Goal: Task Accomplishment & Management: Use online tool/utility

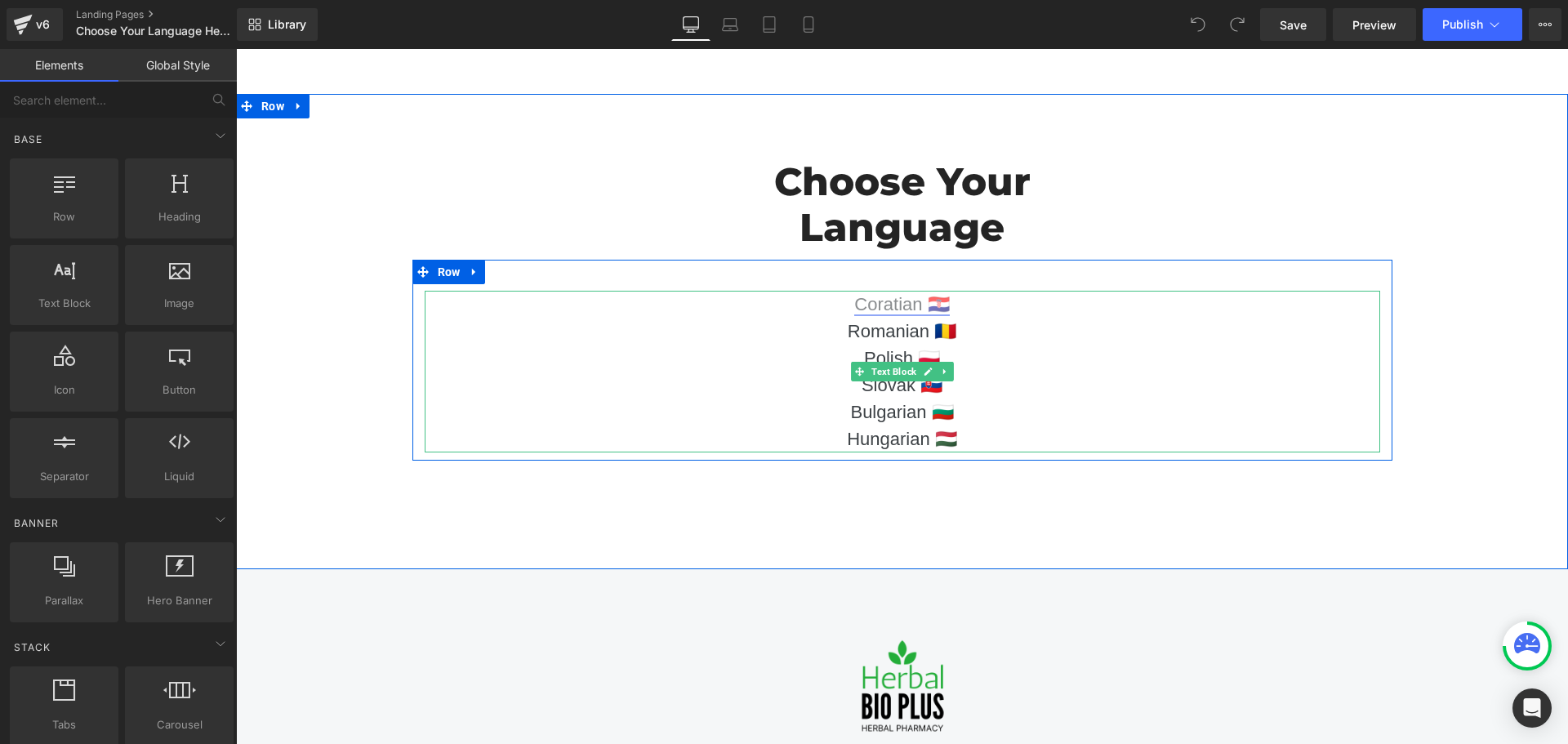
click at [909, 304] on link "Coratian 🇭🇷" at bounding box center [901, 304] width 95 height 21
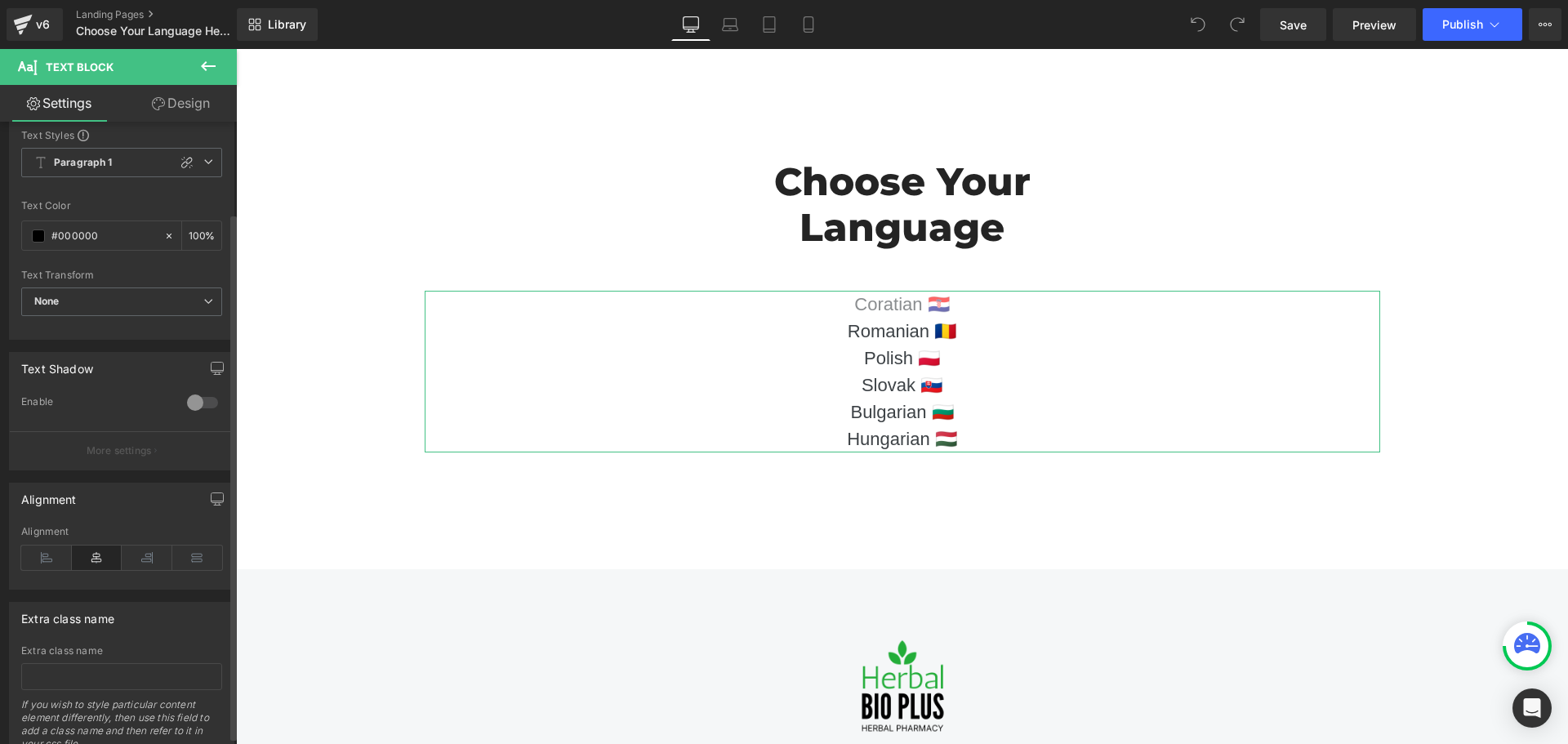
scroll to position [116, 0]
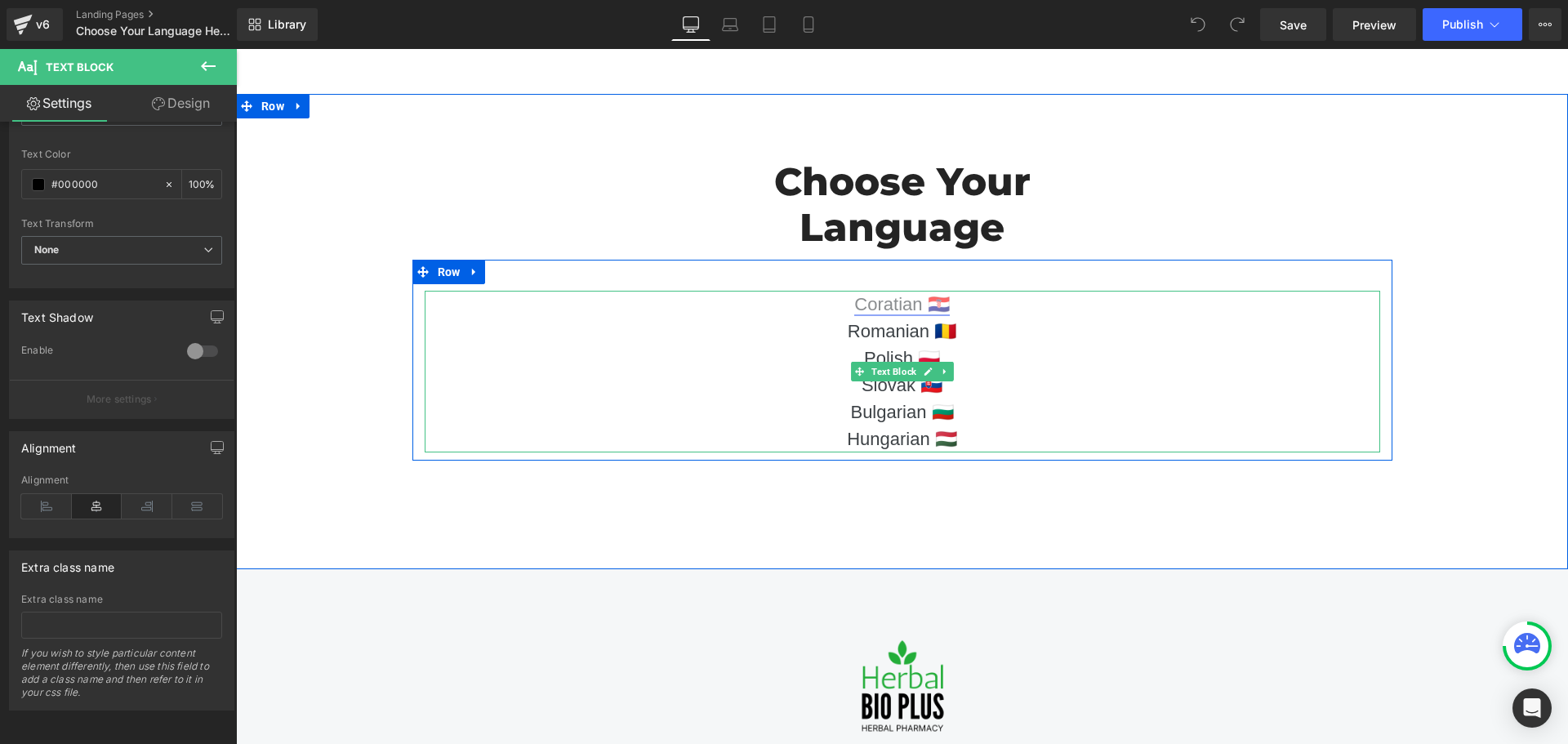
click at [867, 302] on link "Coratian 🇭🇷" at bounding box center [901, 304] width 95 height 21
drag, startPoint x: 994, startPoint y: 298, endPoint x: 843, endPoint y: 297, distance: 151.0
click at [843, 297] on p "Coratian 🇭🇷" at bounding box center [903, 304] width 956 height 27
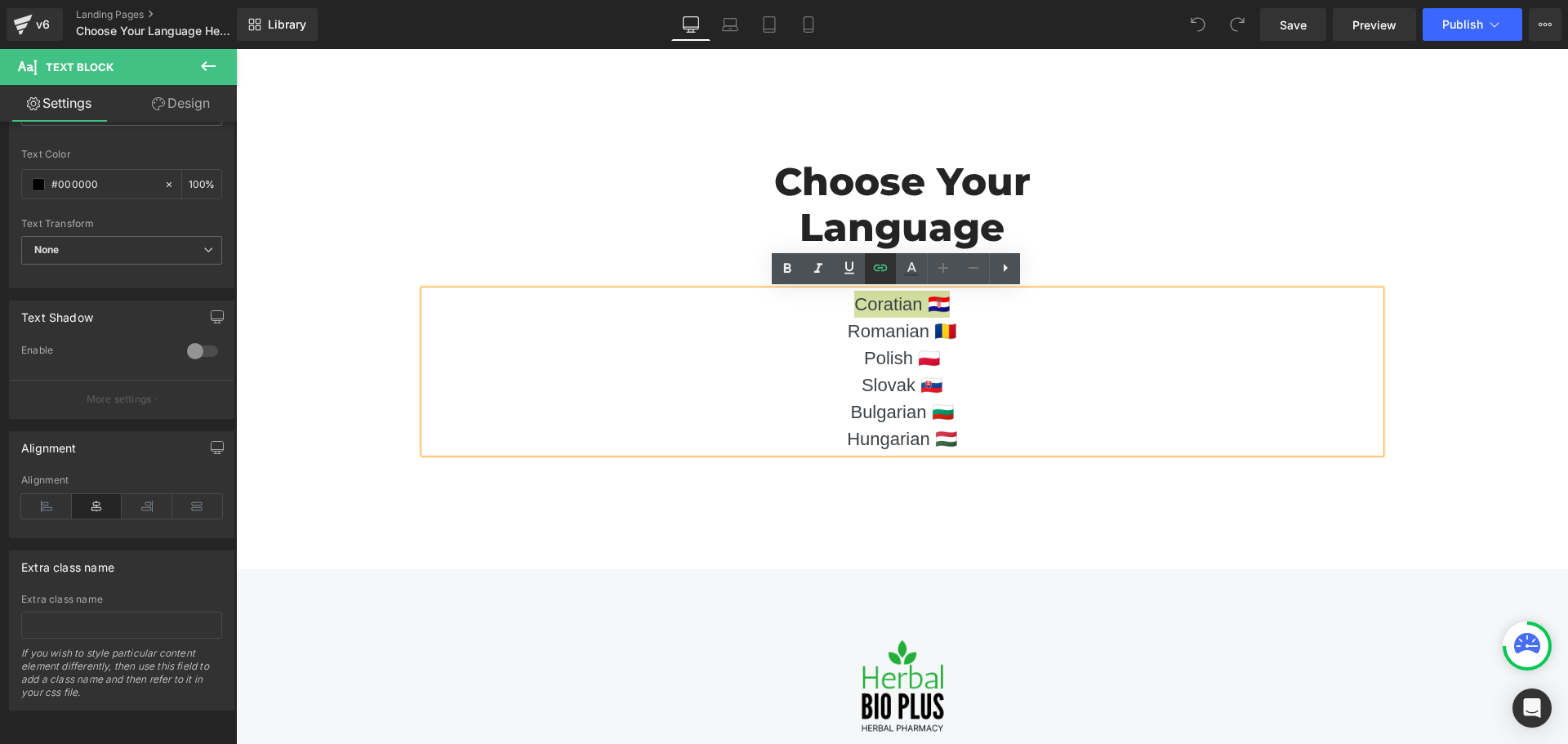
click at [883, 277] on icon at bounding box center [880, 267] width 20 height 20
click at [920, 342] on input "https://checkoutiframe.bioherbalplus.com/hemorodil-hr" at bounding box center [940, 340] width 252 height 41
click at [930, 337] on input "https://checkoutiframe.bioherbalplus.com/hemorodil-hr" at bounding box center [940, 340] width 252 height 41
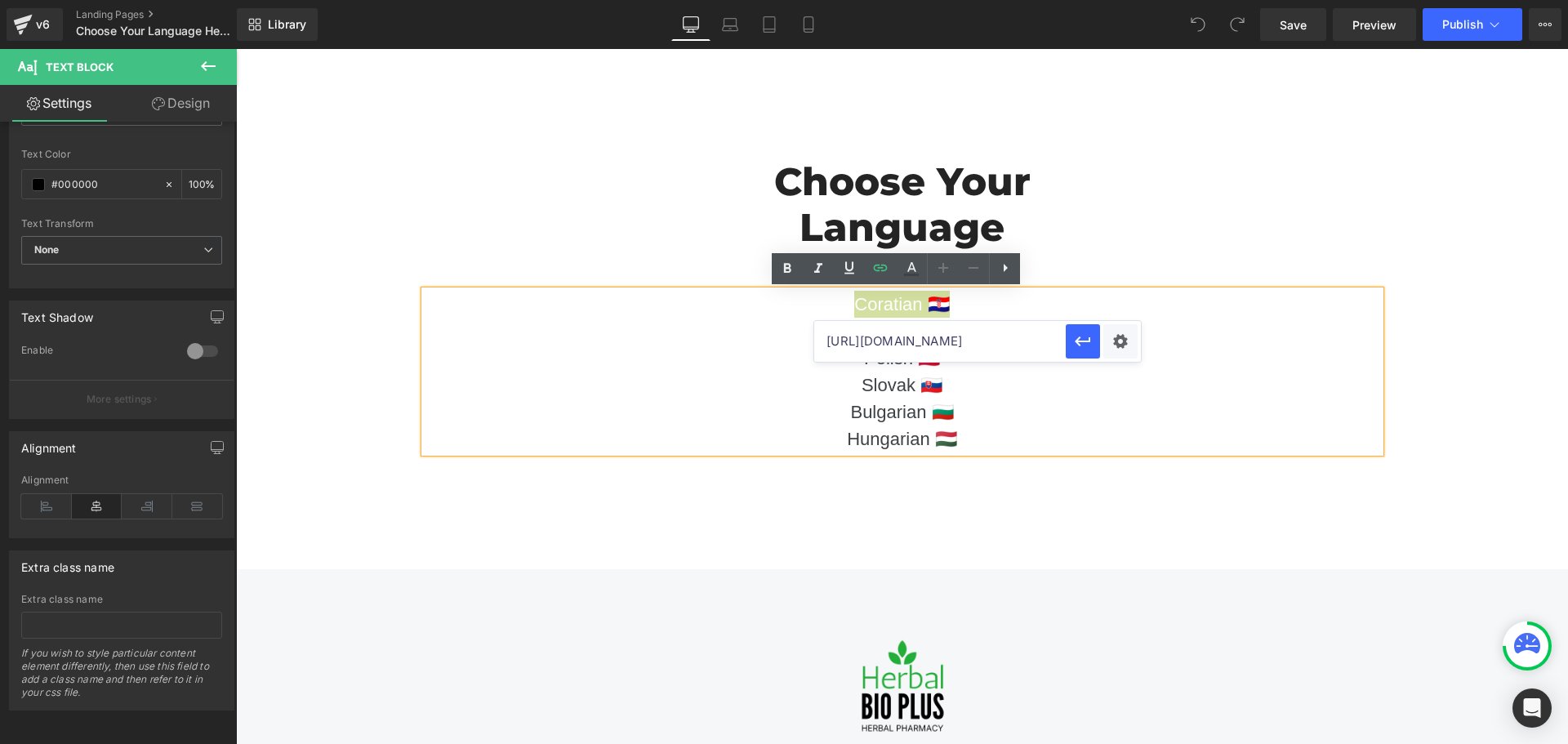
paste input "bioherbalplus.com/hr-hr/pages"
type input "https://bioherbalplus.com/hr-hr/pages/hemorodil-hr"
click at [1087, 345] on icon "button" at bounding box center [1082, 341] width 20 height 20
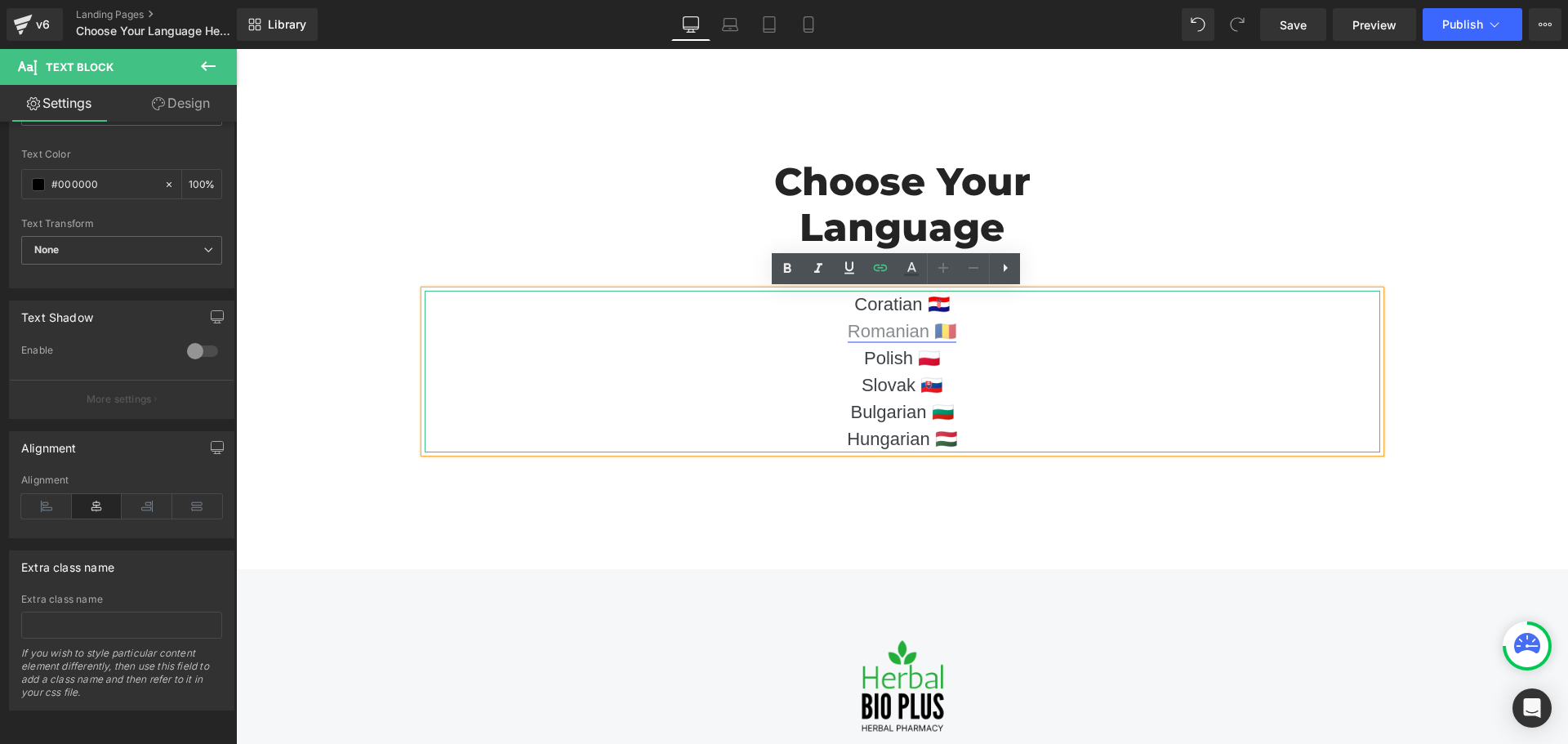
click at [887, 330] on link "Romanian 🇷🇴" at bounding box center [902, 331] width 109 height 21
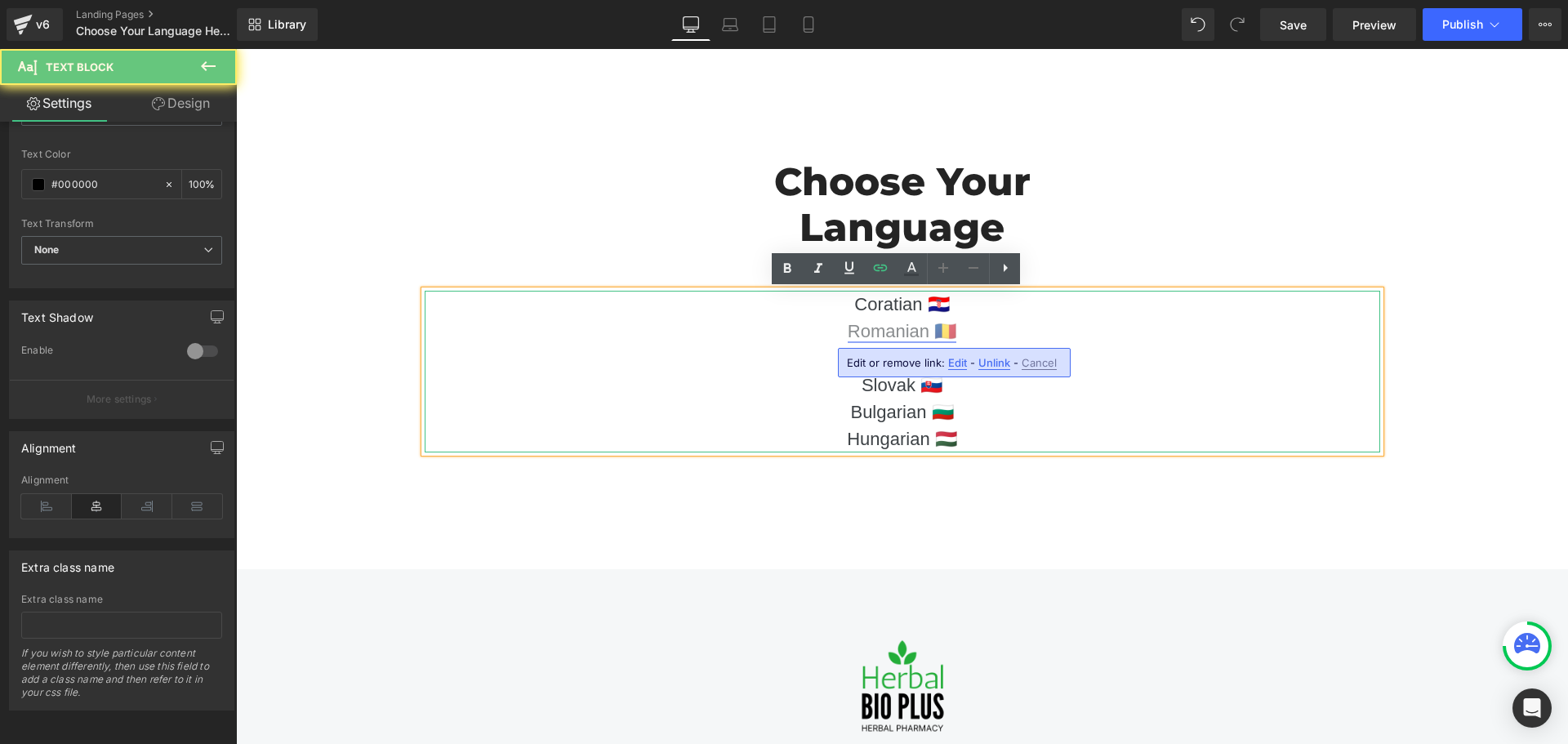
click at [887, 330] on link "Romanian 🇷🇴" at bounding box center [902, 331] width 109 height 21
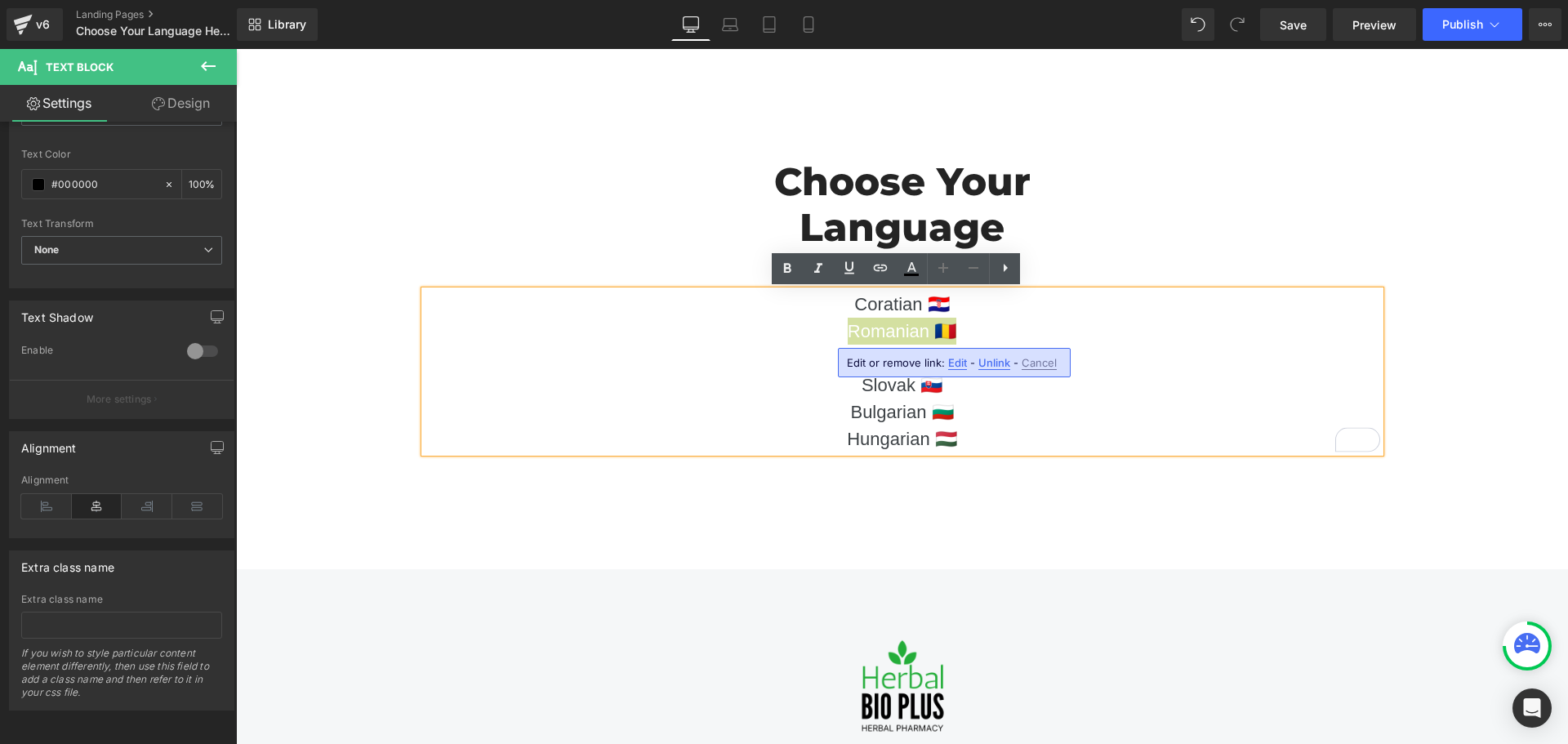
click at [956, 365] on span "Edit" at bounding box center [958, 363] width 19 height 14
click at [934, 365] on input "text" at bounding box center [940, 368] width 252 height 41
paste input "https://bioherbalplus.com/hr-hr/pages/hemorodil-hr"
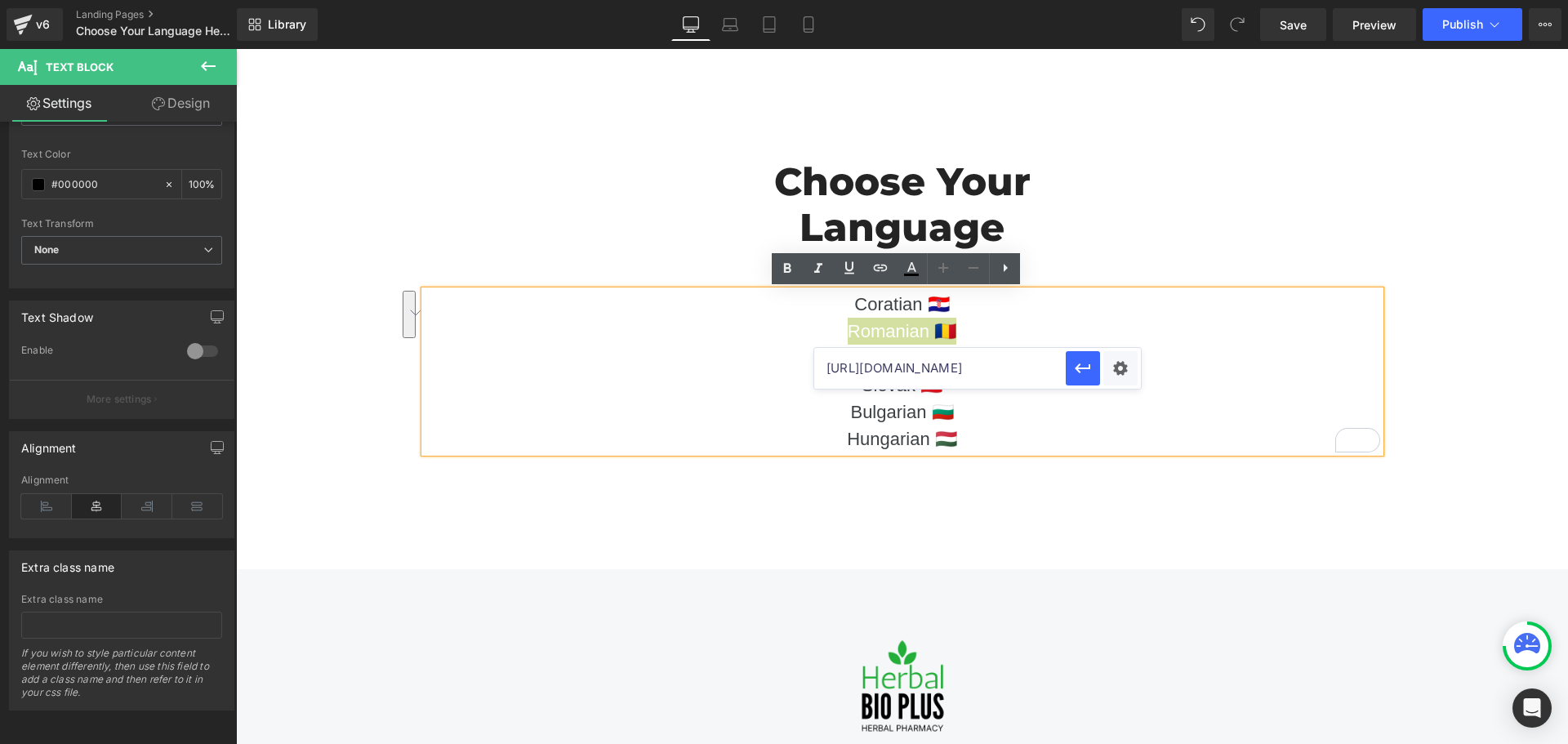
drag, startPoint x: 930, startPoint y: 366, endPoint x: 902, endPoint y: 365, distance: 28.0
click at [902, 365] on input "https://bioherbalplus.com/hr-hr/pages/hemorodil-hr" at bounding box center [940, 368] width 252 height 41
click at [1075, 368] on icon "button" at bounding box center [1082, 368] width 20 height 20
click at [868, 302] on link "Coratian 🇭🇷" at bounding box center [901, 304] width 95 height 21
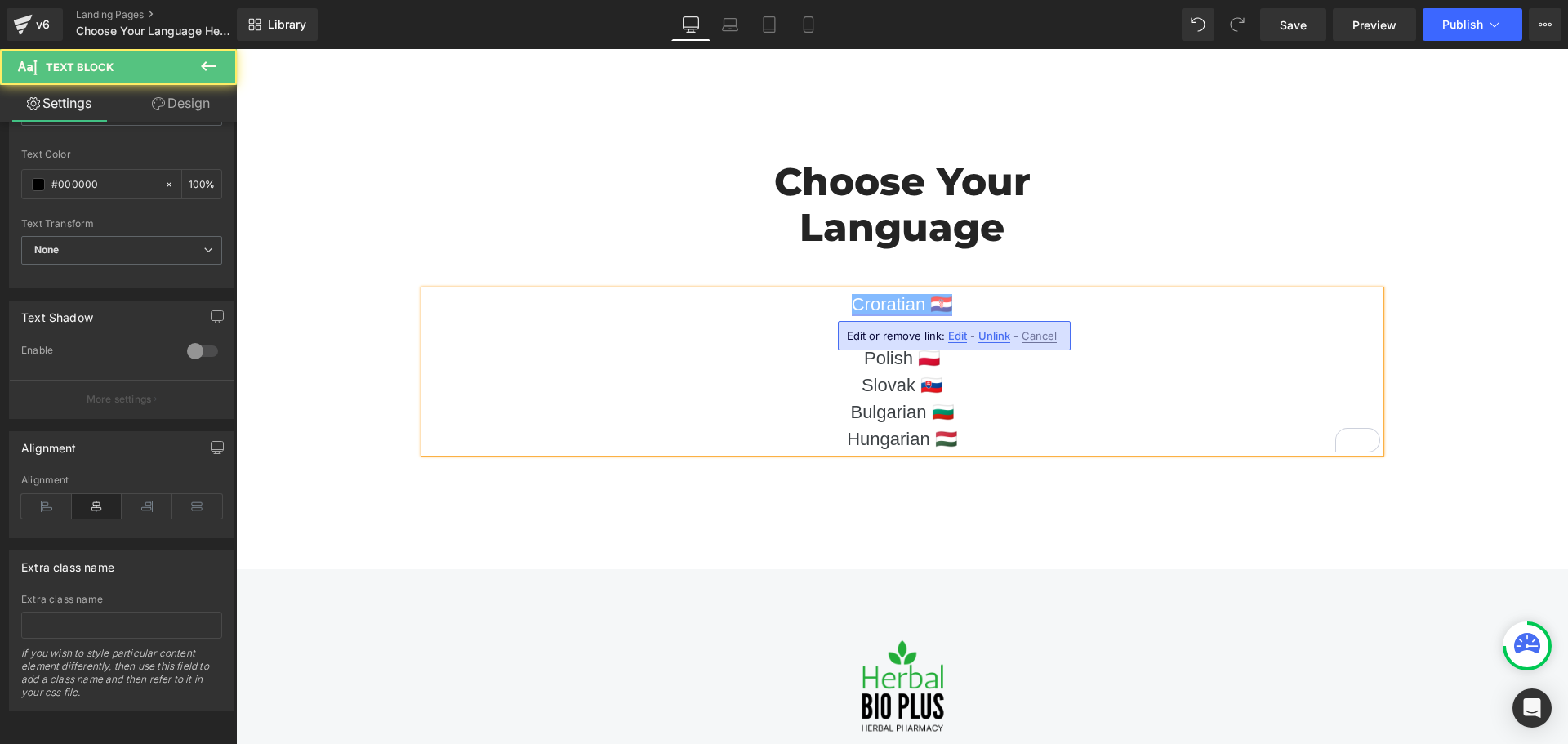
click at [878, 304] on link "Croratian 🇭🇷" at bounding box center [903, 304] width 102 height 21
click at [883, 300] on link "Croratian 🇭🇷" at bounding box center [903, 304] width 102 height 21
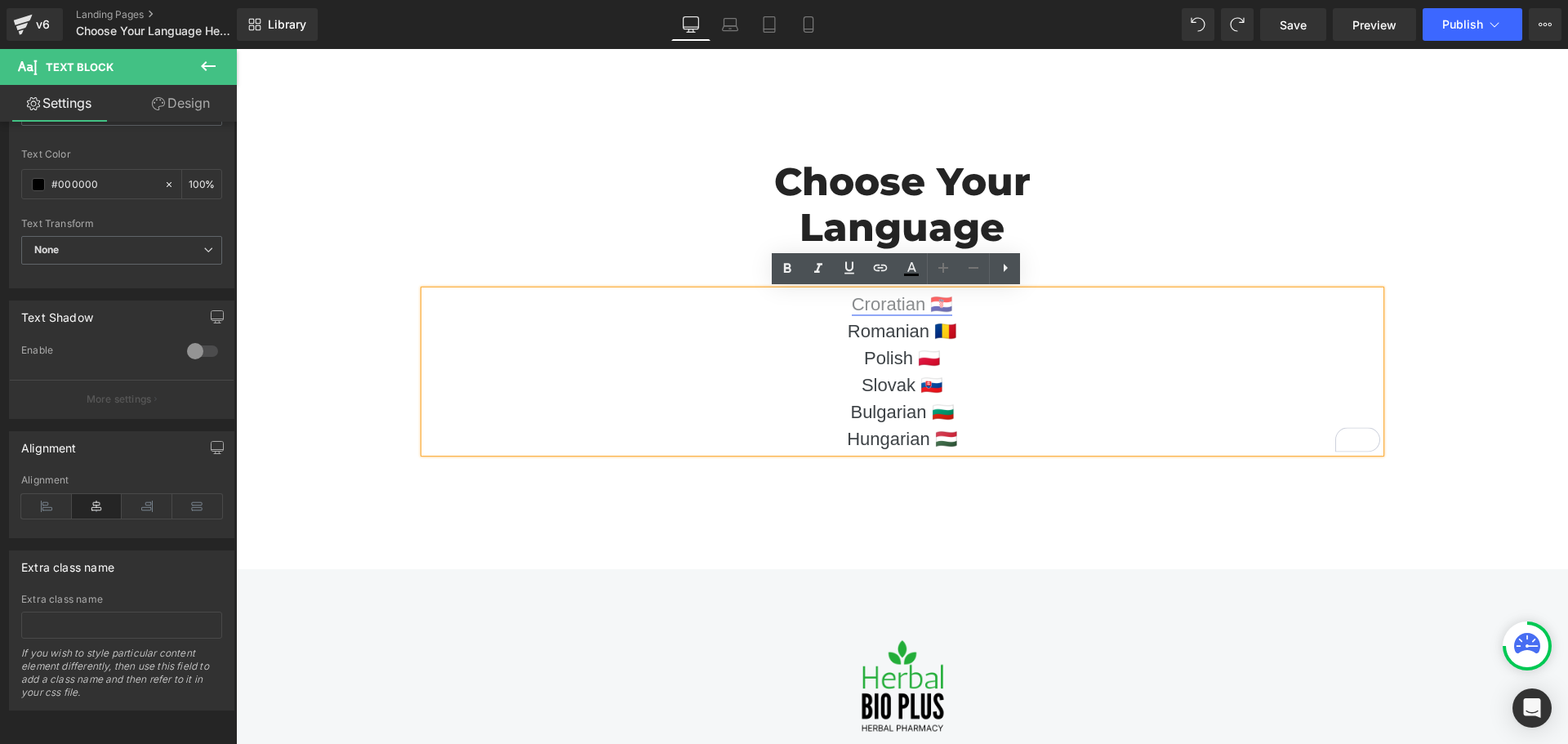
click at [882, 301] on link "Croratian 🇭🇷" at bounding box center [903, 304] width 102 height 21
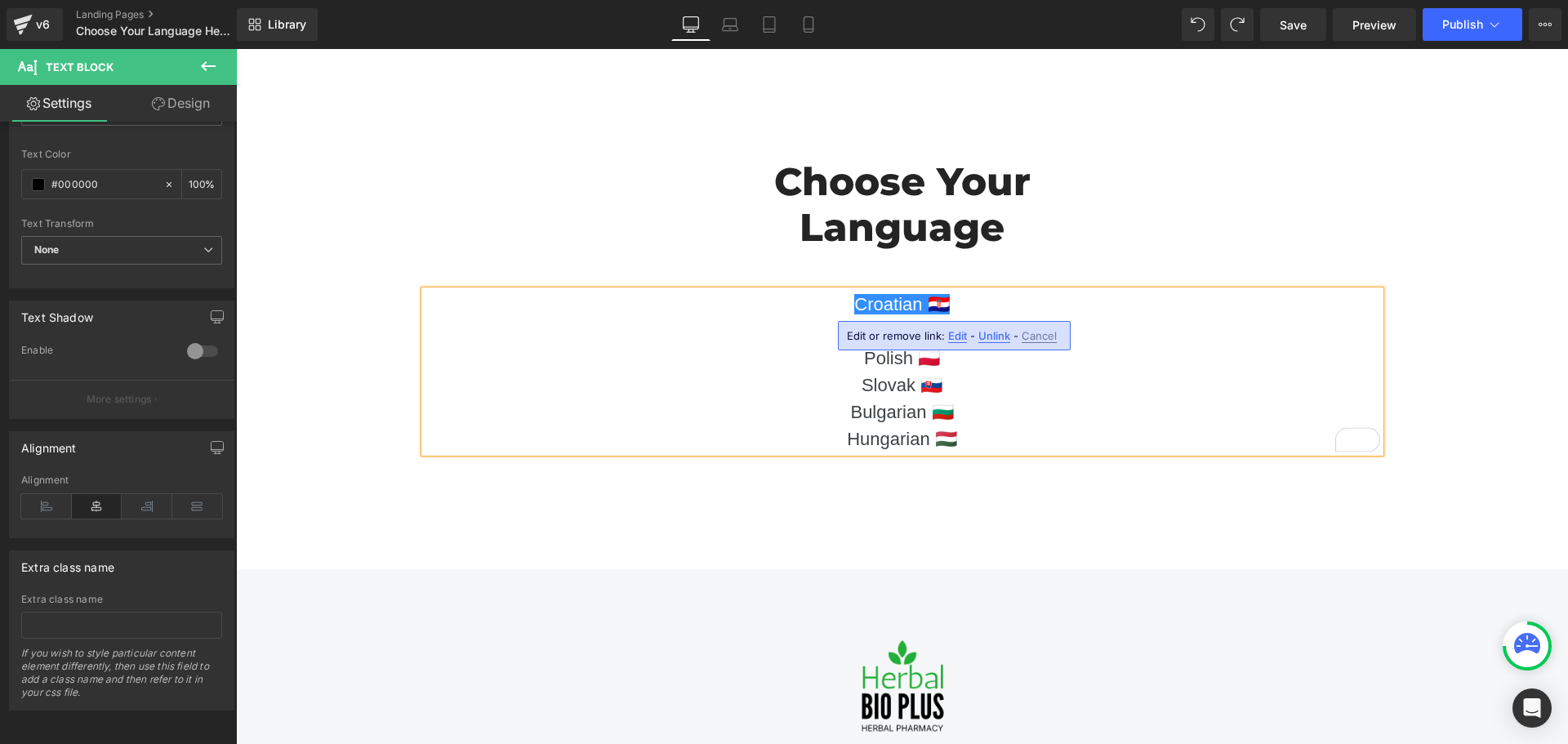
click at [951, 332] on span "Edit" at bounding box center [958, 336] width 19 height 14
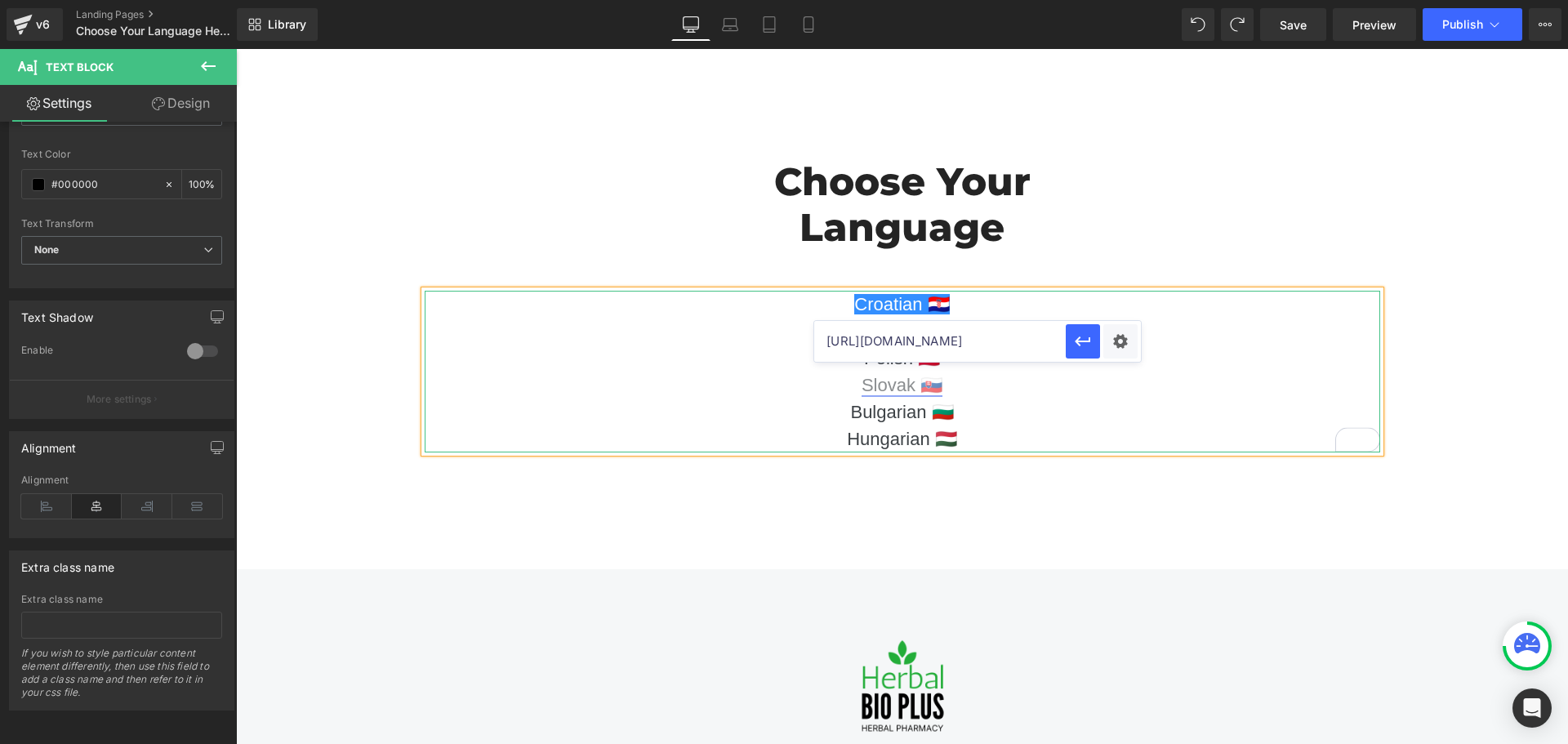
click at [918, 389] on link "Slovak 🇸🇰" at bounding box center [902, 385] width 81 height 21
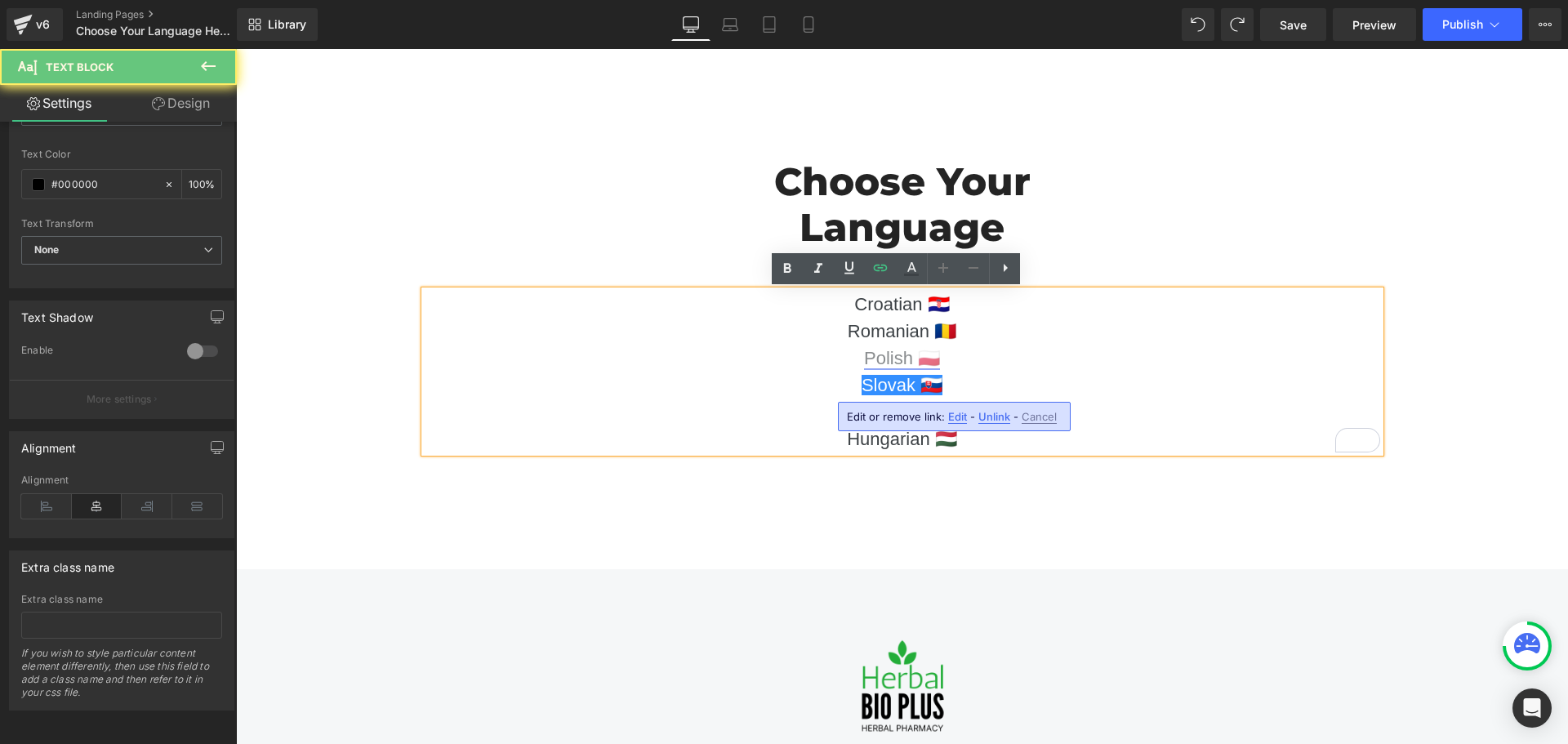
click at [898, 362] on link "Polish 🇵🇱" at bounding box center [902, 359] width 76 height 21
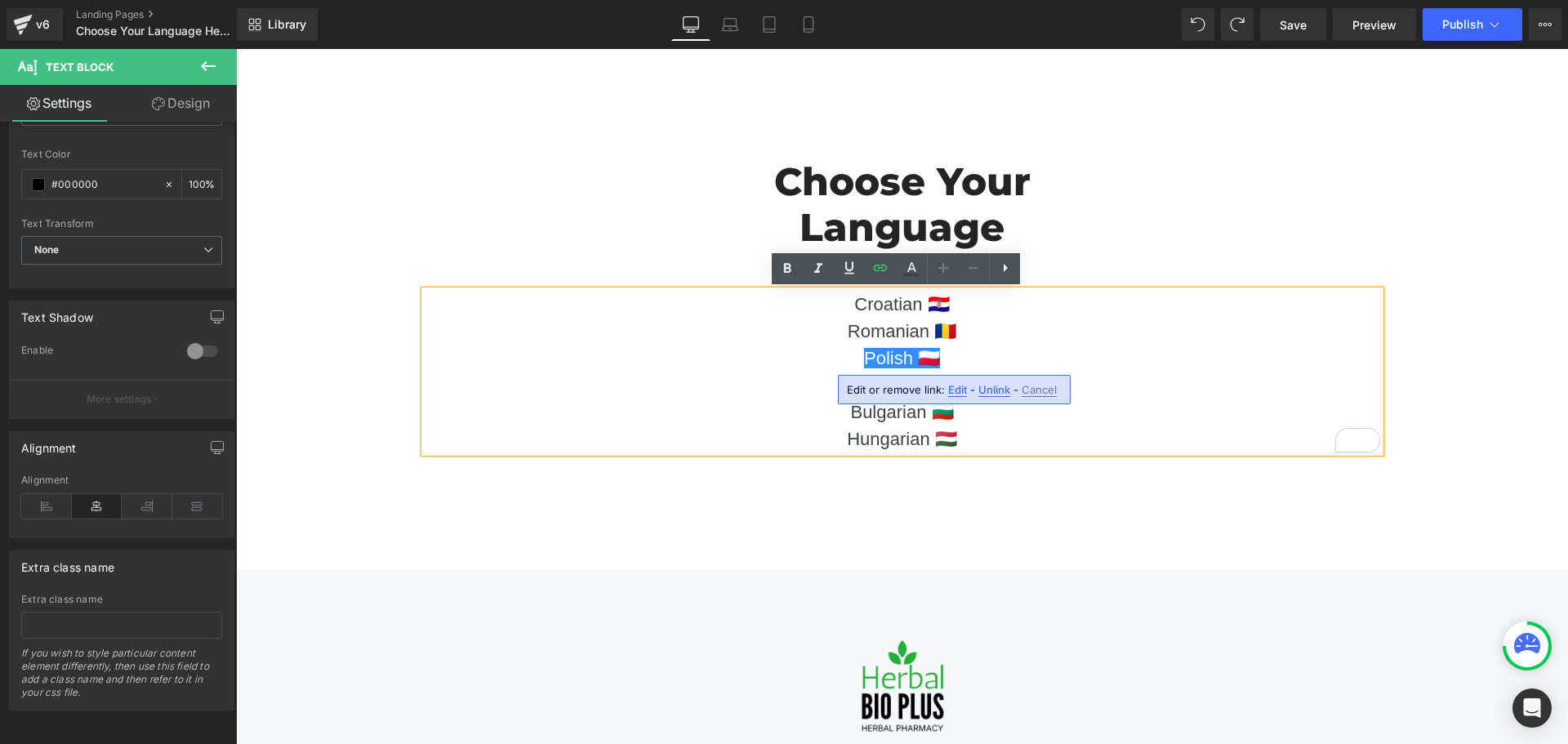
click at [949, 392] on span "Edit" at bounding box center [958, 390] width 19 height 14
click at [925, 397] on input "https://hemorodil.bioherbalplus.com/hemorodil-lp1-pl" at bounding box center [940, 395] width 252 height 41
paste input "bioherbalplus.com/hr-hr/pages/hemorodil-hr"
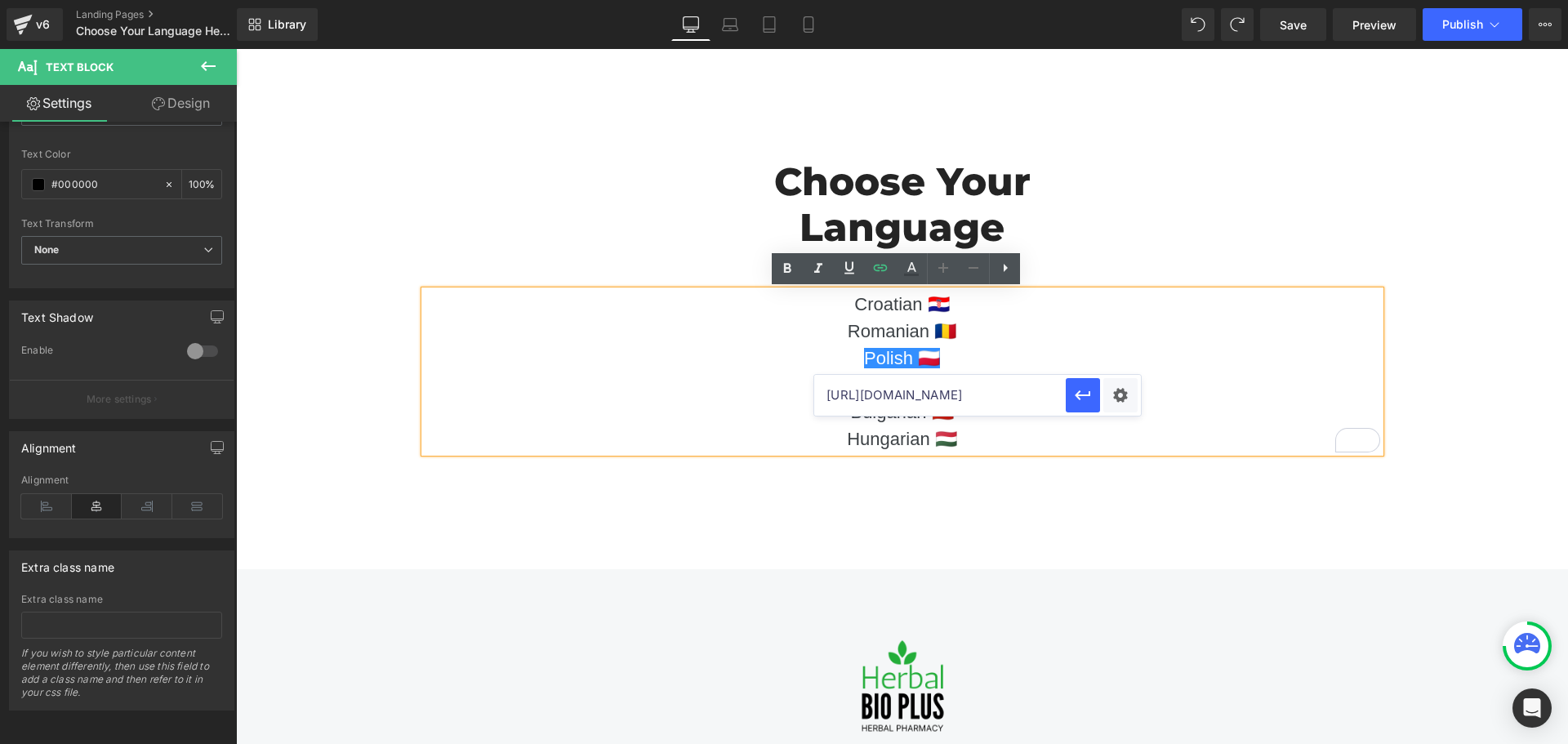
scroll to position [0, 88]
drag, startPoint x: 927, startPoint y: 395, endPoint x: 897, endPoint y: 395, distance: 30.0
click at [897, 395] on input "https://bioherbalplus.com/hr-hr/pages/hemorodil-hr" at bounding box center [940, 395] width 252 height 41
drag, startPoint x: 929, startPoint y: 393, endPoint x: 902, endPoint y: 392, distance: 27.0
click at [902, 392] on input "https://bioherbalplus.com/hr-hr/pages/hemorodil-hr" at bounding box center [940, 395] width 252 height 41
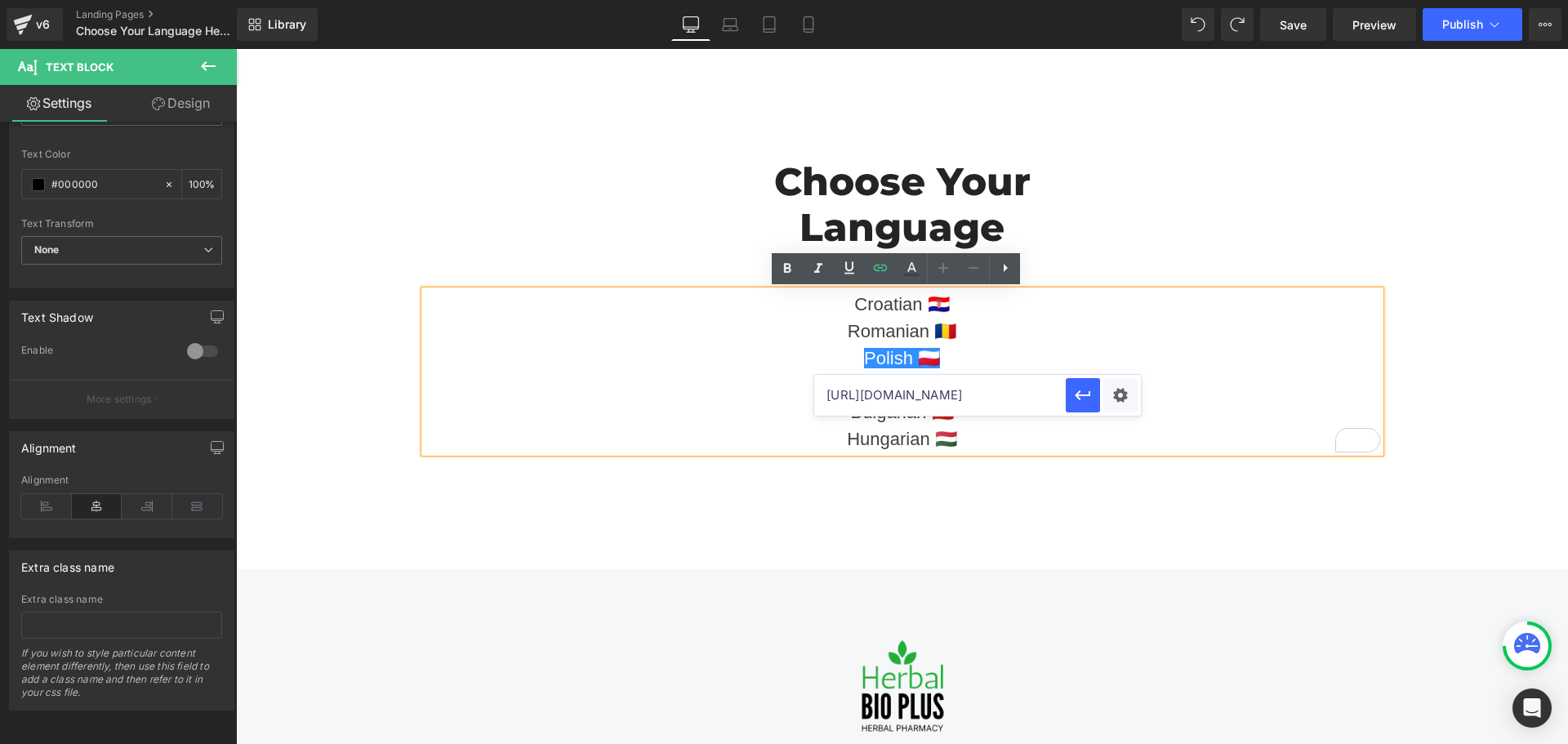
scroll to position [0, 83]
click at [1081, 398] on icon "button" at bounding box center [1082, 394] width 16 height 10
click at [894, 385] on link "Slovak 🇸🇰" at bounding box center [902, 385] width 81 height 21
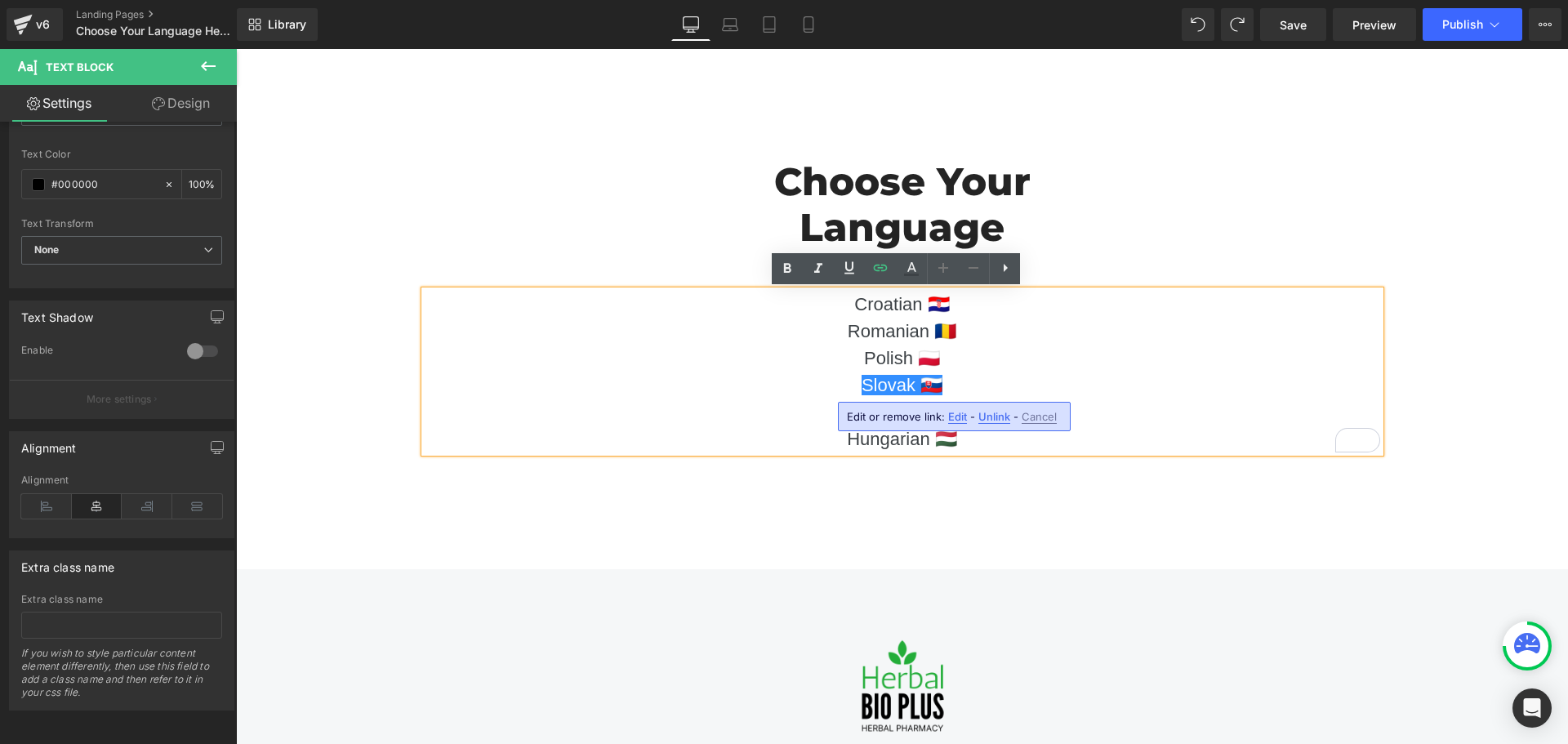
click at [949, 412] on span "Edit" at bounding box center [958, 417] width 19 height 14
click at [941, 418] on input "https://hemorodil.bioherbalplus.com/hemorodil-lp1-sk" at bounding box center [940, 422] width 252 height 41
click at [919, 418] on input "https://hemorodil.bioherbalplus.com/hemorodil-lp1-sk" at bounding box center [940, 422] width 252 height 41
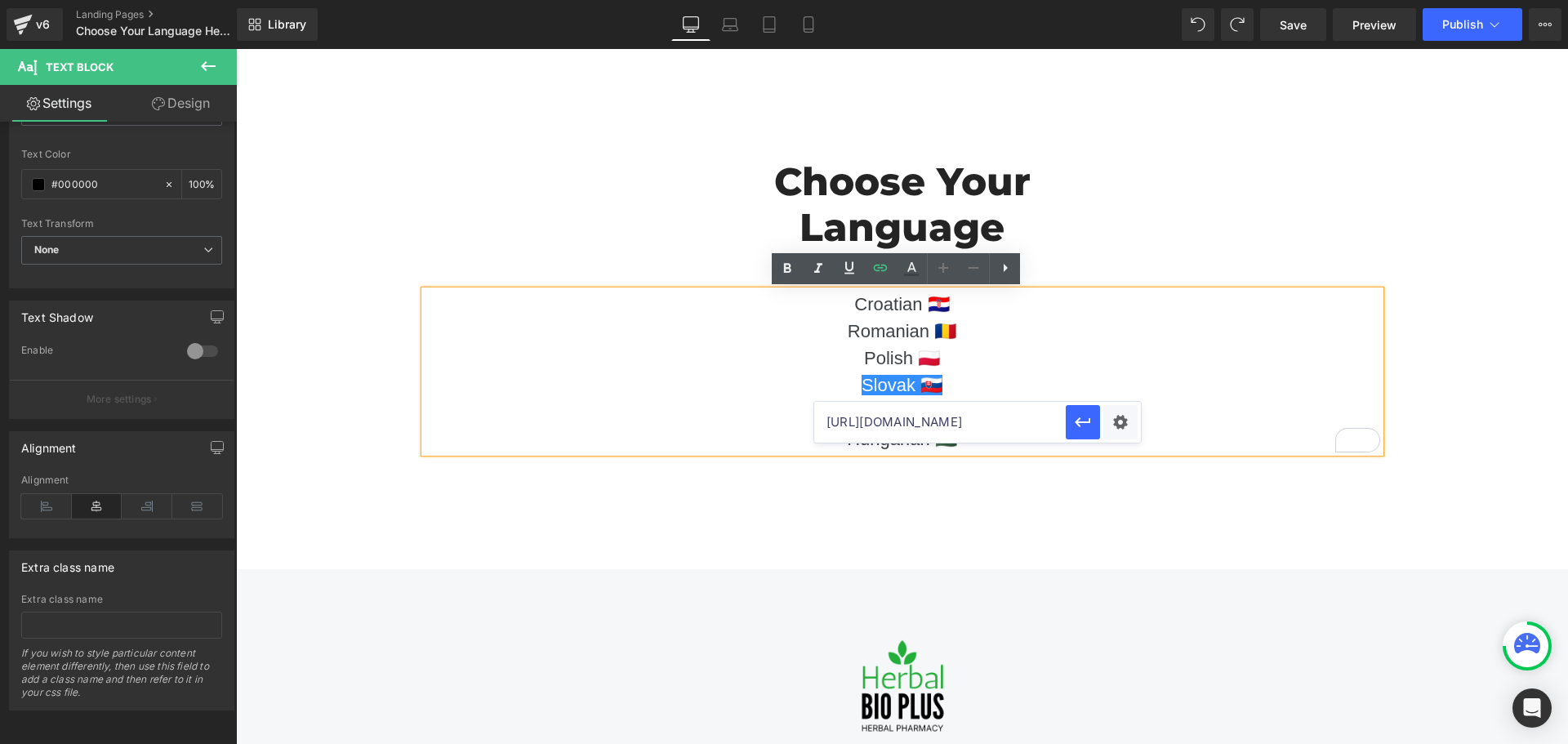
paste input "bioherbalplus.com/hr-hr/pages/hemorodil-hr"
drag, startPoint x: 929, startPoint y: 422, endPoint x: 901, endPoint y: 422, distance: 28.0
click at [901, 422] on input "https://bioherbalplus.com/hr-hr/pages/hemorodil-hr" at bounding box center [940, 422] width 252 height 41
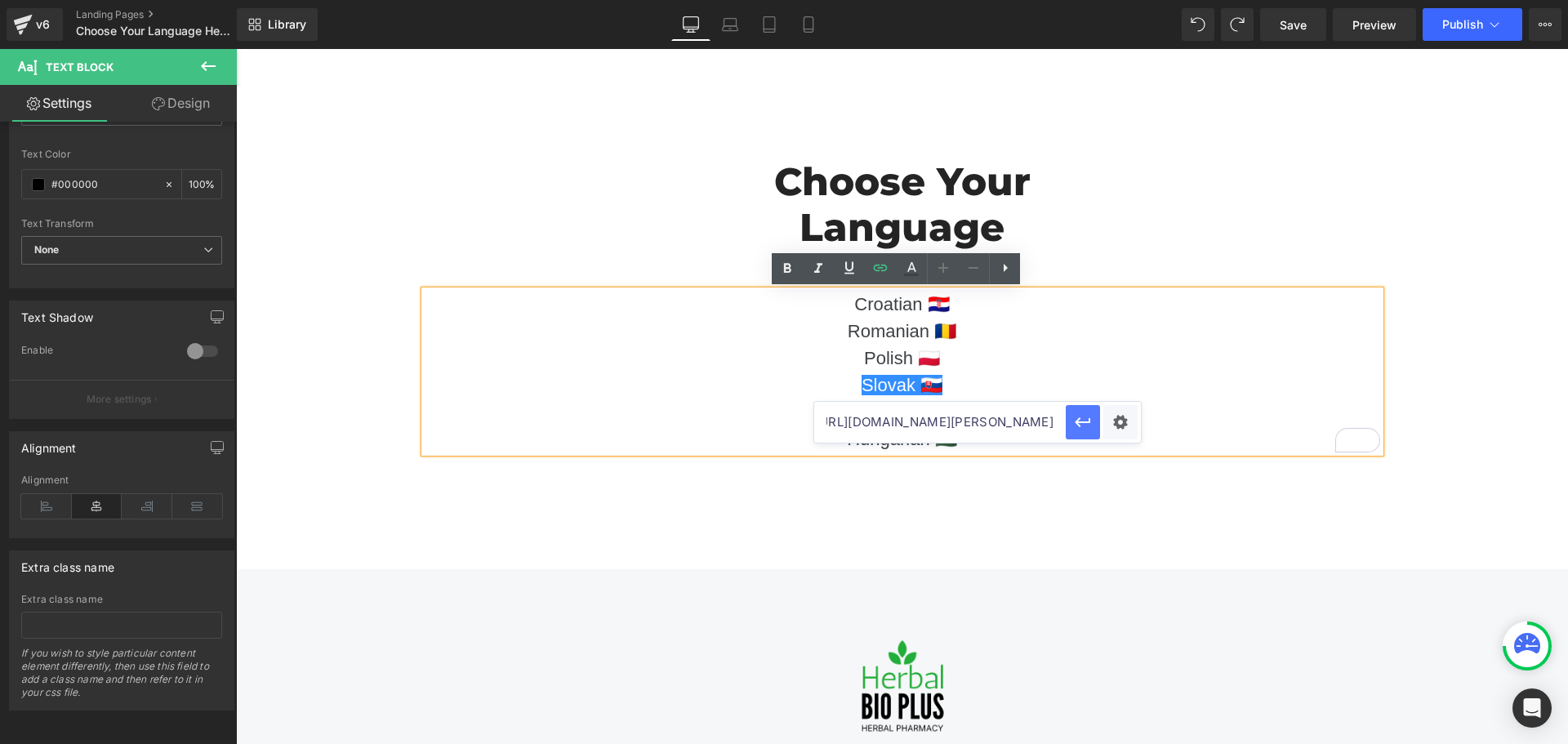
type input "https://bioherbalplus.com/sk-sk/pages/hemorodil-sk"
click at [1079, 425] on icon "button" at bounding box center [1082, 421] width 16 height 10
click at [916, 412] on link "Bulgarian 🇧🇬" at bounding box center [902, 412] width 103 height 21
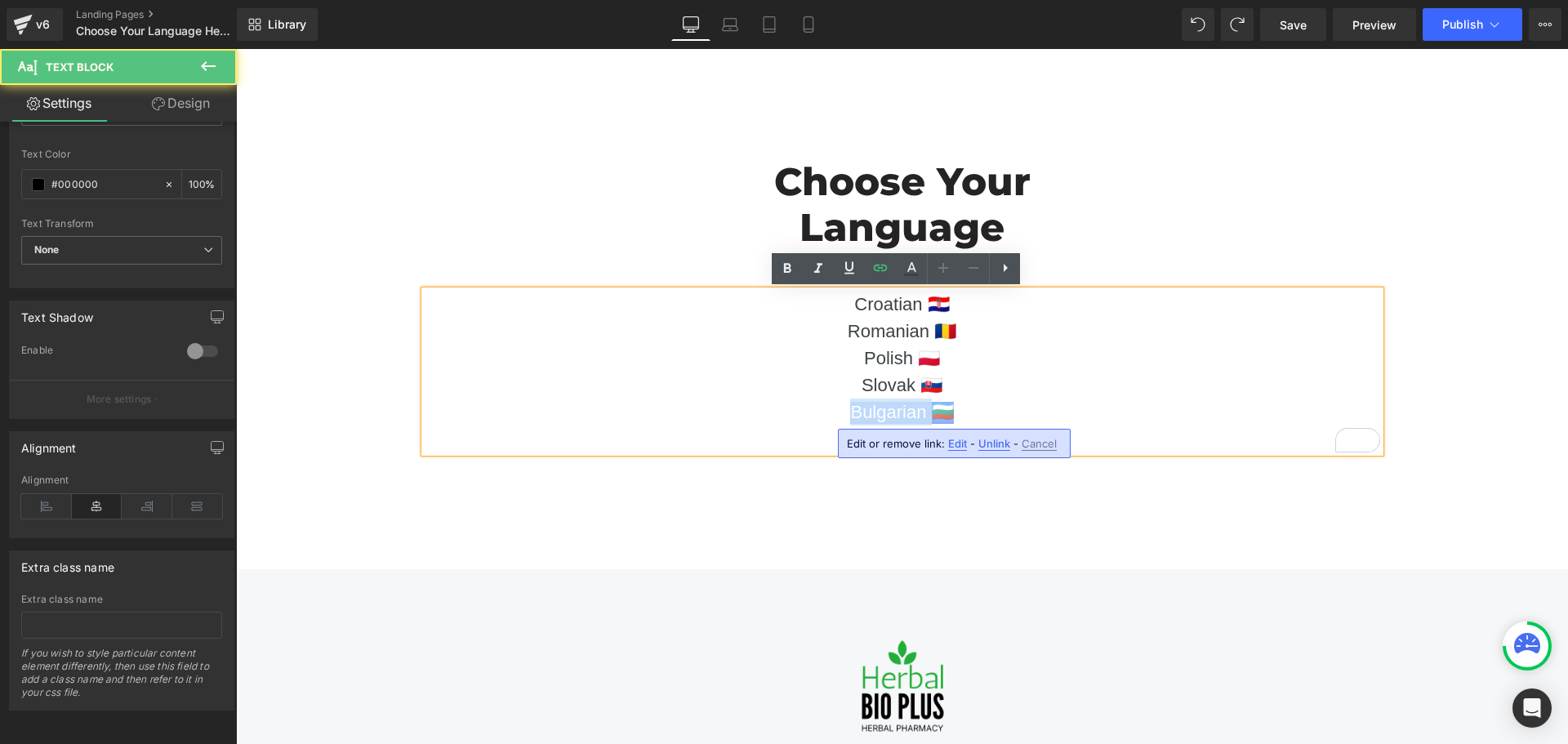
click at [916, 412] on link "Bulgarian 🇧🇬" at bounding box center [902, 412] width 103 height 21
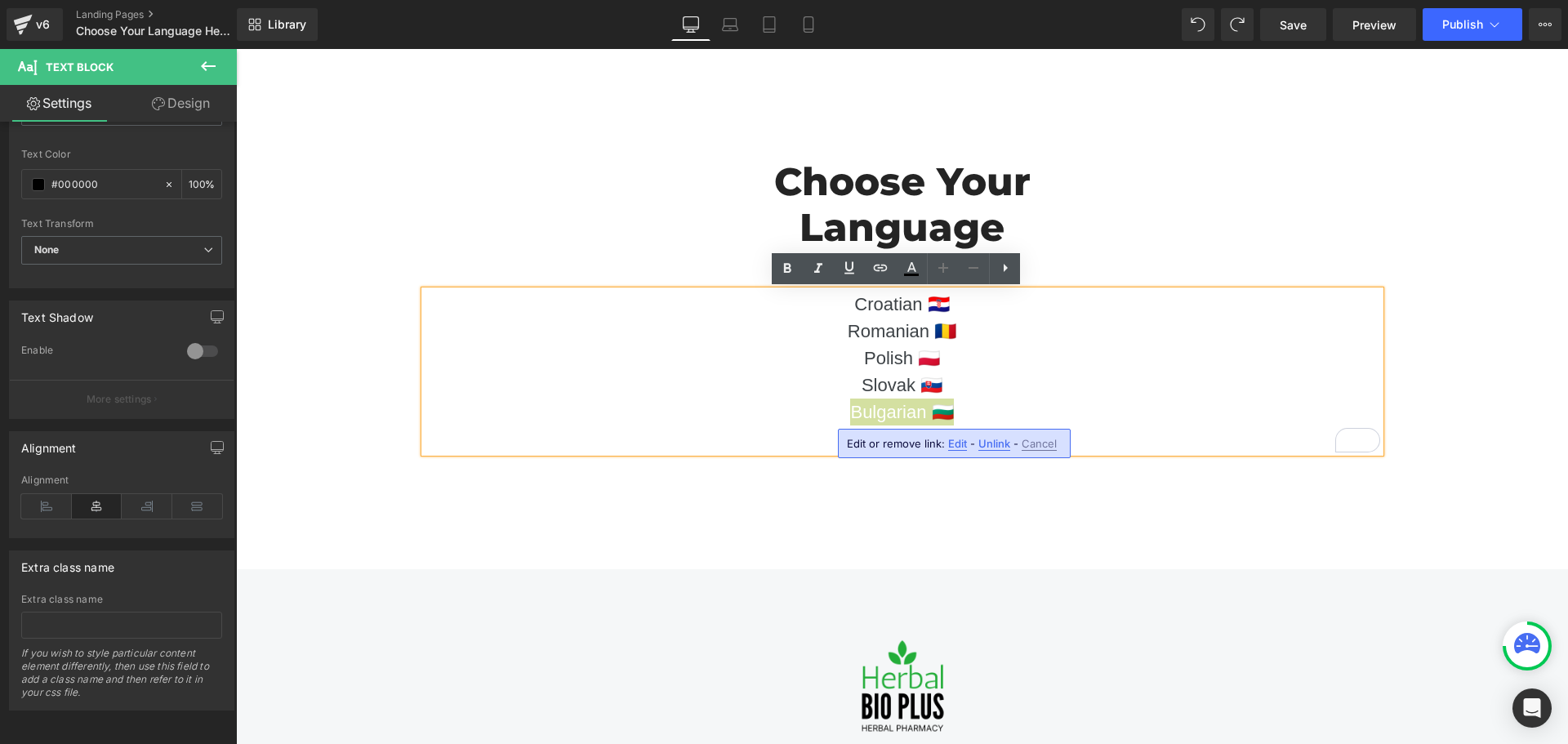
click at [949, 440] on span "Edit" at bounding box center [958, 444] width 19 height 14
click at [932, 449] on input "text" at bounding box center [940, 449] width 252 height 41
paste input "https://bioherbalplus.com/hr-hr/pages/hemorodil-hr"
click at [908, 446] on input "https://bioherbalplus.com/hr-hr/pages/hemorodil-hr" at bounding box center [940, 449] width 252 height 41
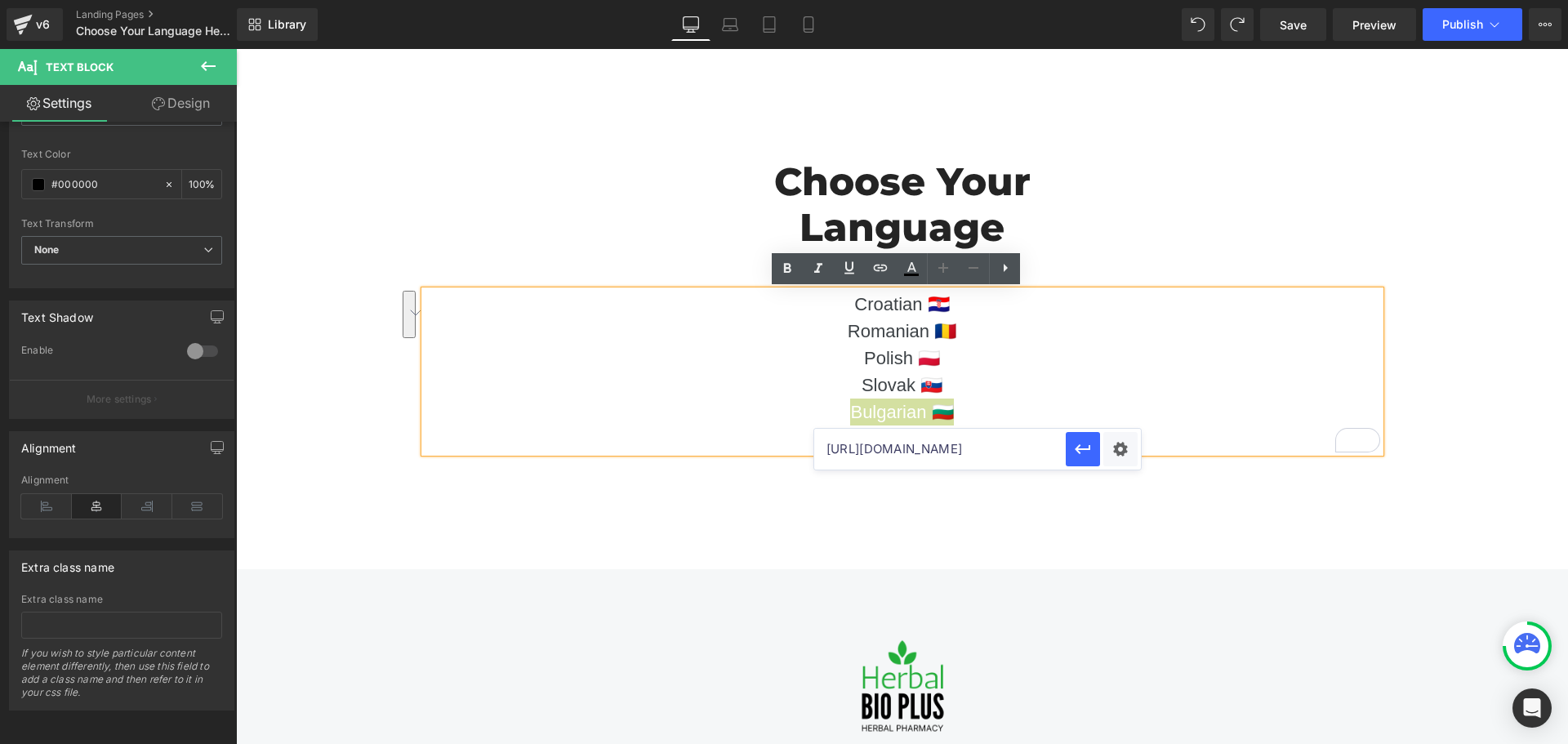
click at [909, 444] on input "https://bioherbalplus.com/hr-hr/pages/hemorodil-hr" at bounding box center [940, 449] width 252 height 41
click at [1087, 444] on icon "button" at bounding box center [1082, 449] width 20 height 20
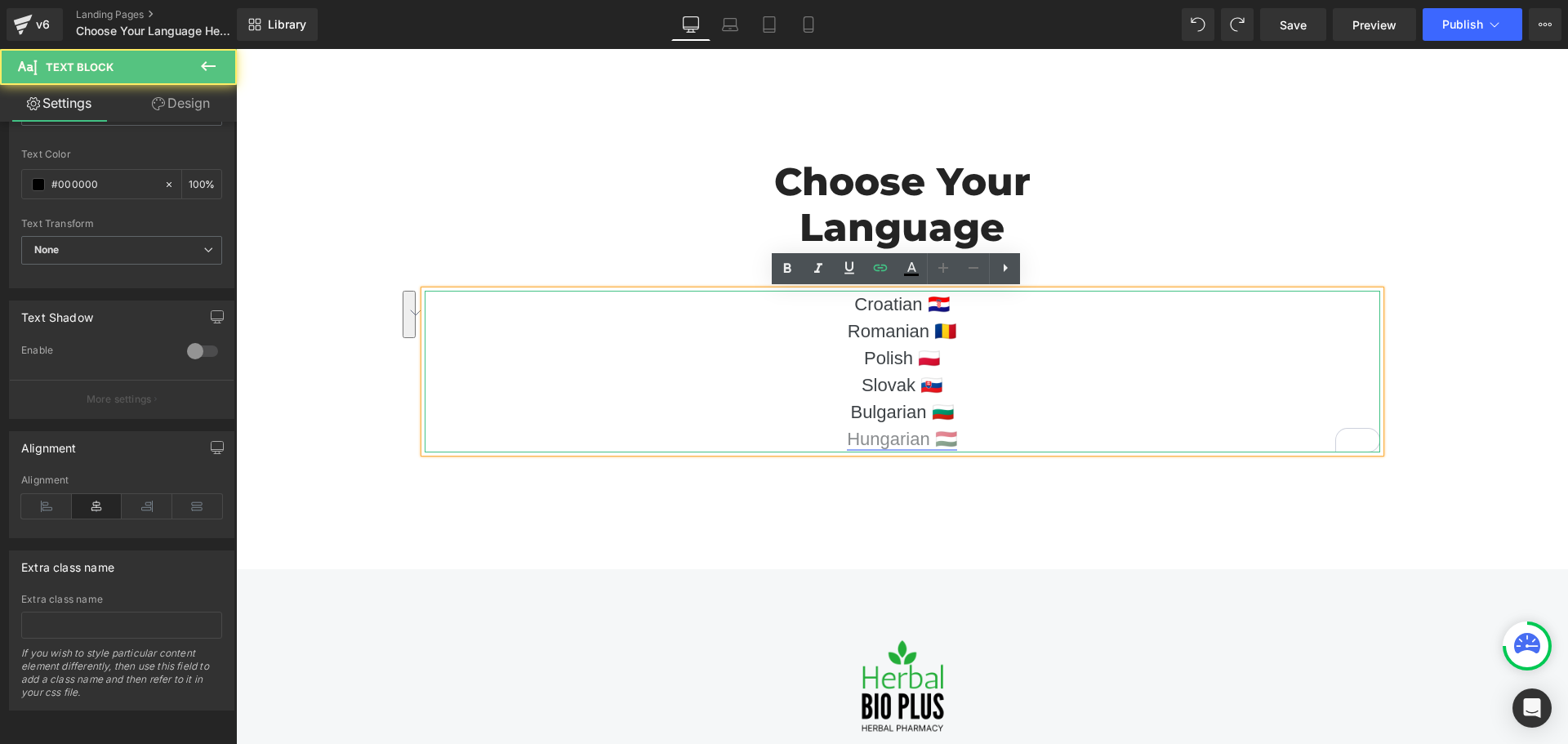
click at [881, 441] on link "Hungarian 🇭🇺" at bounding box center [902, 439] width 110 height 21
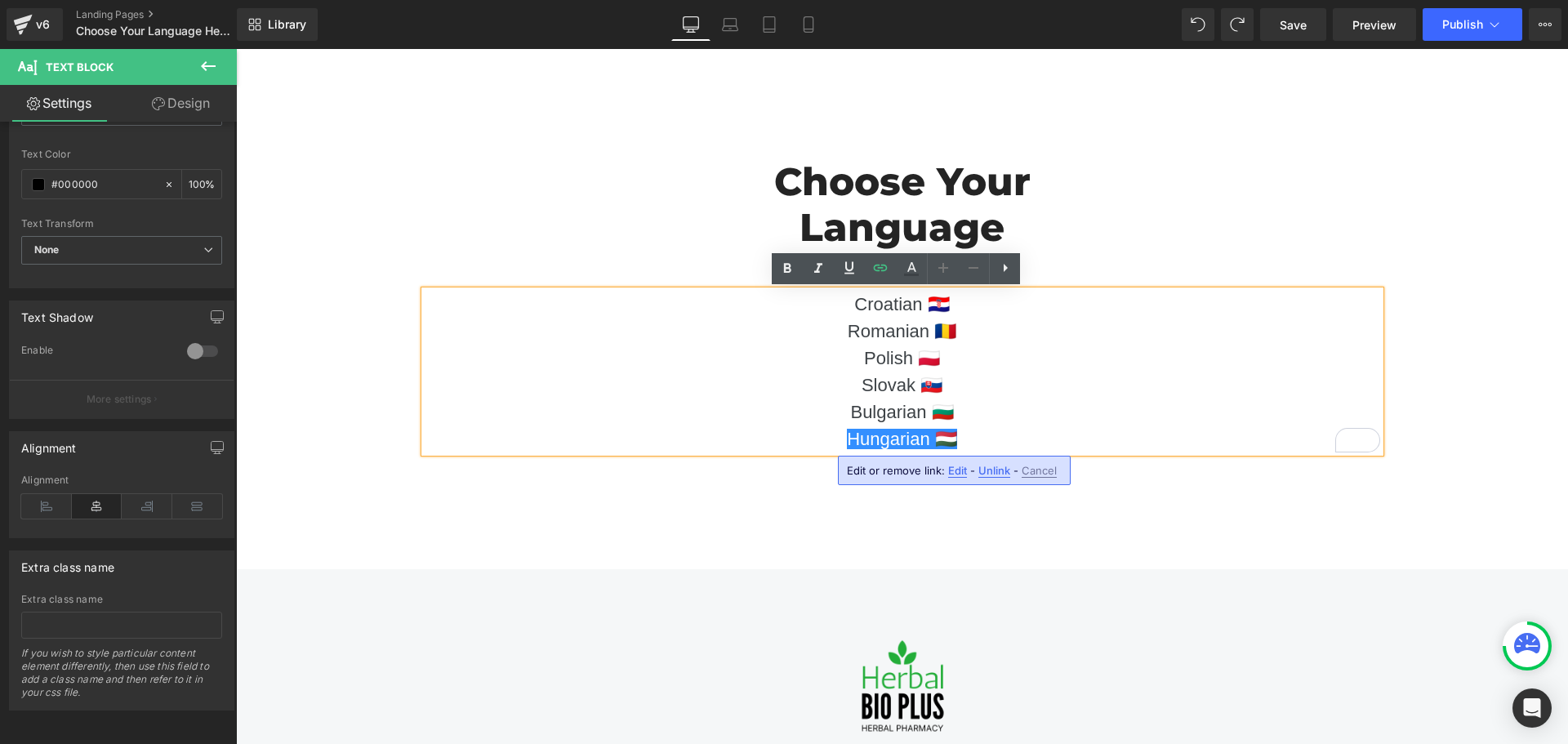
click at [952, 468] on span "Edit" at bounding box center [958, 471] width 19 height 14
click at [947, 474] on input "https://hemorodil.bioherbalplus.com/hemorodil-lp1-hu" at bounding box center [940, 476] width 252 height 41
paste input "bioherbalplus.com/hr-hr/pages/hemorodil-hr"
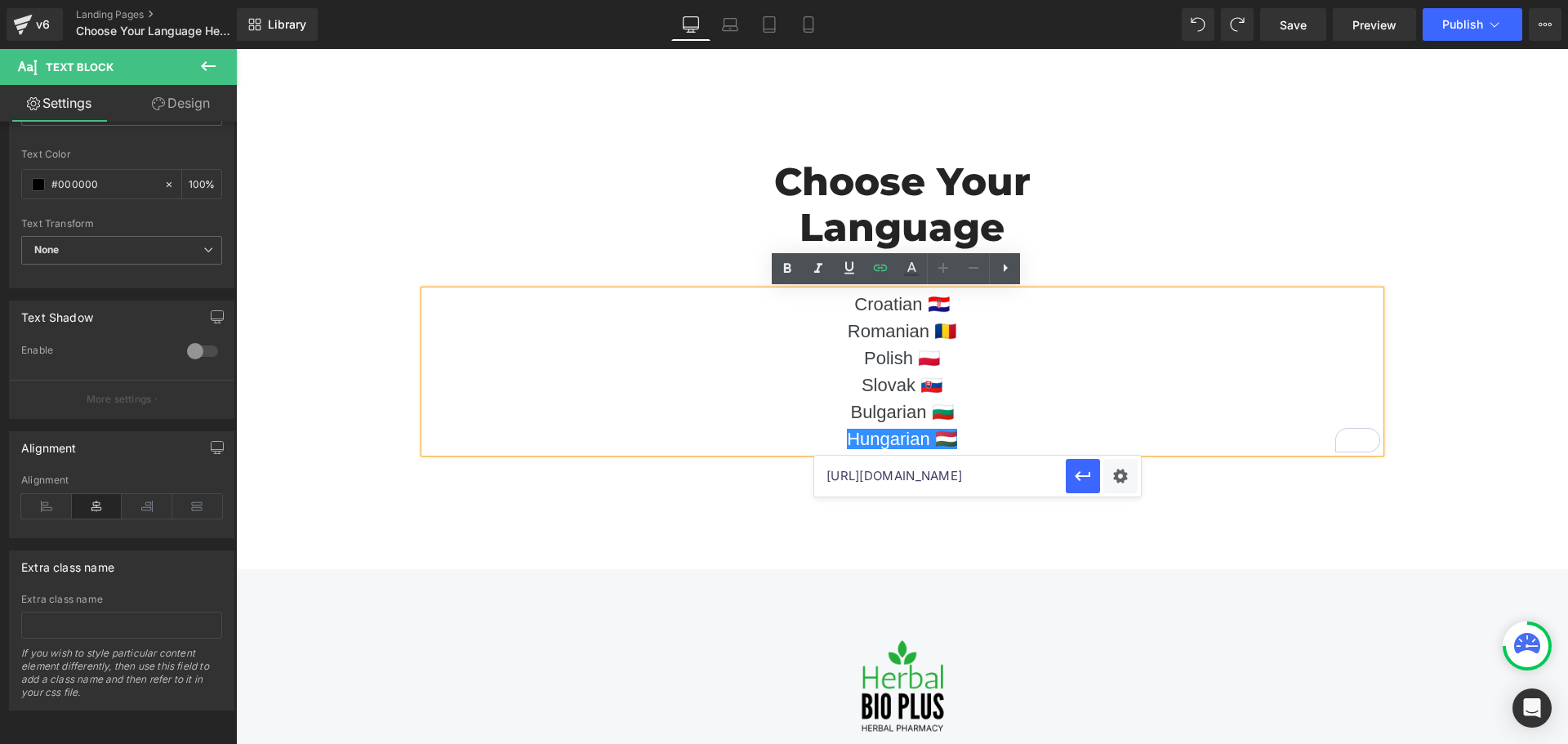
scroll to position [0, 88]
drag, startPoint x: 925, startPoint y: 472, endPoint x: 901, endPoint y: 471, distance: 24.0
click at [901, 471] on input "https://bioherbalplus.com/hr-hr/pages/hemorodil-hr" at bounding box center [940, 476] width 252 height 41
type input "https://bioherbalplus.com/hu-hu/pages/hemorodil-hu"
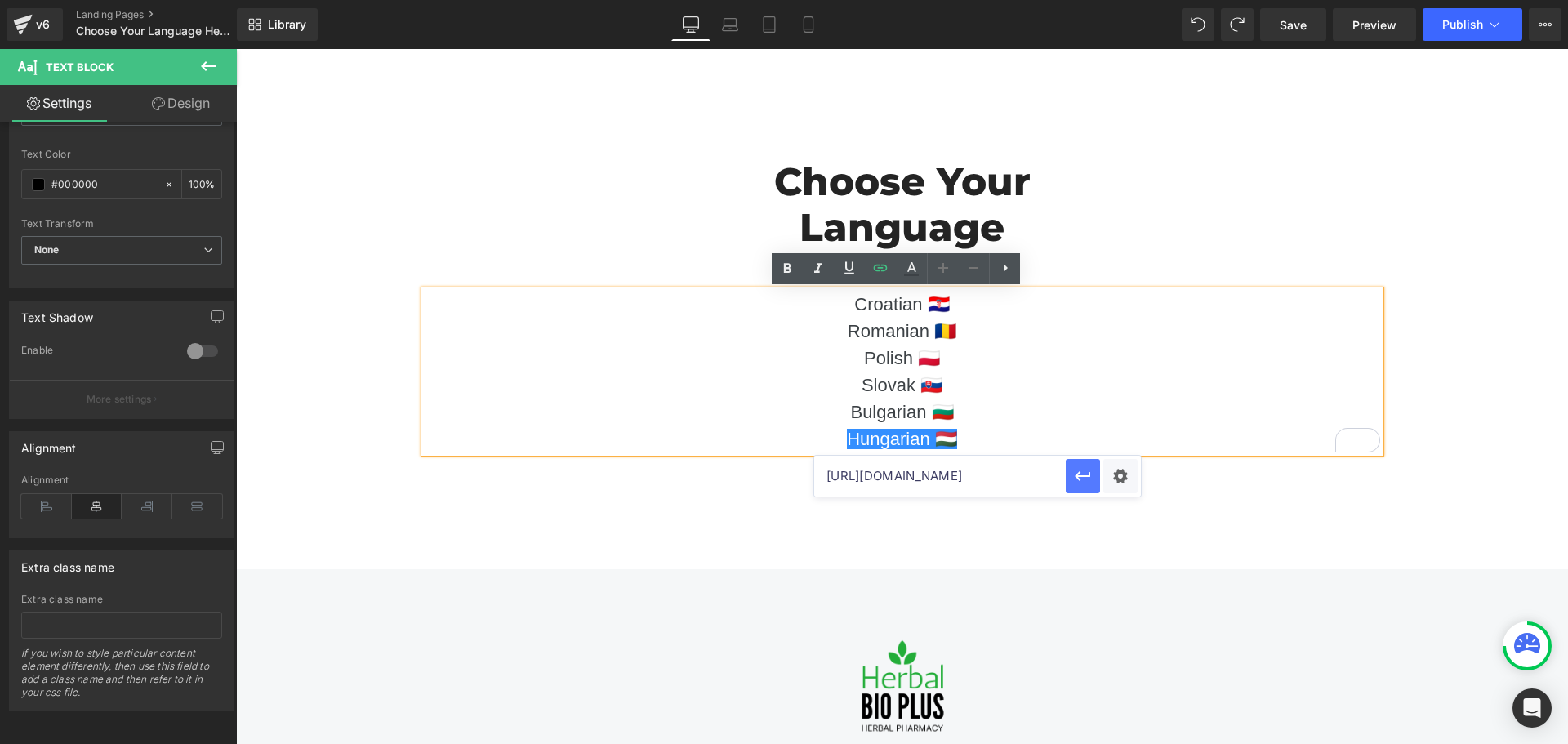
click at [1078, 481] on icon "button" at bounding box center [1082, 476] width 20 height 20
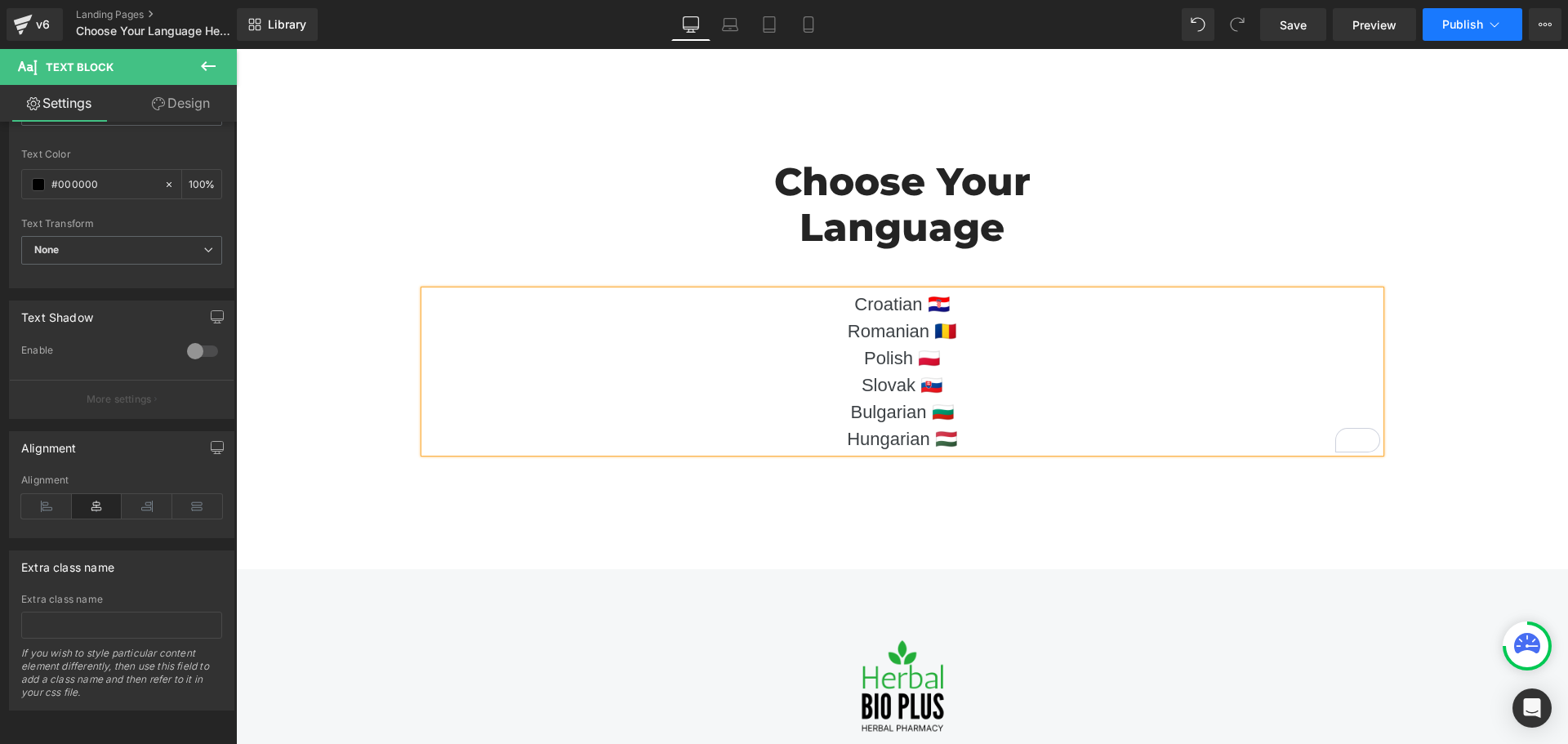
click at [1465, 15] on button "Publish" at bounding box center [1472, 24] width 100 height 33
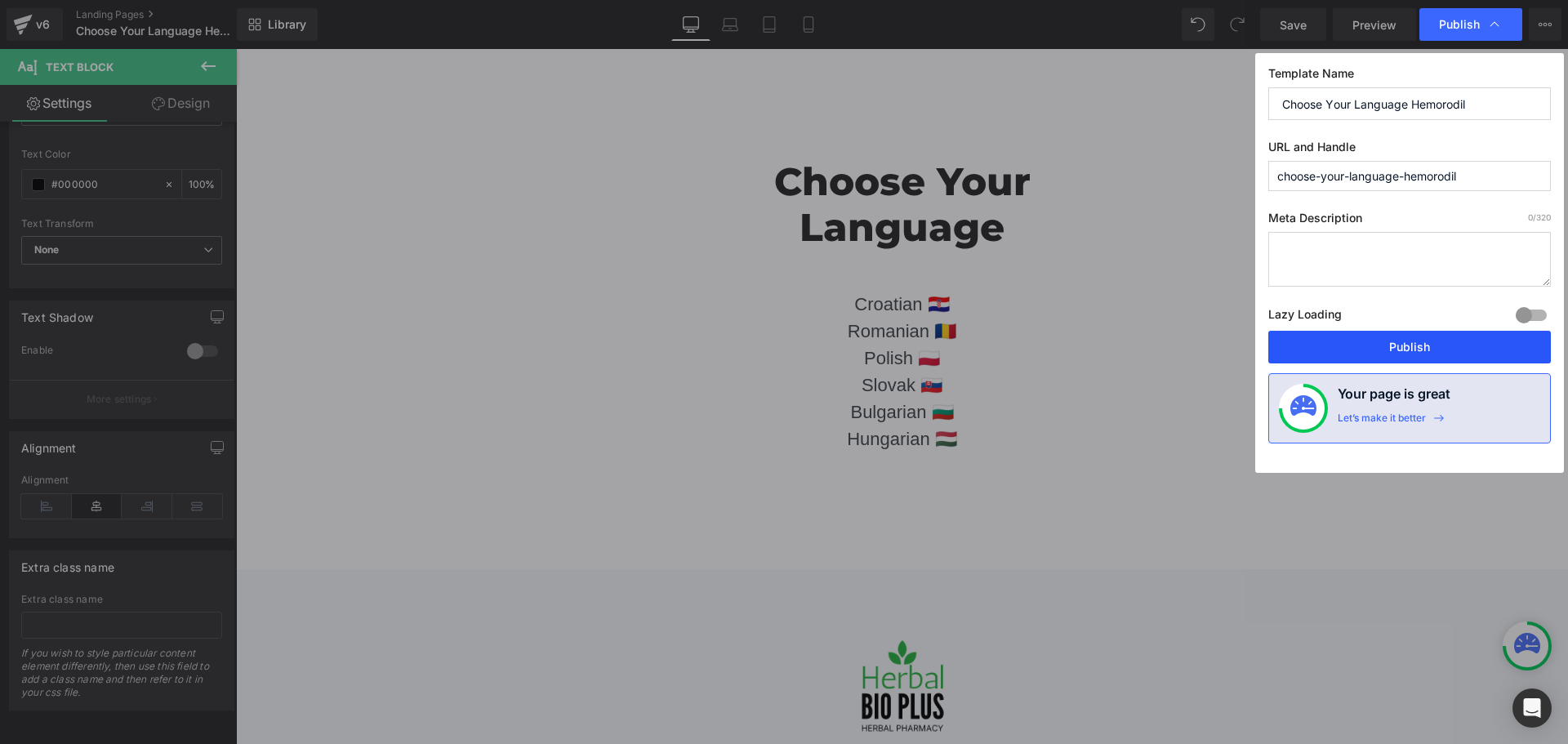
click at [1426, 339] on button "Publish" at bounding box center [1409, 347] width 282 height 33
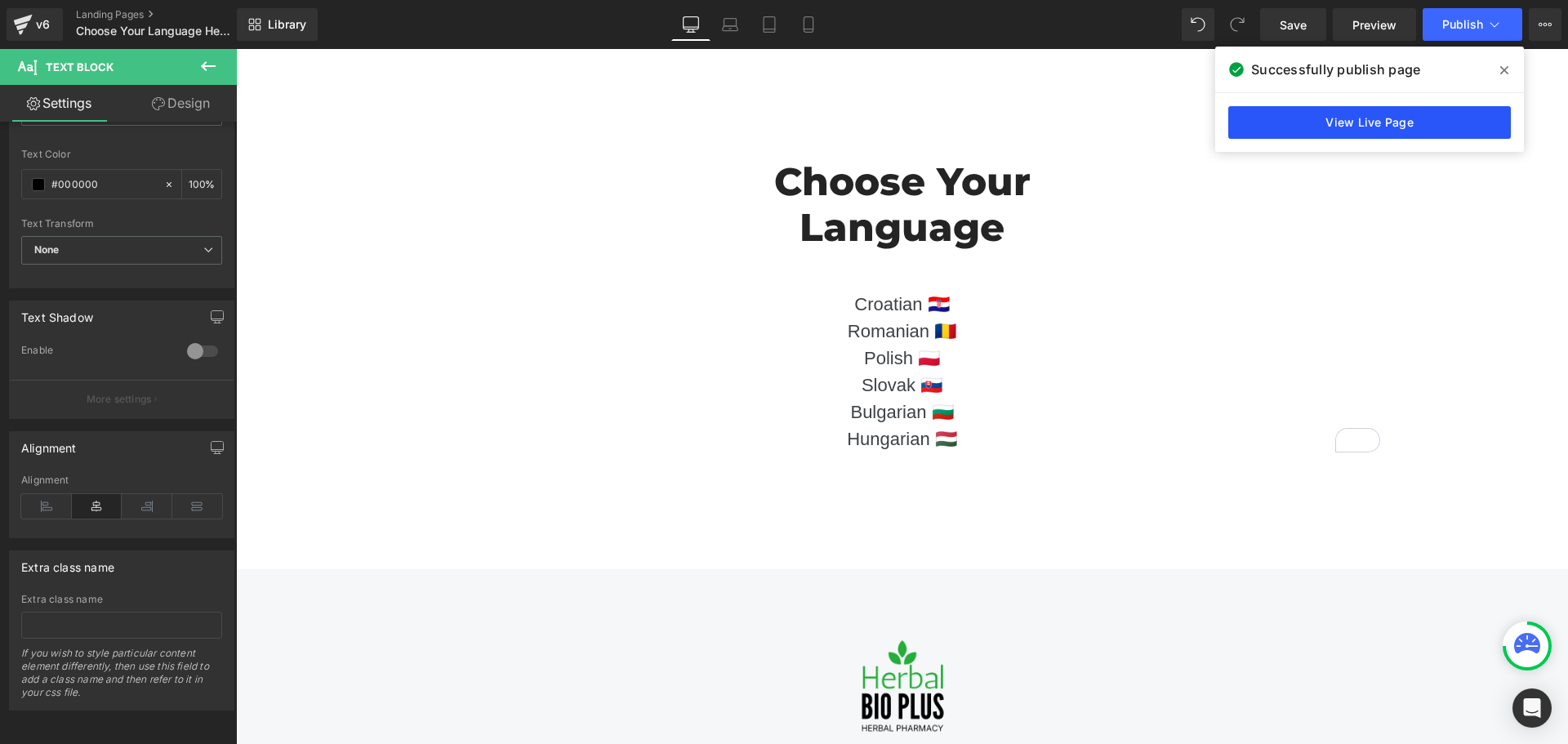
click at [1340, 116] on link "View Live Page" at bounding box center [1369, 122] width 282 height 33
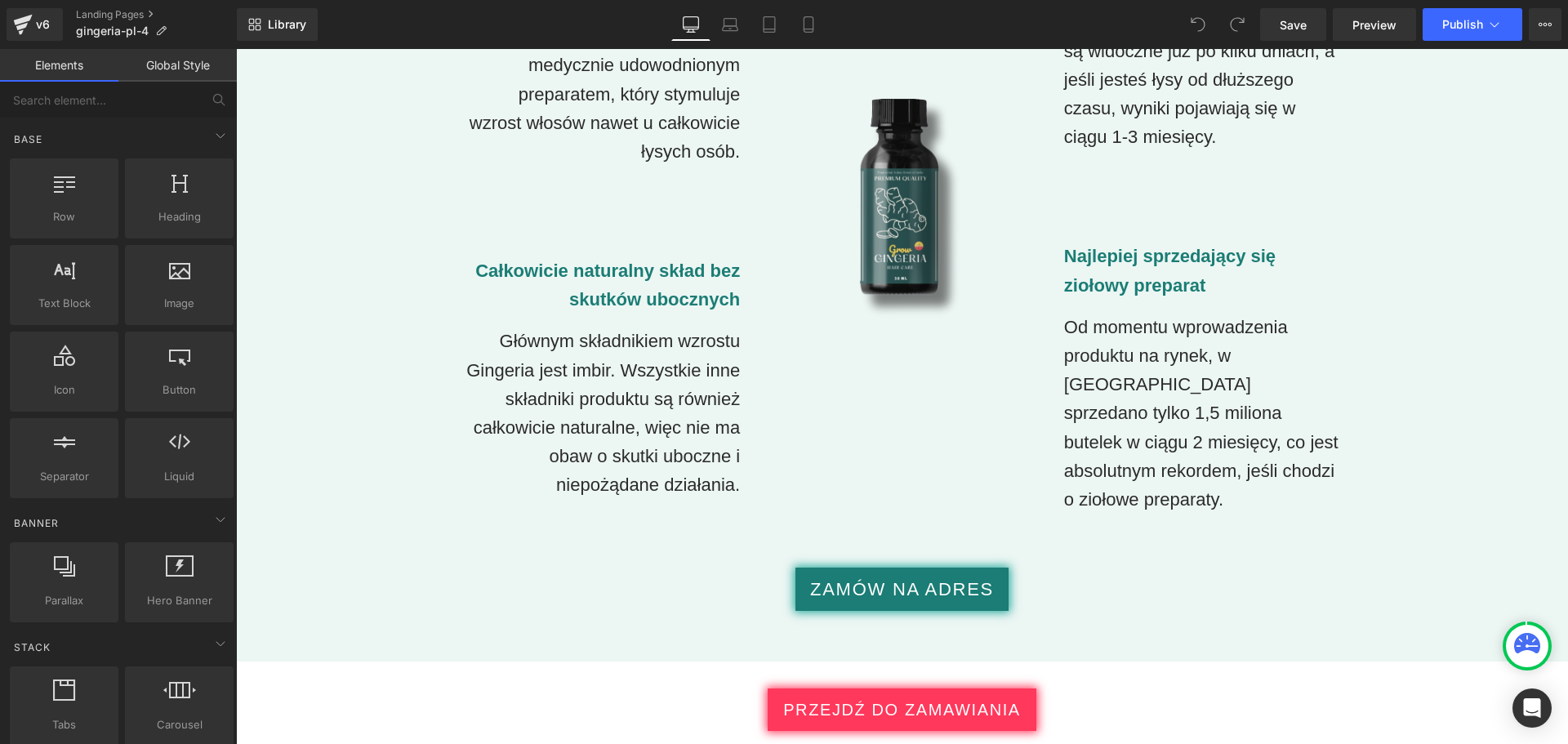
scroll to position [1959, 0]
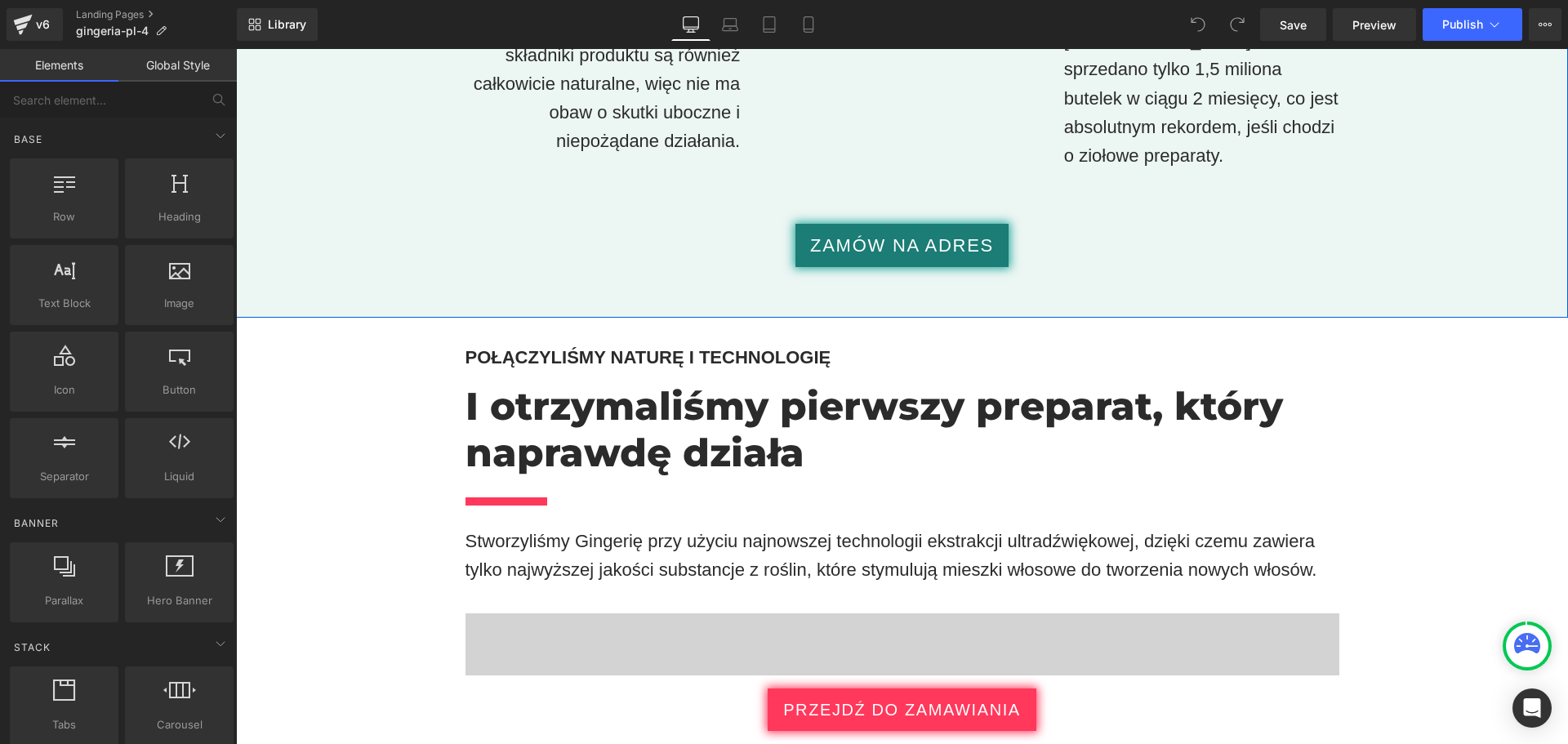
click at [923, 249] on icon at bounding box center [928, 245] width 9 height 10
click at [888, 245] on span "Button" at bounding box center [876, 246] width 36 height 20
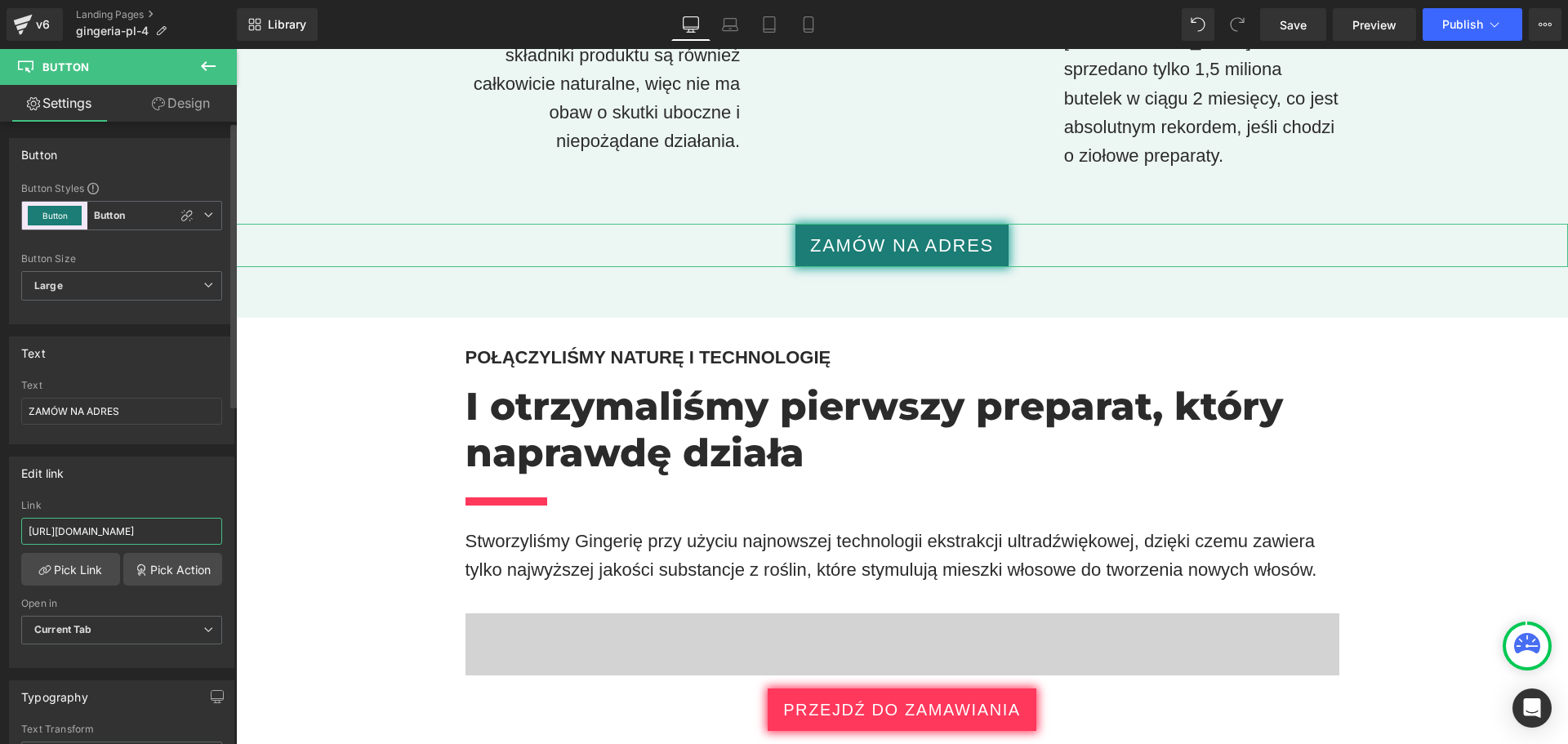
click at [171, 540] on input "https://checkoutiframe.bioherbalplus.com/gingeria-checkout-pl" at bounding box center [121, 530] width 201 height 27
click at [170, 538] on input "https://checkoutiframe.bioherbalplus.com/gingeria-checkout-pl" at bounding box center [121, 530] width 201 height 27
paste input "bioherbalplus.com/pl-pl/pages/choose-option-gingeria"
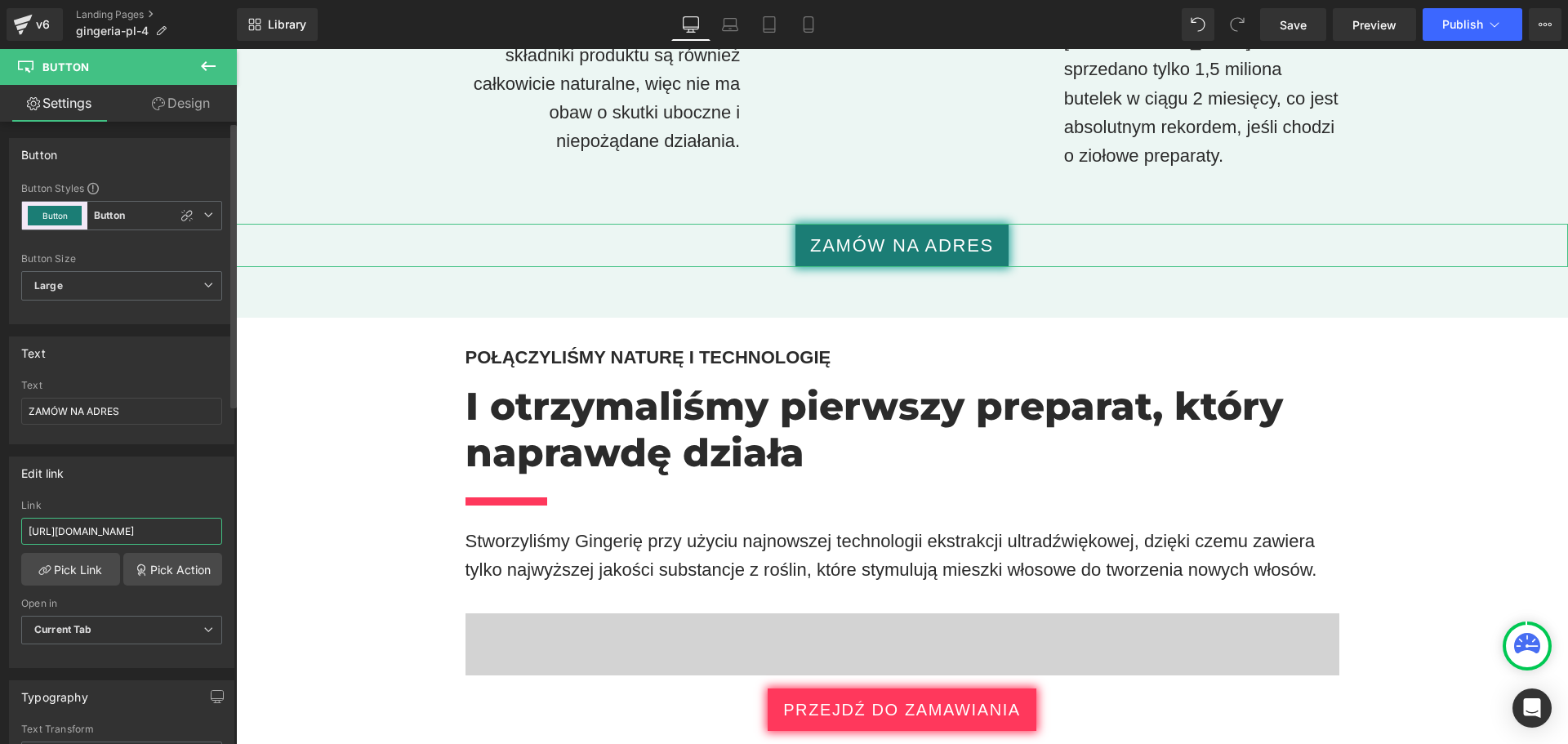
scroll to position [0, 122]
type input "https://bioherbalplus.com/pl-pl/pages/choose-option-gingeria-pl"
click at [165, 501] on div "Link" at bounding box center [121, 504] width 201 height 11
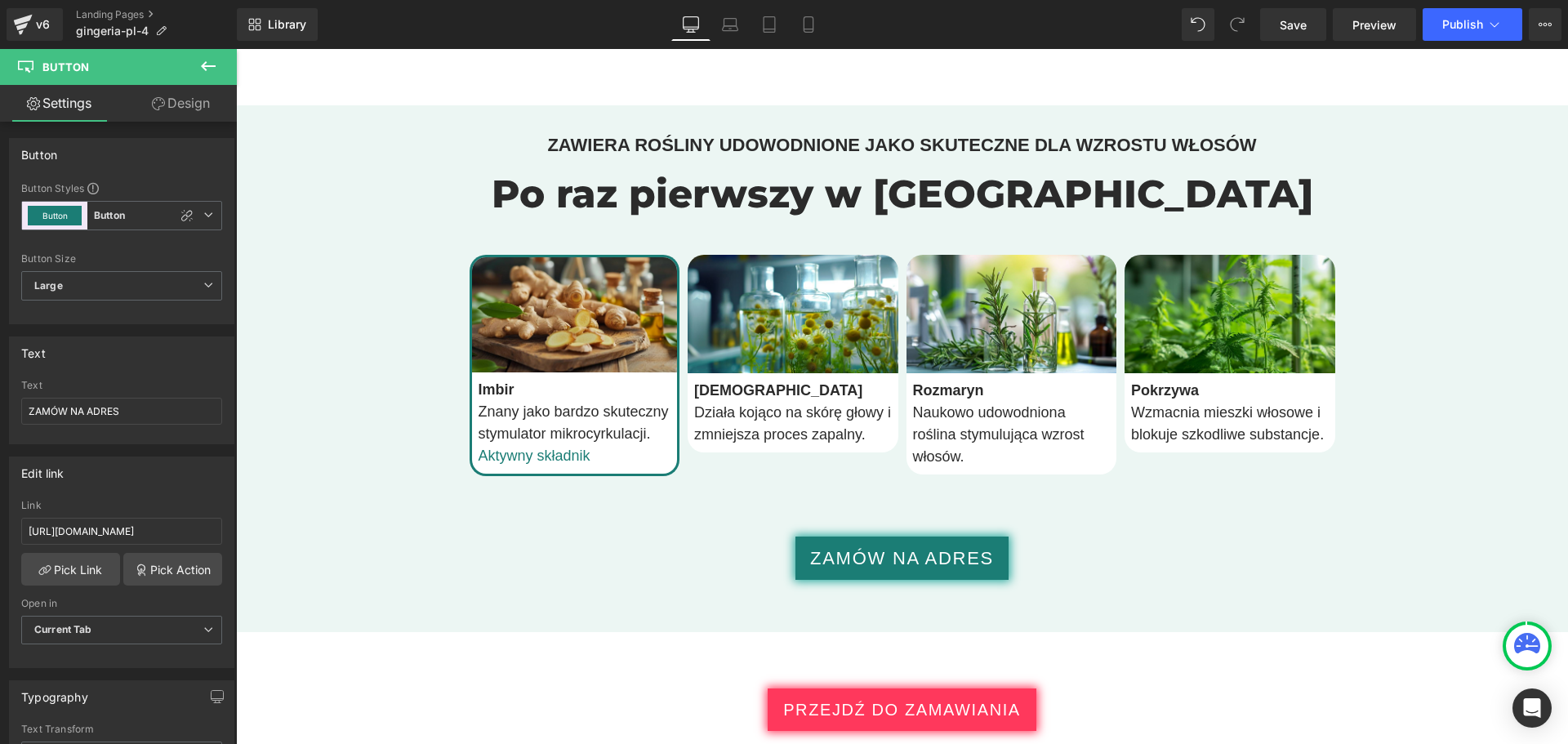
scroll to position [3183, 0]
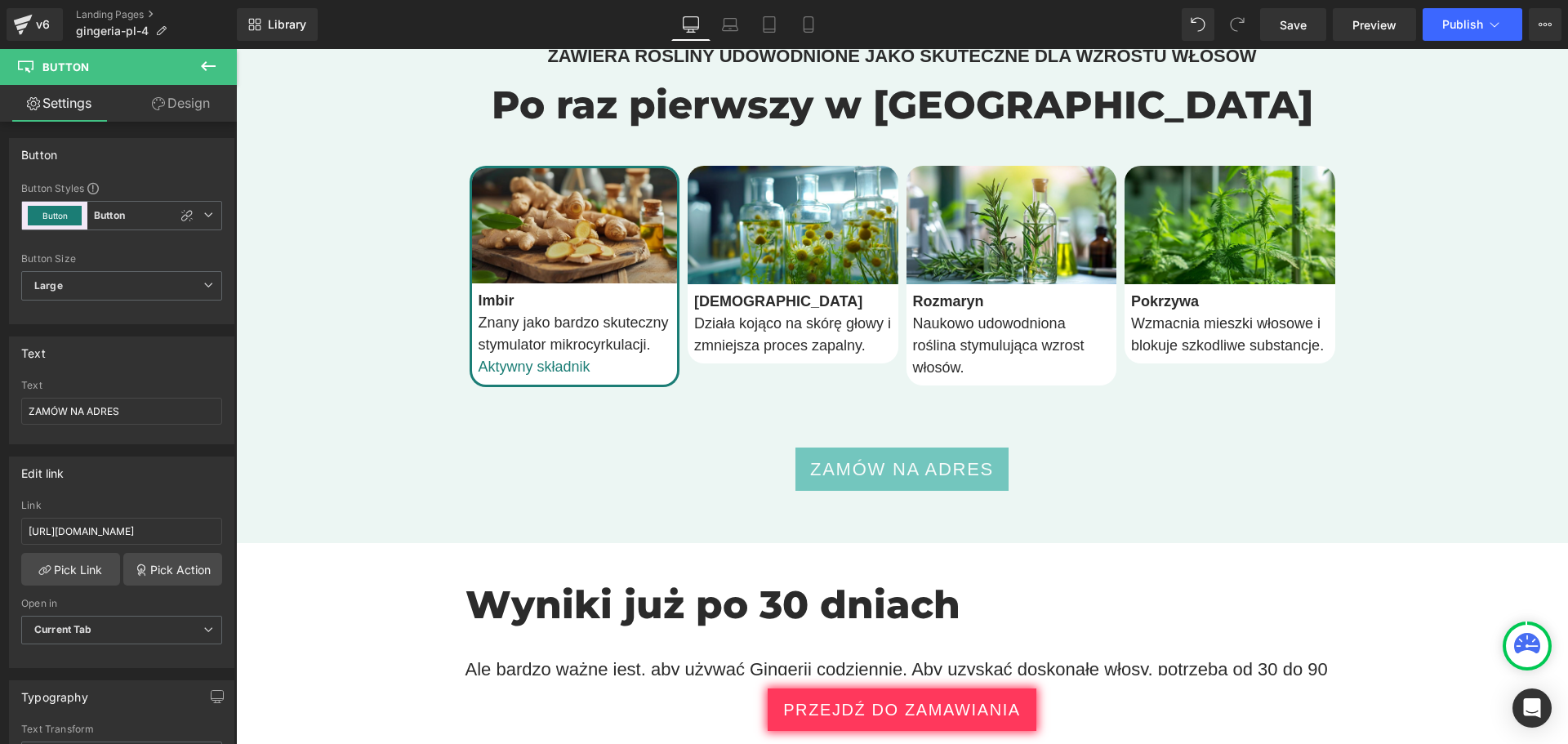
click at [798, 484] on link "ZAMÓW NA ADRES" at bounding box center [902, 469] width 213 height 43
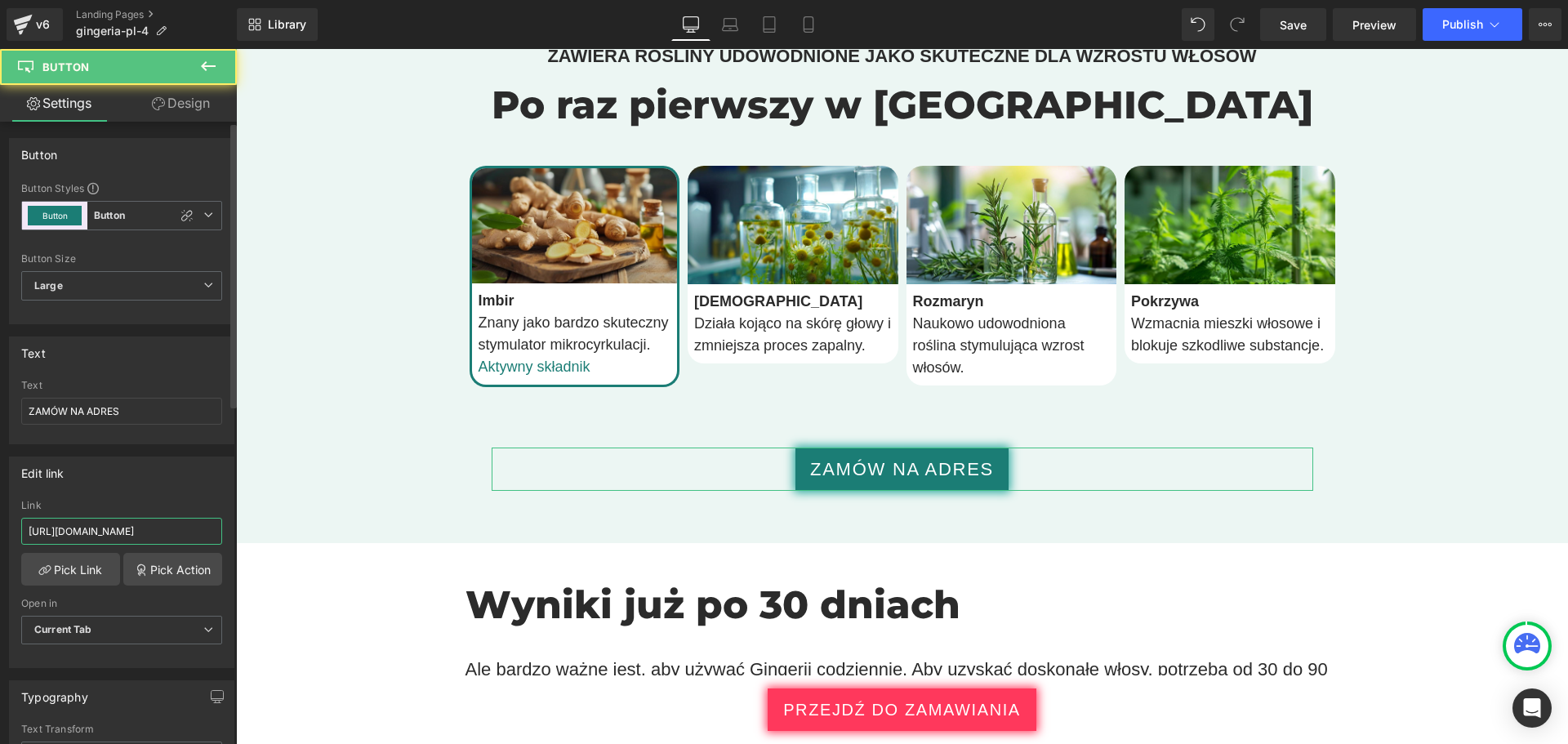
click at [78, 535] on input "https://checkoutiframe.bioherbalplus.com/gingeria-checkout-pl" at bounding box center [121, 530] width 201 height 27
type input "https://bioherbalplus.com/pl-pl/pages/choose-option-gingeria-pl"
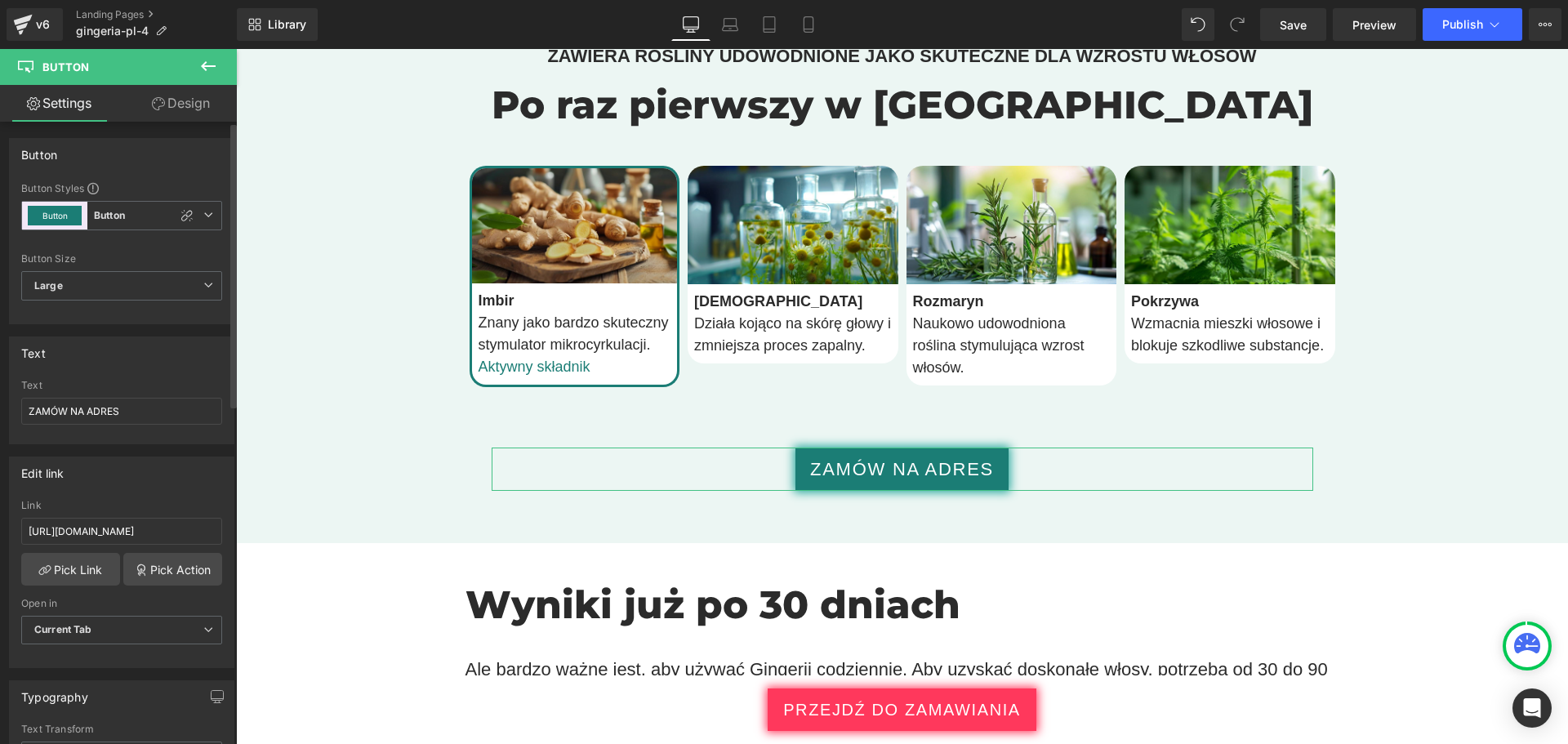
click at [108, 482] on div "Edit link" at bounding box center [122, 473] width 224 height 31
drag, startPoint x: 107, startPoint y: 485, endPoint x: 95, endPoint y: 481, distance: 12.6
click at [96, 481] on div "Edit link" at bounding box center [122, 473] width 224 height 31
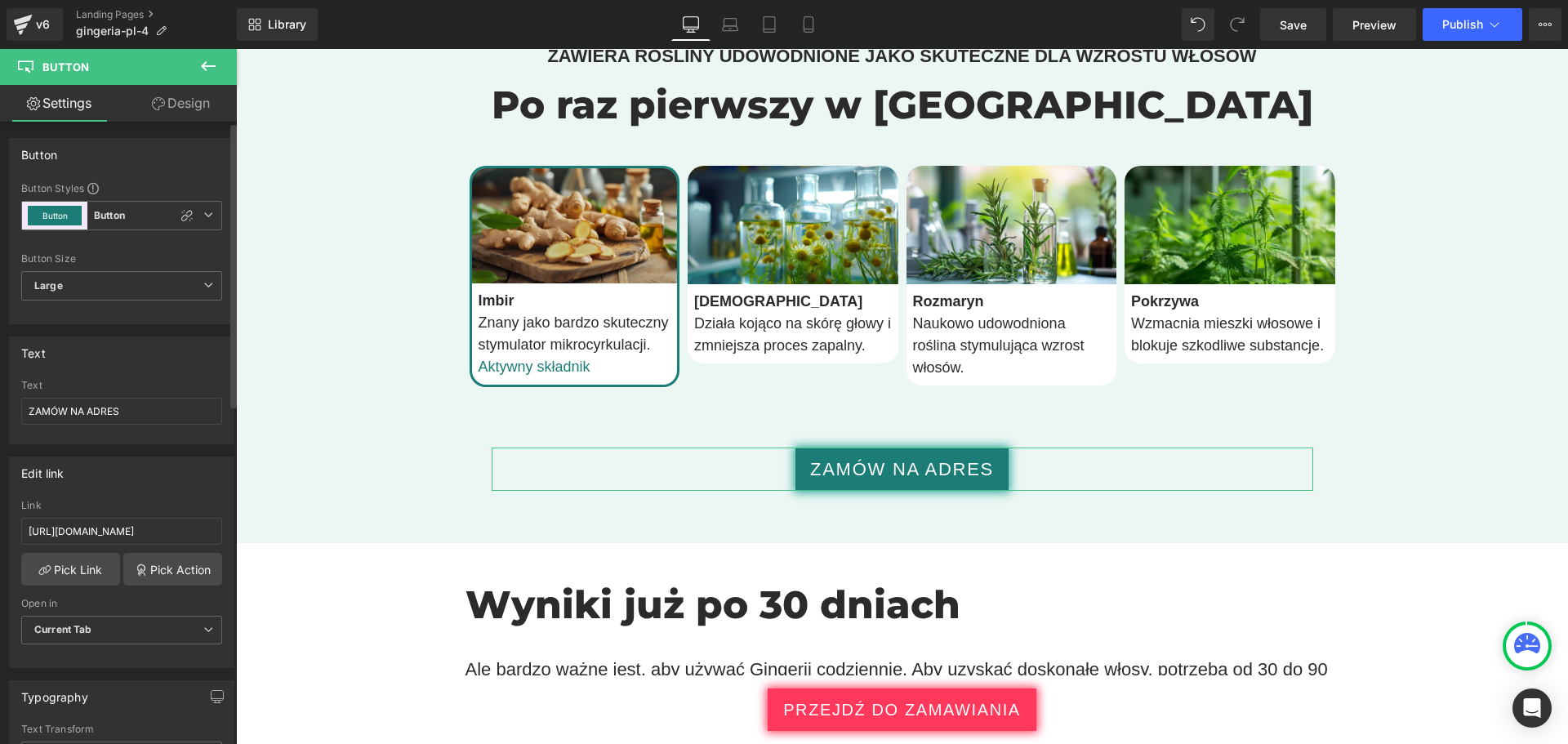
click at [89, 478] on div "Edit link" at bounding box center [122, 473] width 224 height 31
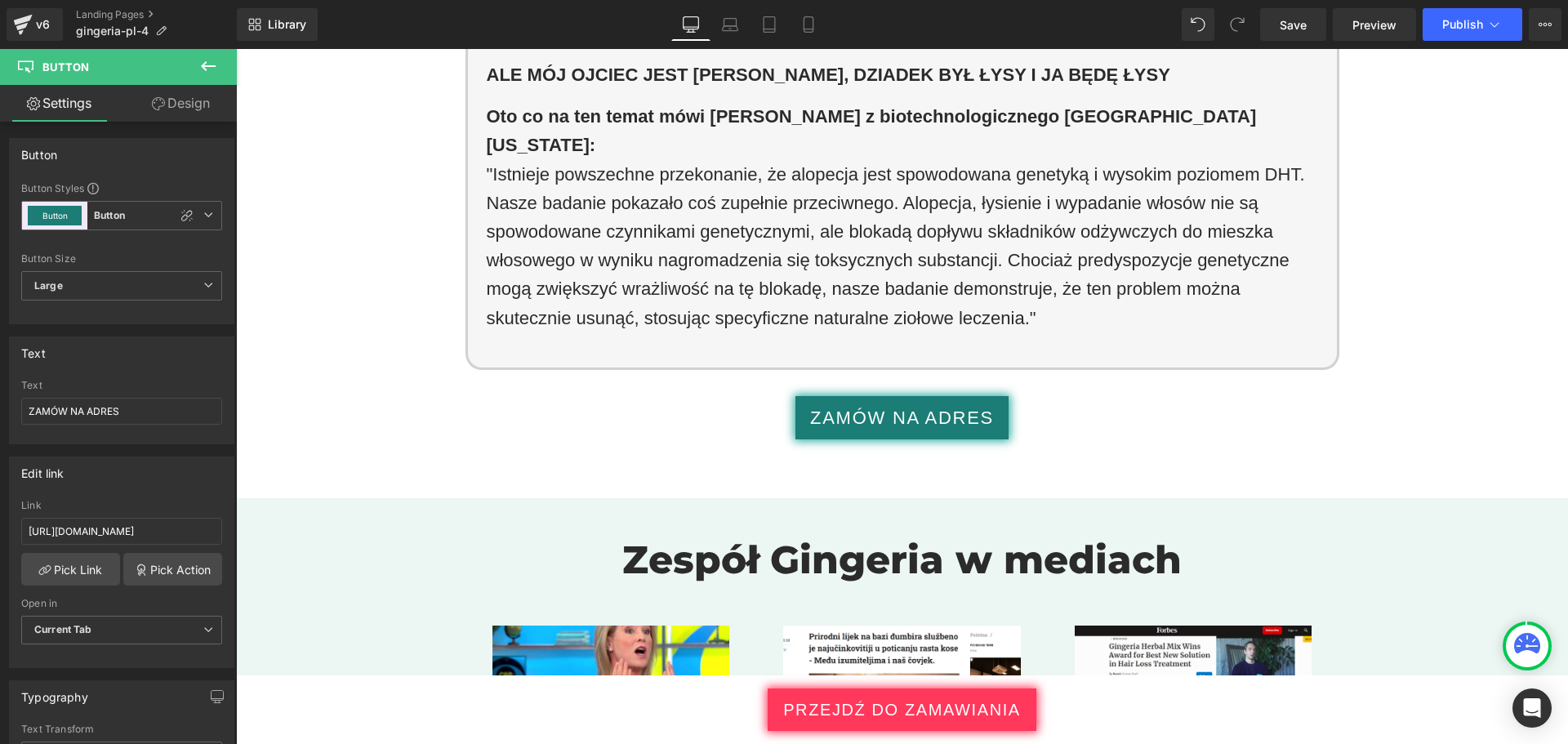
scroll to position [4326, 0]
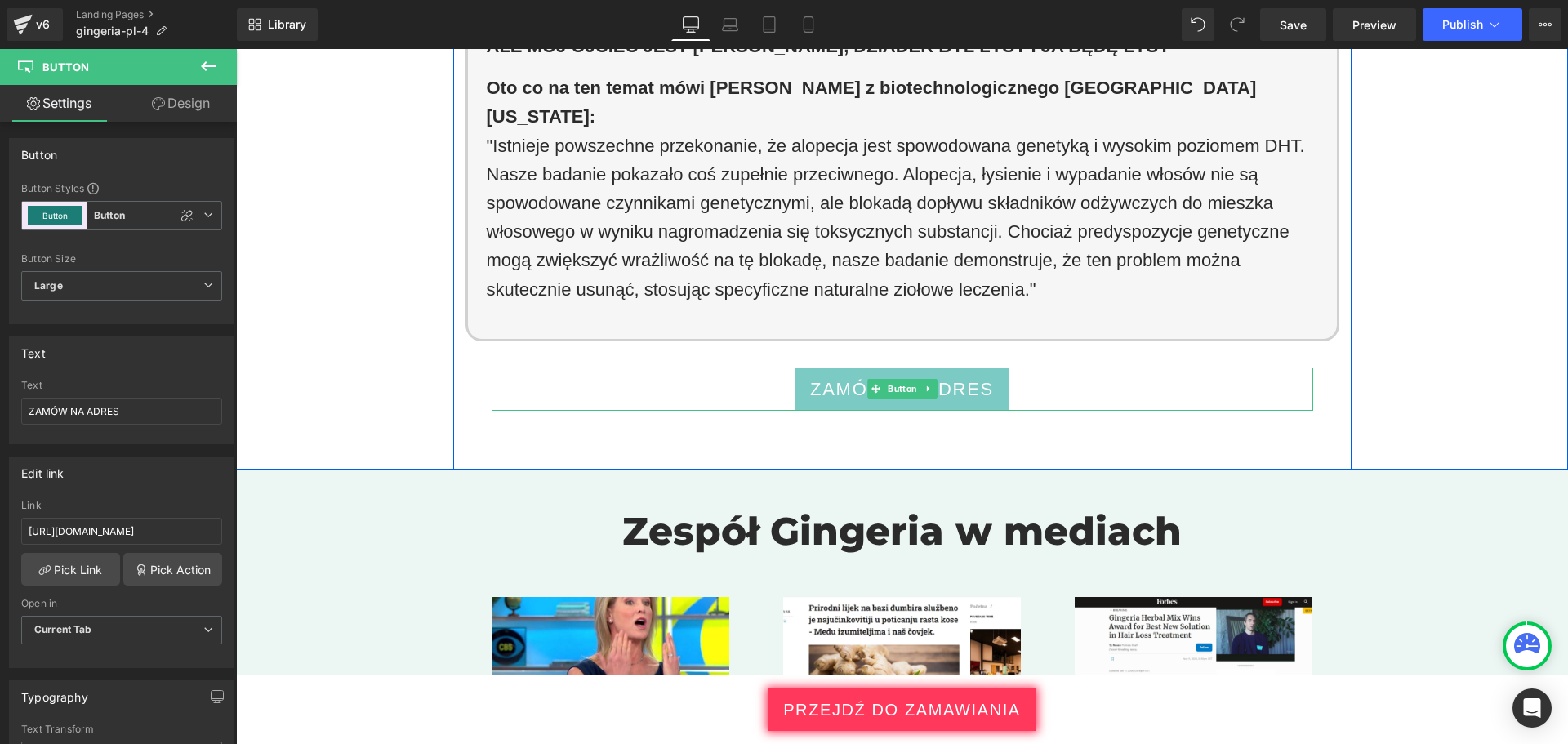
click at [797, 367] on link "ZAMÓW NA ADRES" at bounding box center [902, 389] width 213 height 43
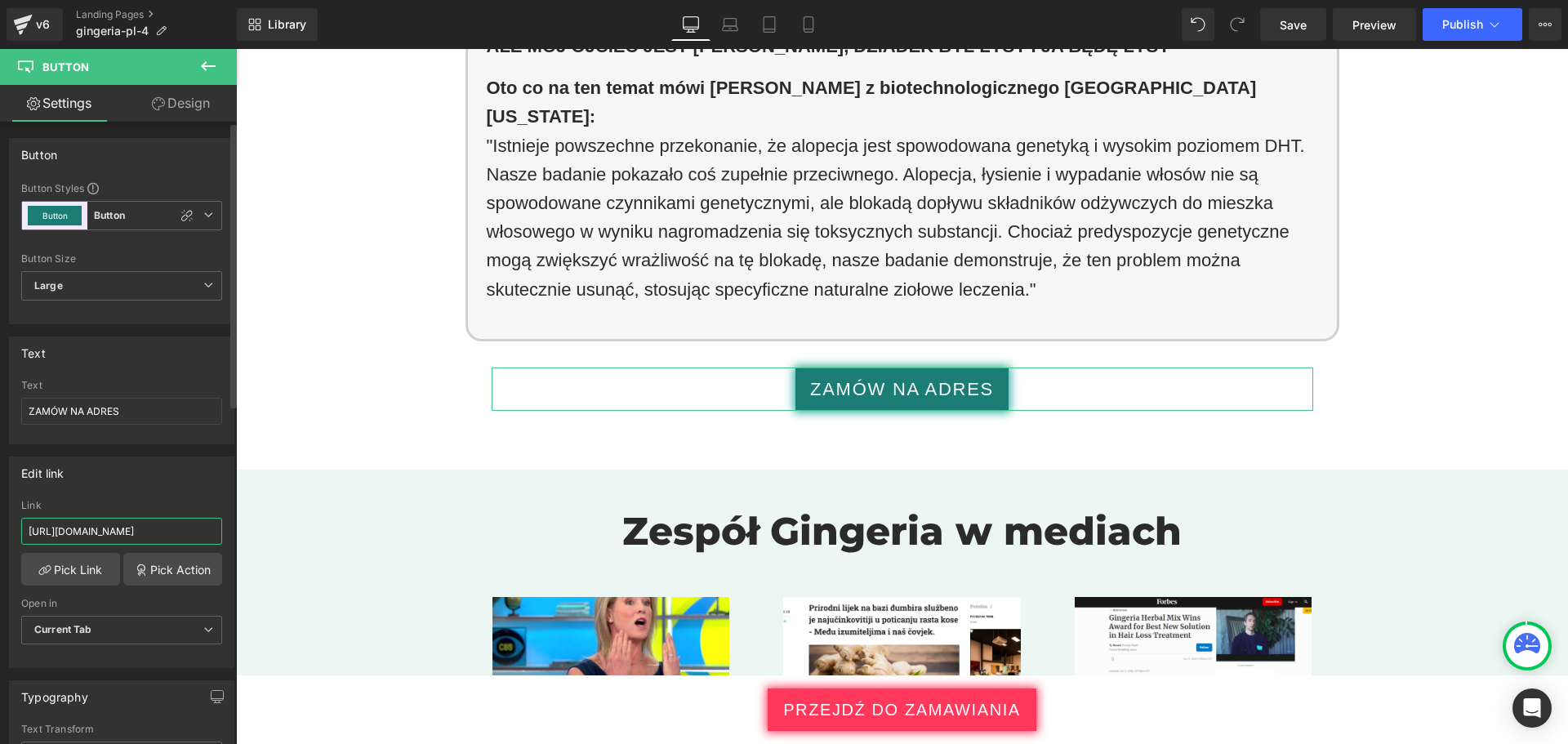
click at [122, 529] on input "https://checkoutiframe.bioherbalplus.com/gingeria-checkout-pl" at bounding box center [121, 530] width 201 height 27
type input "https://bioherbalplus.com/pl-pl/pages/choose-option-gingeria-pl"
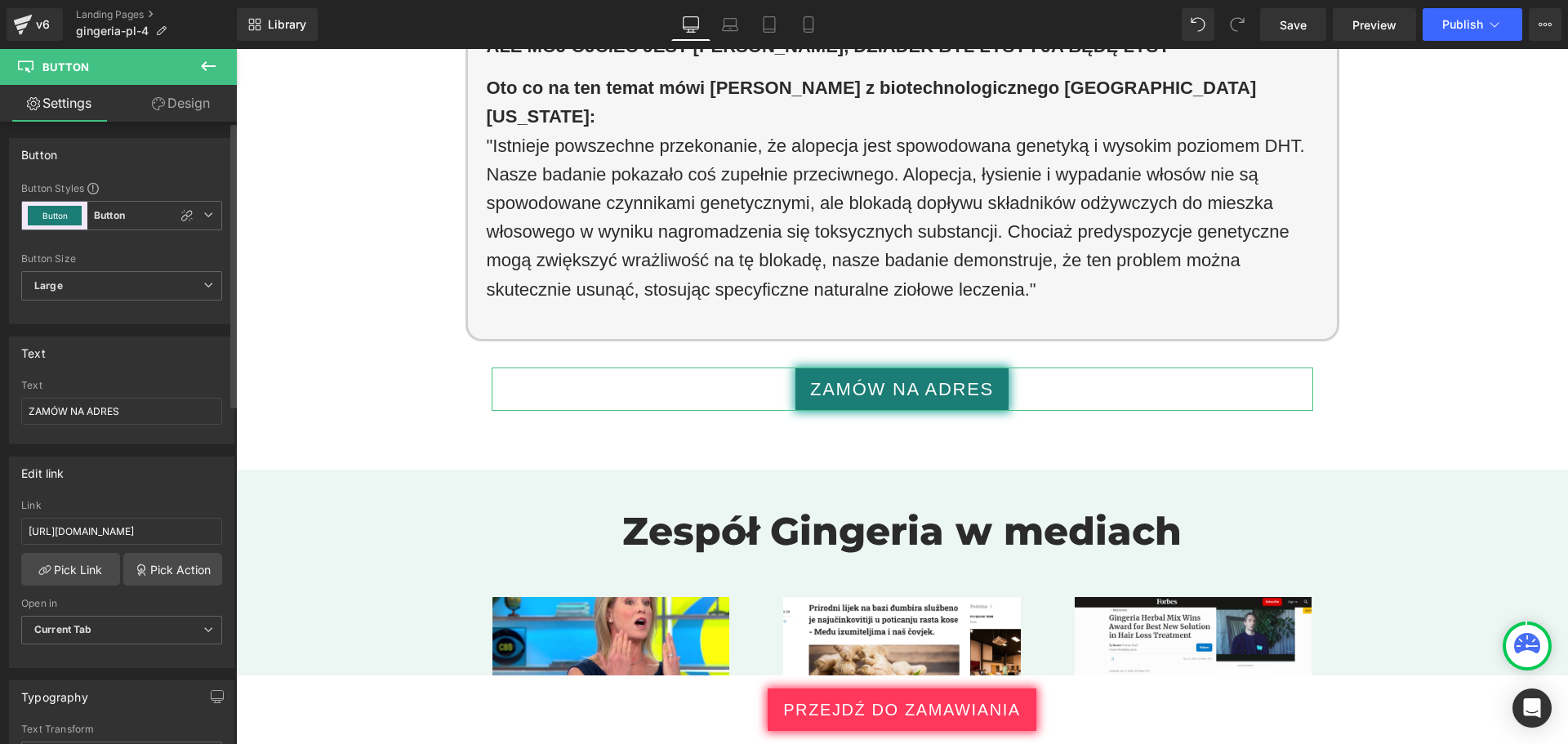
click at [132, 496] on div "Edit link https://checkoutiframe.bioherbalplus.com/gingeria-checkout-pl Link ht…" at bounding box center [121, 563] width 225 height 212
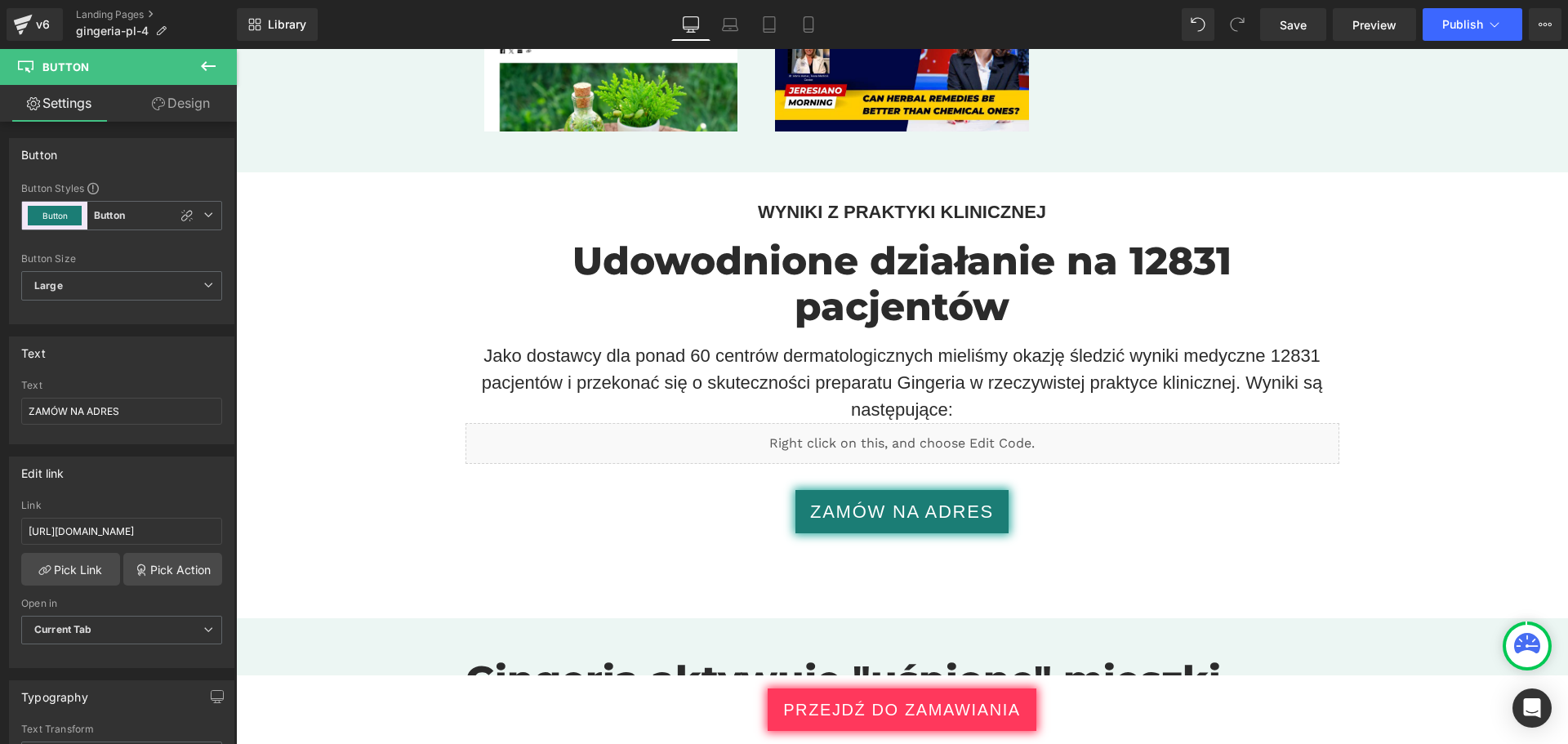
scroll to position [5142, 0]
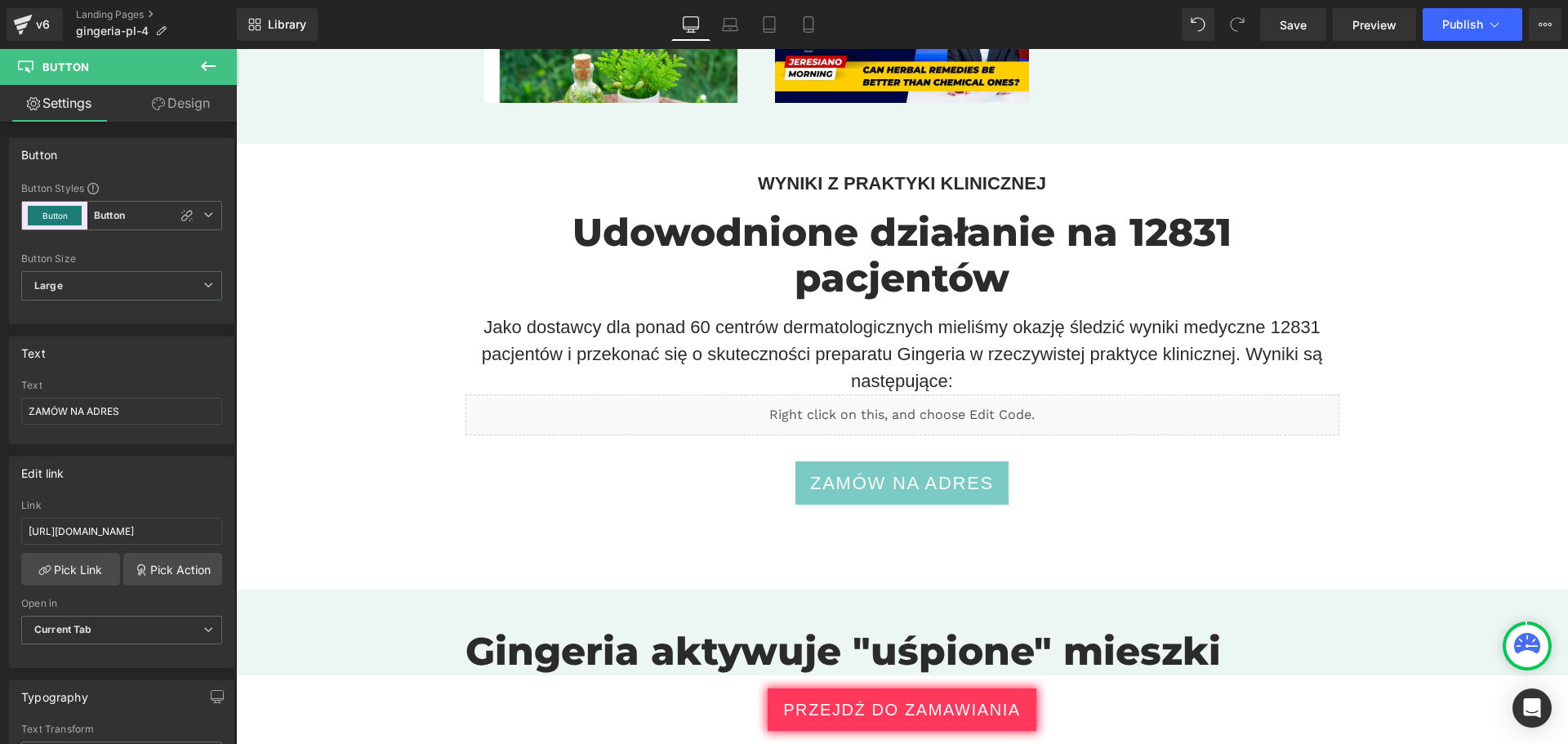
click at [796, 465] on link "ZAMÓW NA ADRES" at bounding box center [902, 483] width 213 height 43
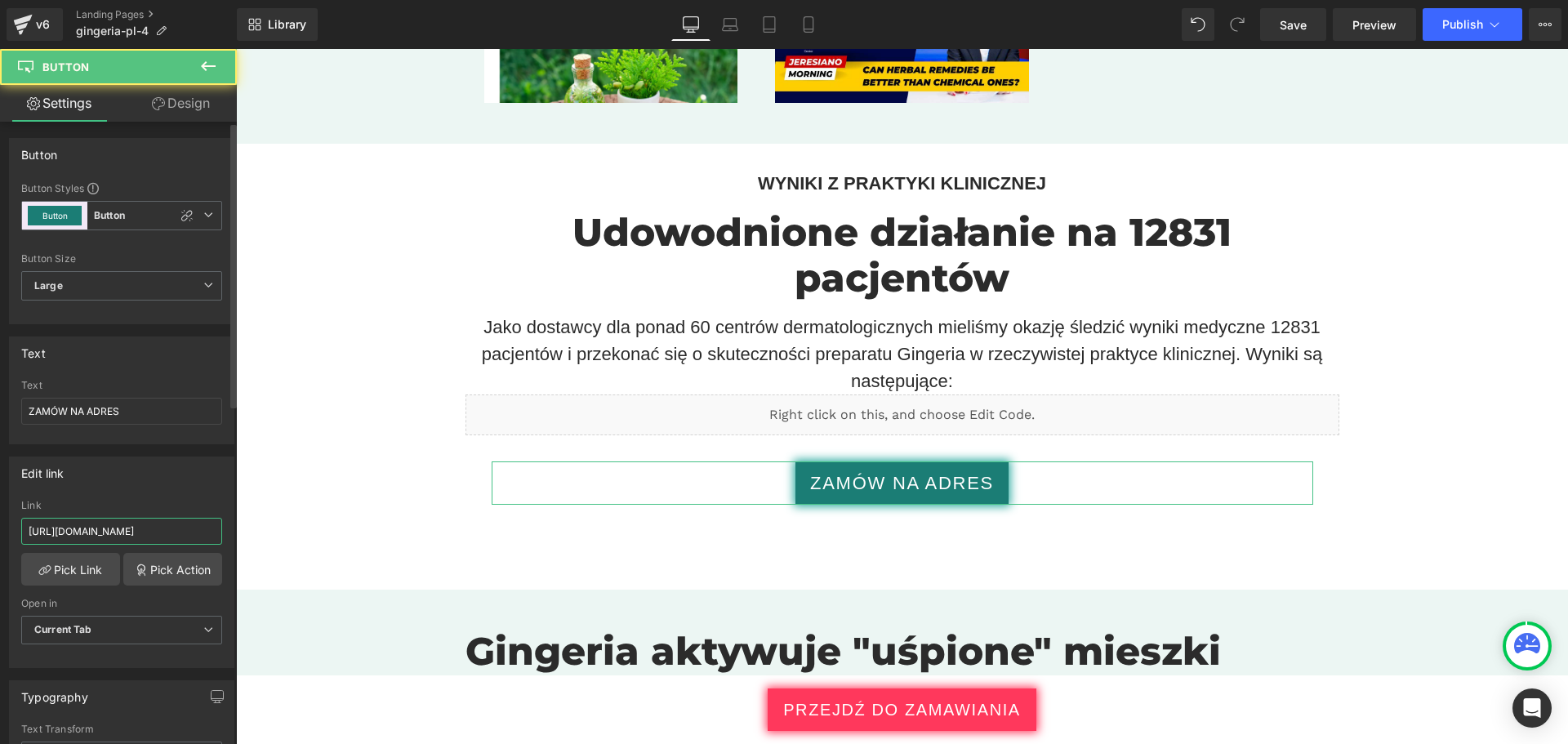
click at [144, 525] on input "https://checkoutiframe.bioherbalplus.com/gingeria-checkout-pl" at bounding box center [121, 530] width 201 height 27
type input "https://bioherbalplus.com/pl-pl/pages/choose-option-gingeria-pl"
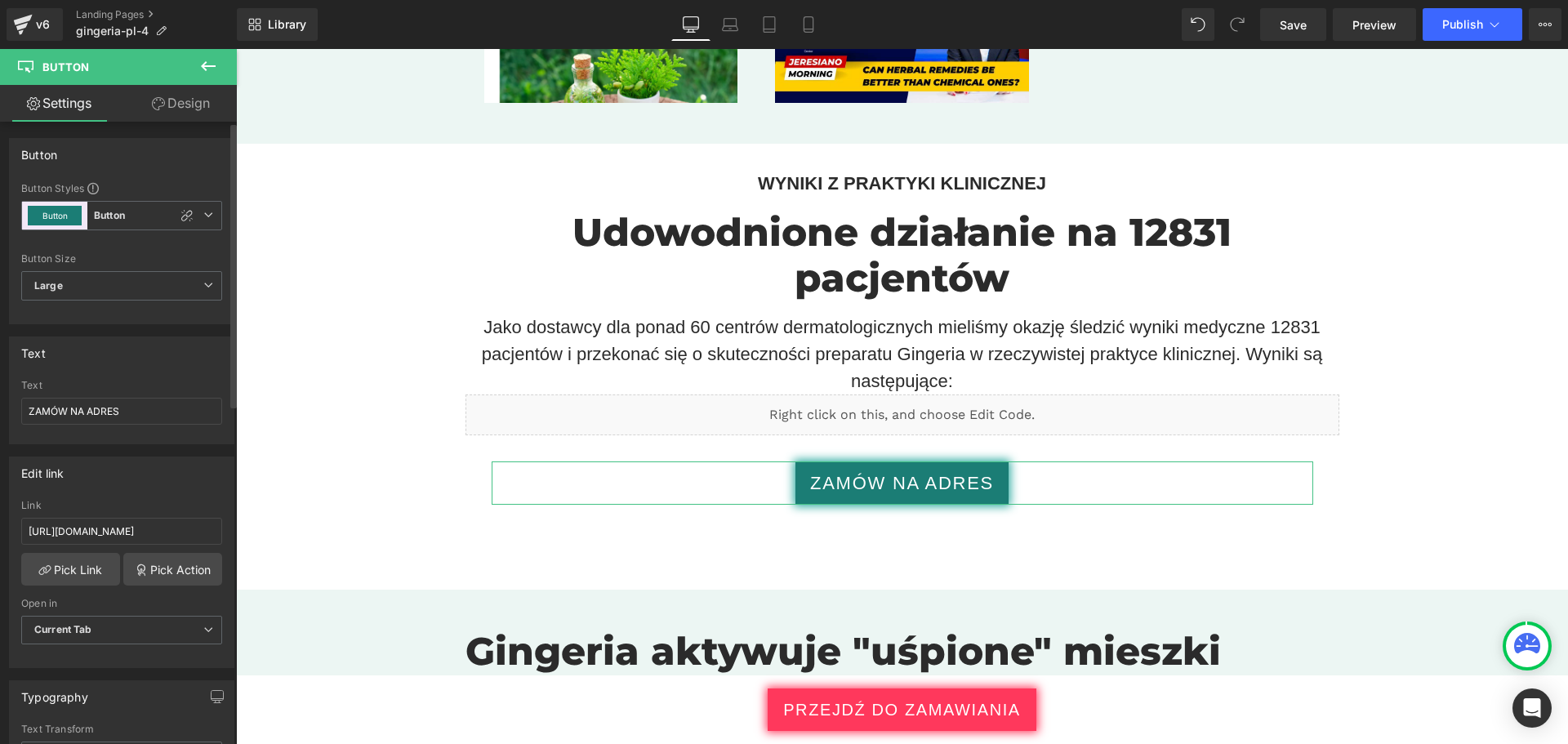
click at [156, 488] on div "Edit link https://checkoutiframe.bioherbalplus.com/gingeria-checkout-pl Link ht…" at bounding box center [121, 563] width 225 height 212
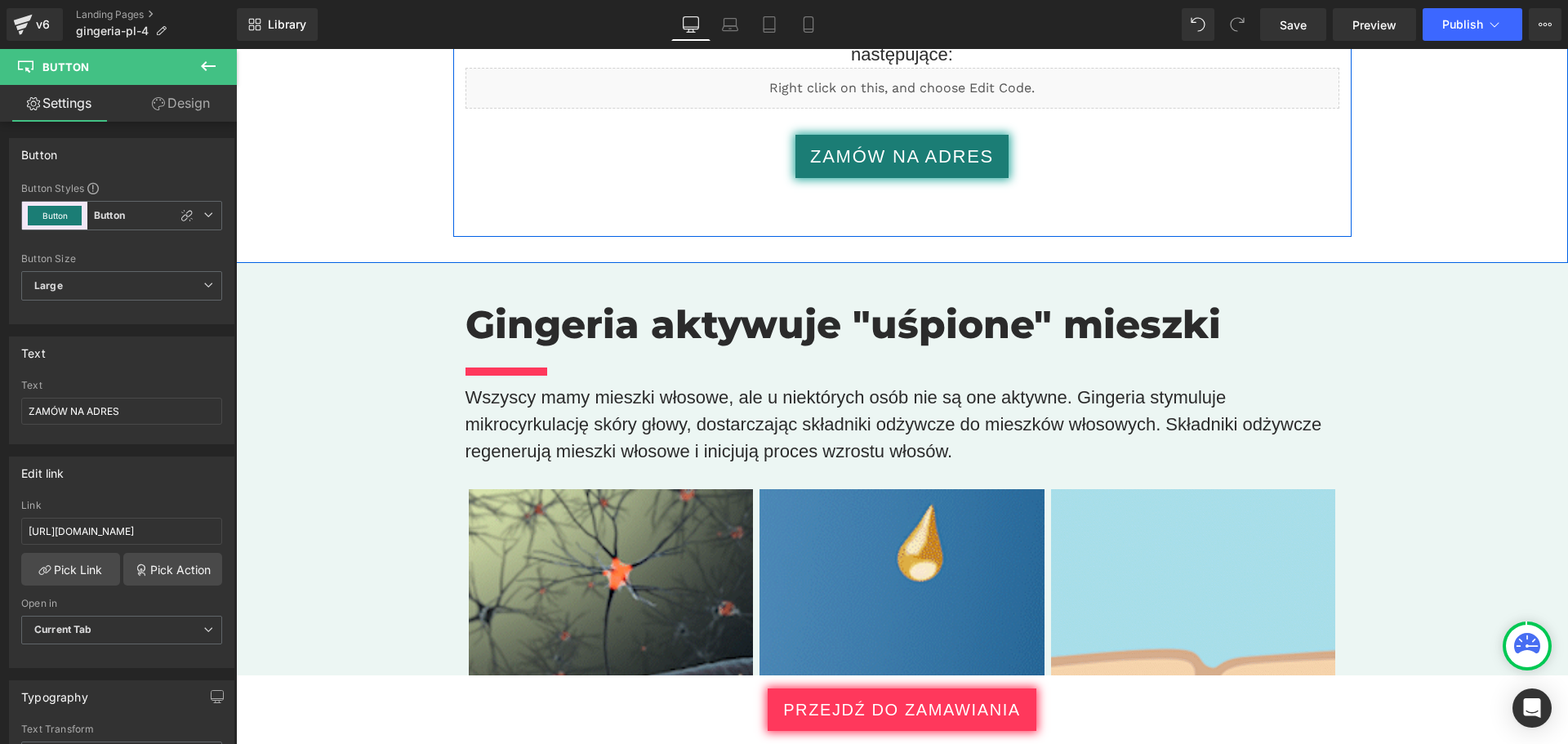
scroll to position [5958, 0]
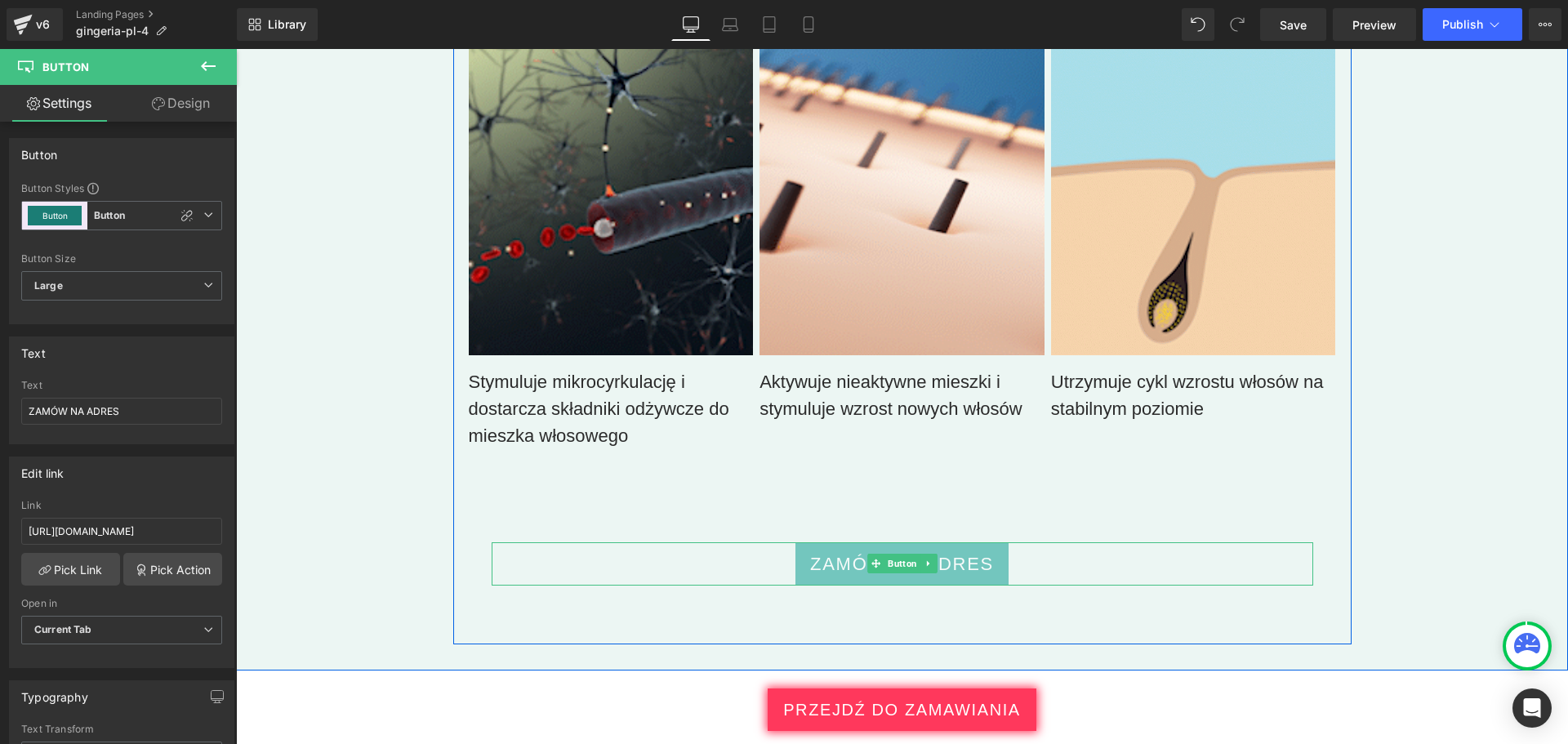
click at [810, 550] on span "ZAMÓW NA ADRES" at bounding box center [903, 563] width 184 height 27
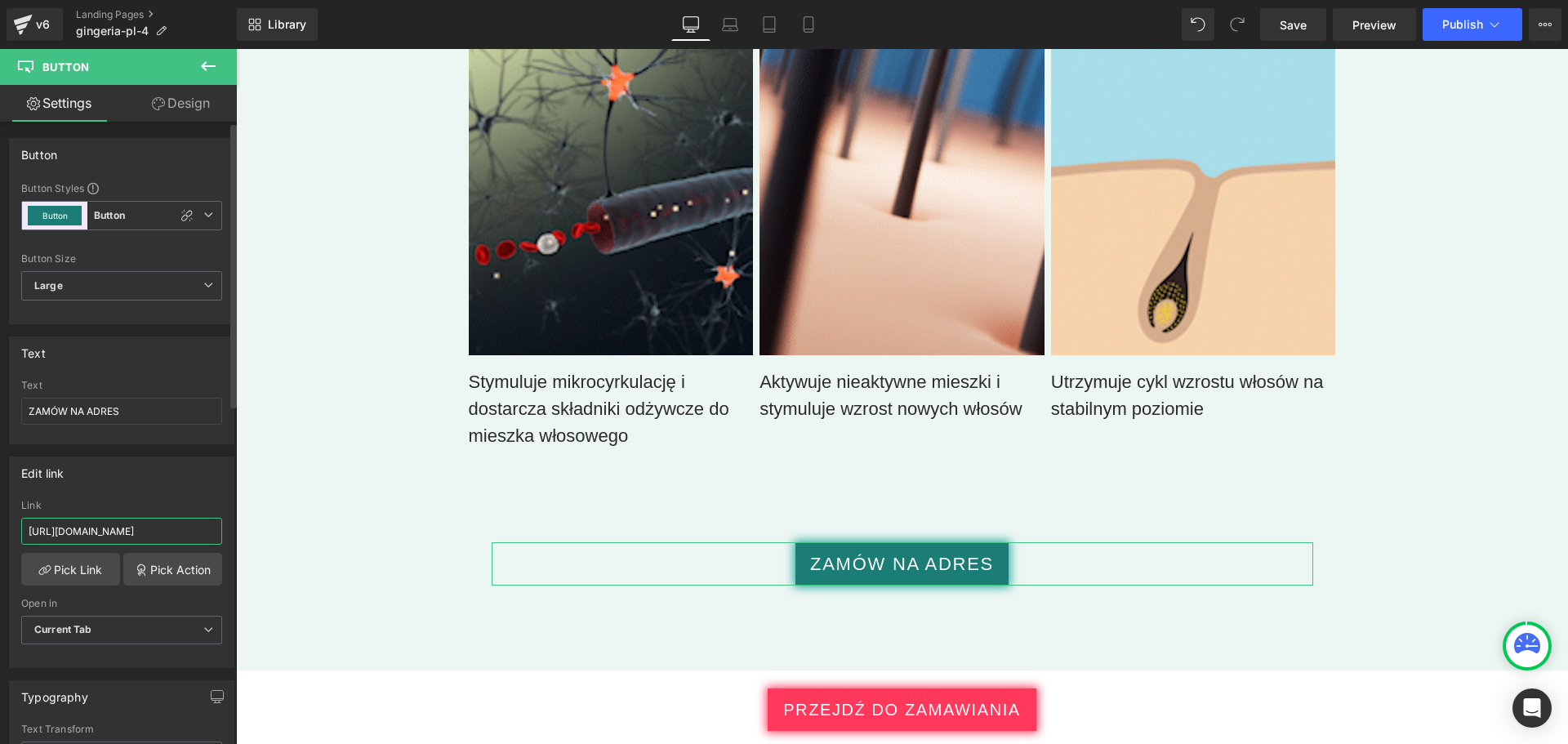
click at [175, 524] on input "https://checkoutiframe.bioherbalplus.com/gingeria-checkout-pl" at bounding box center [121, 530] width 201 height 27
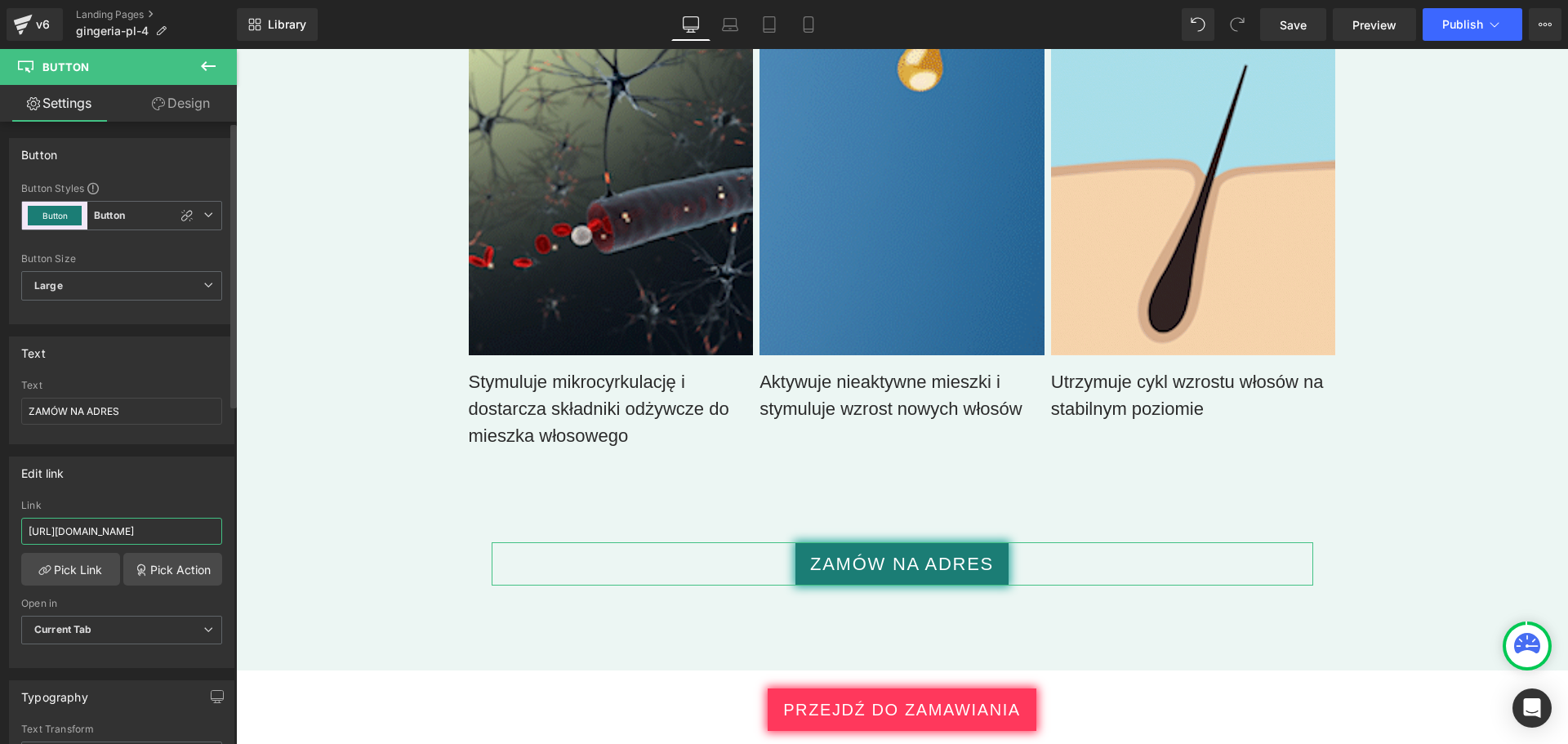
click at [175, 524] on input "https://checkoutiframe.bioherbalplus.com/gingeria-checkout-pl" at bounding box center [121, 530] width 201 height 27
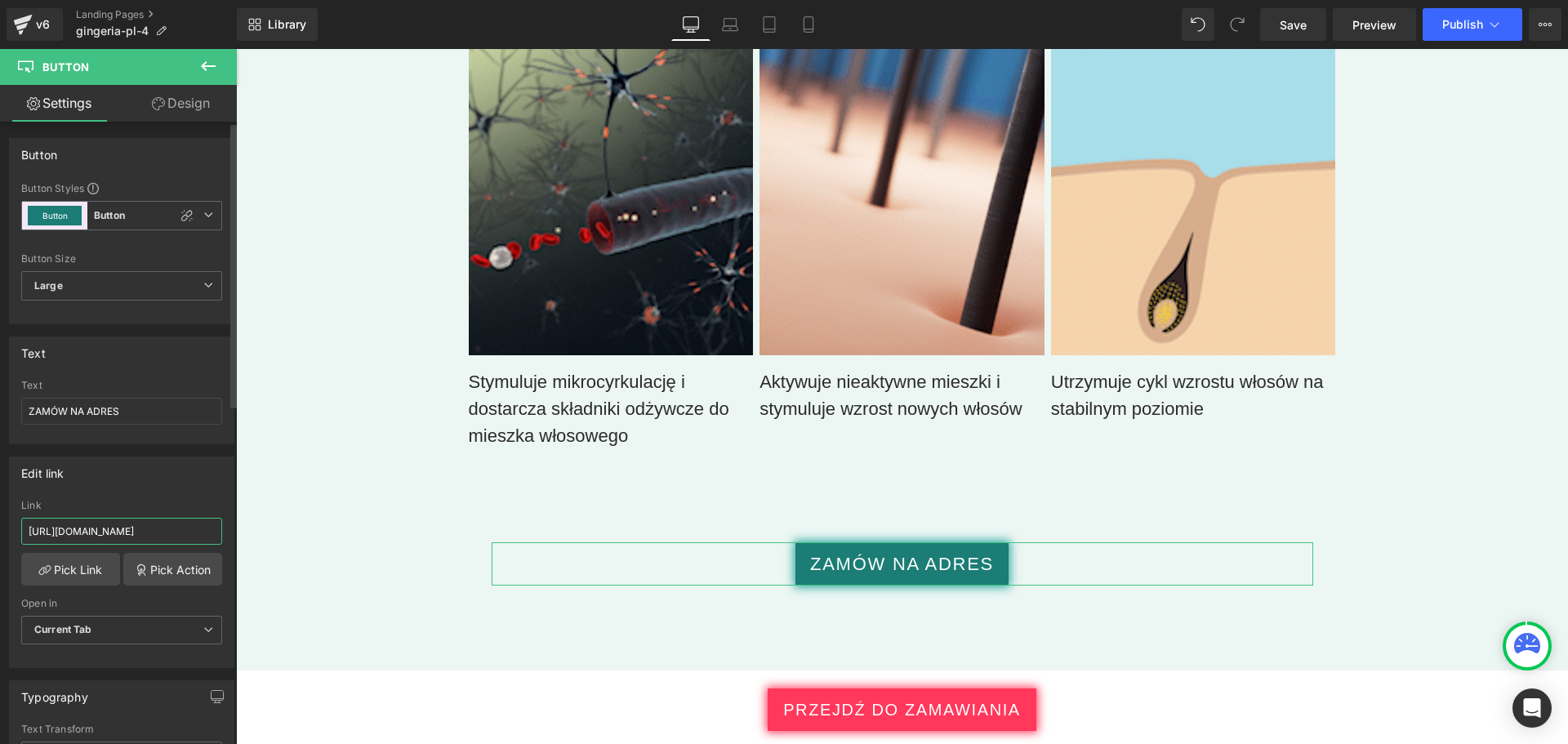
click at [175, 524] on input "https://checkoutiframe.bioherbalplus.com/gingeria-checkout-pl" at bounding box center [121, 530] width 201 height 27
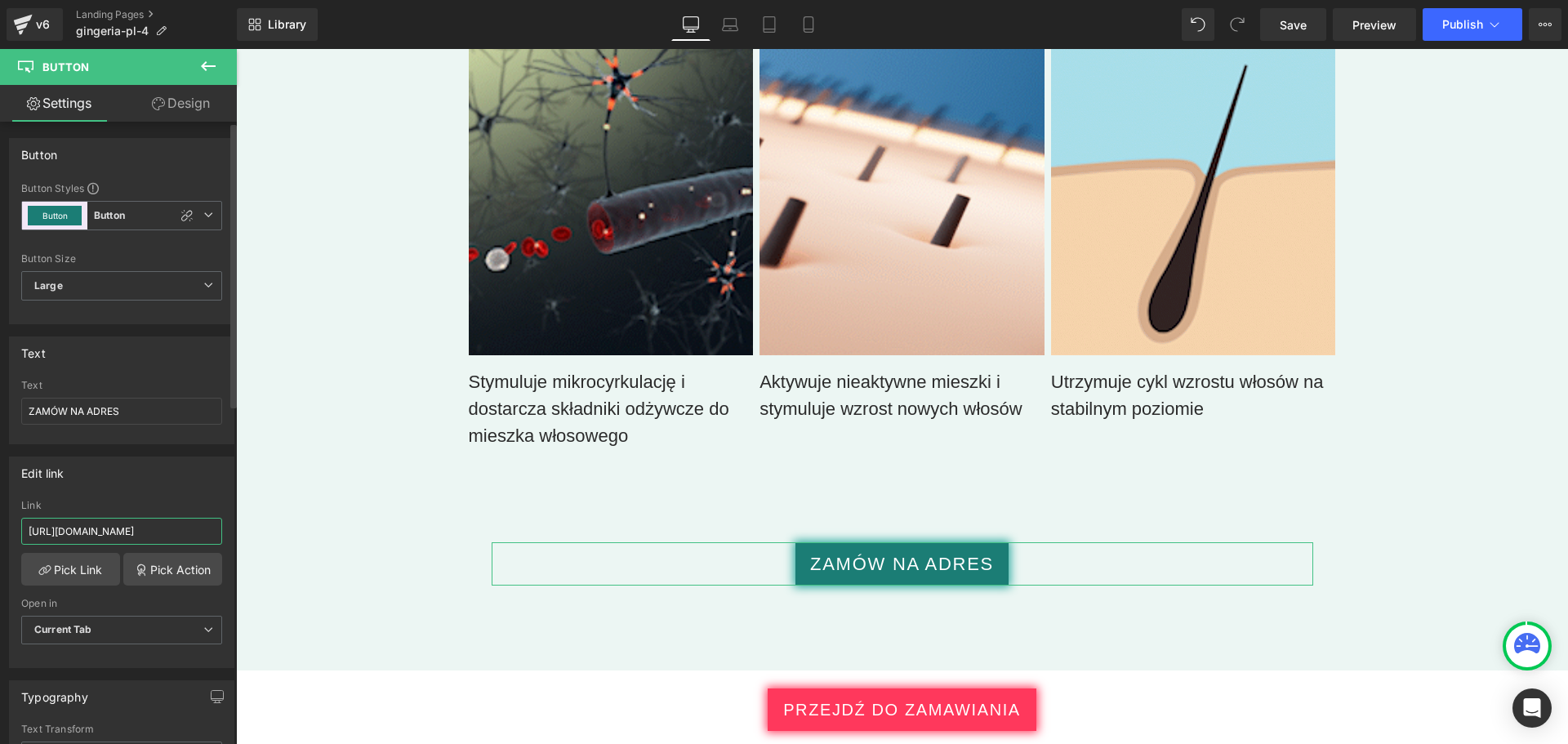
scroll to position [0, 122]
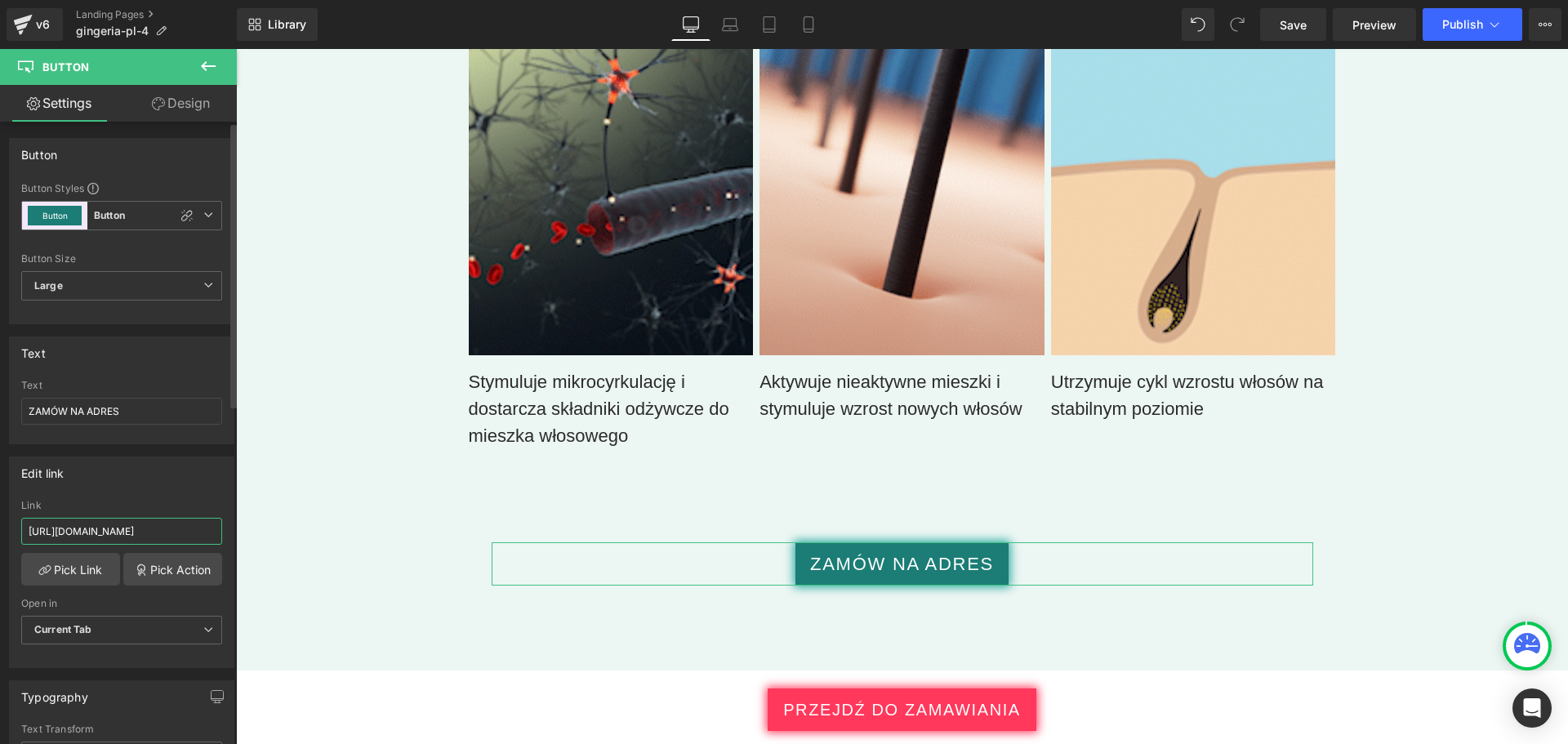
type input "https://bioherbalplus.com/pl-pl/pages/choose-option-gingeria-pl"
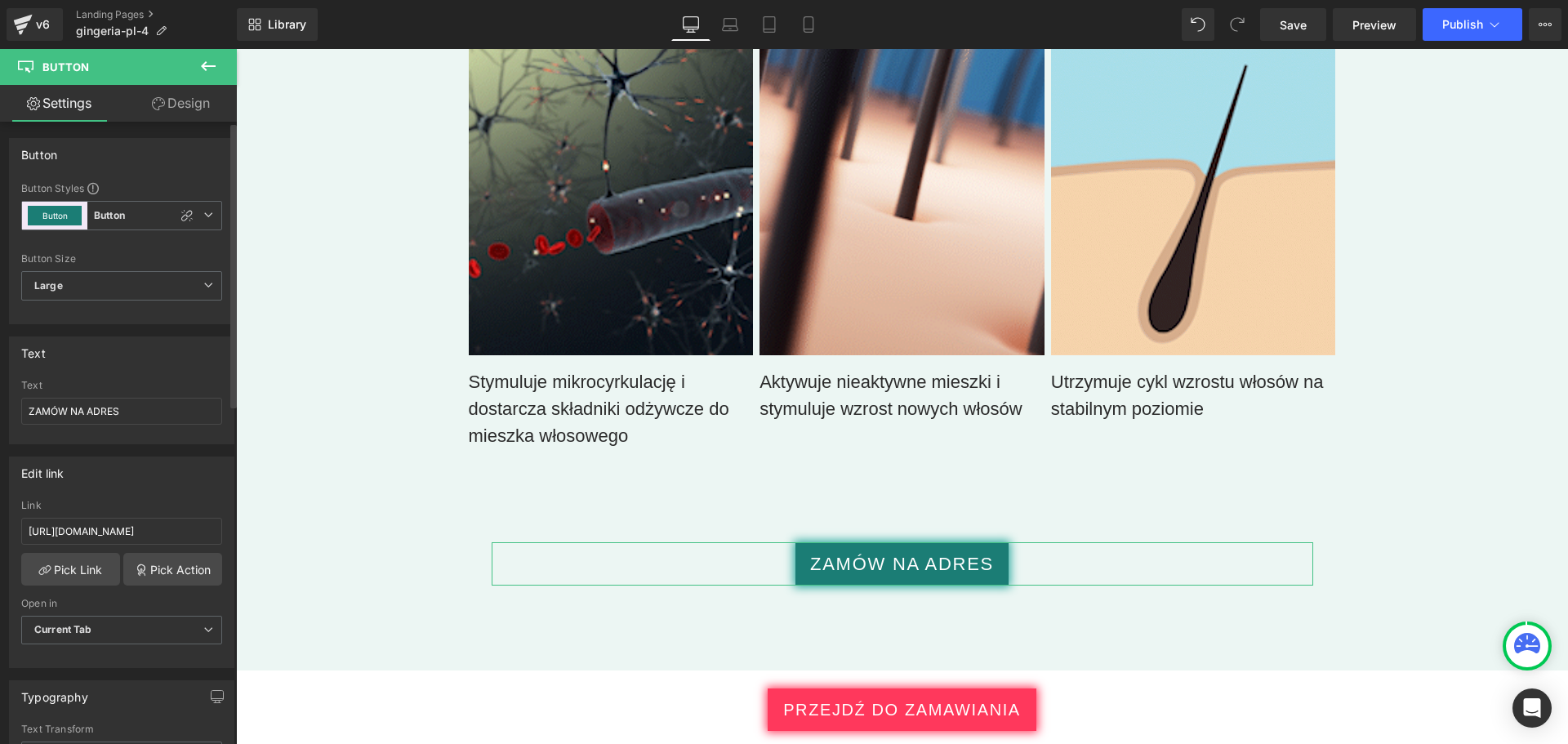
click at [178, 501] on div "Link" at bounding box center [121, 504] width 201 height 11
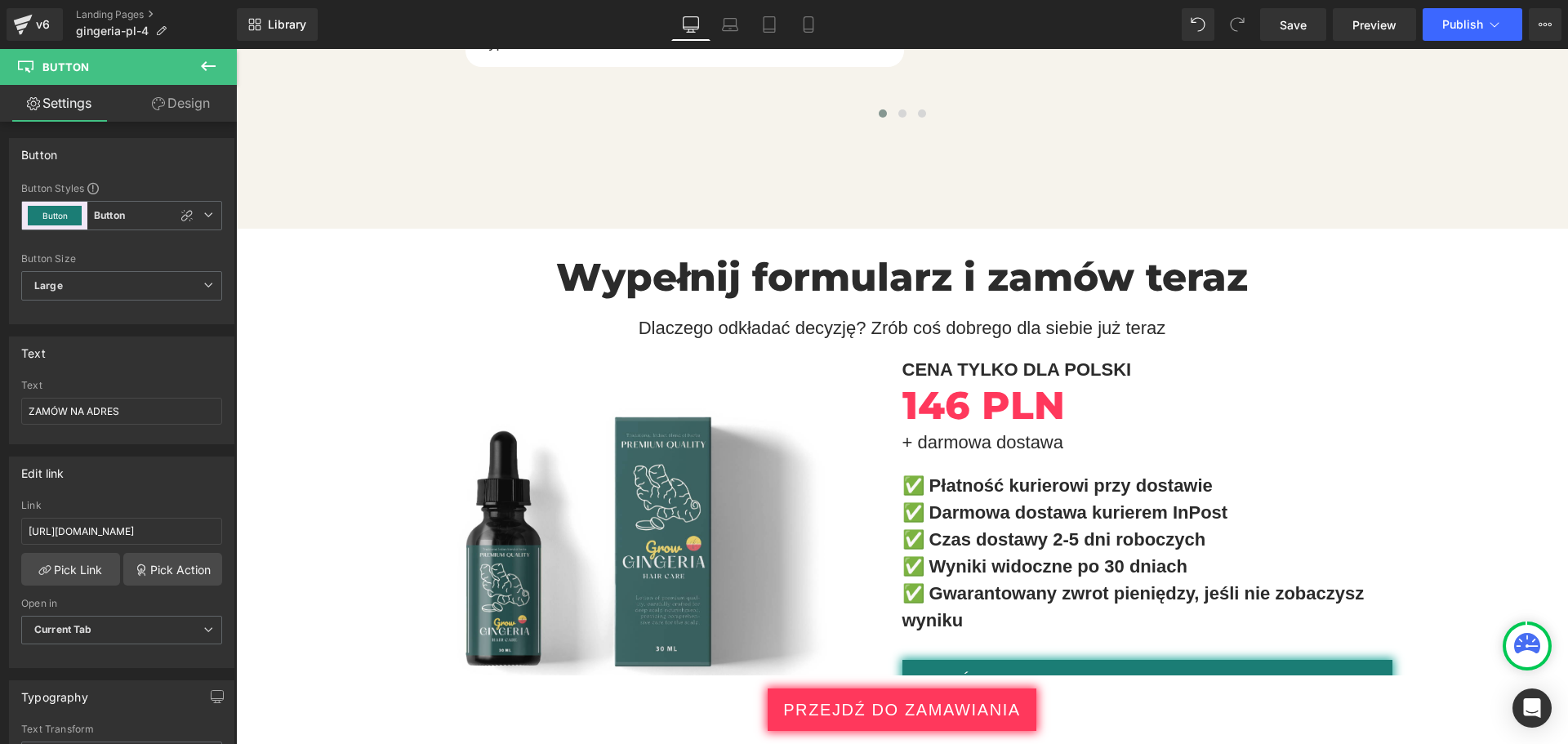
scroll to position [8978, 0]
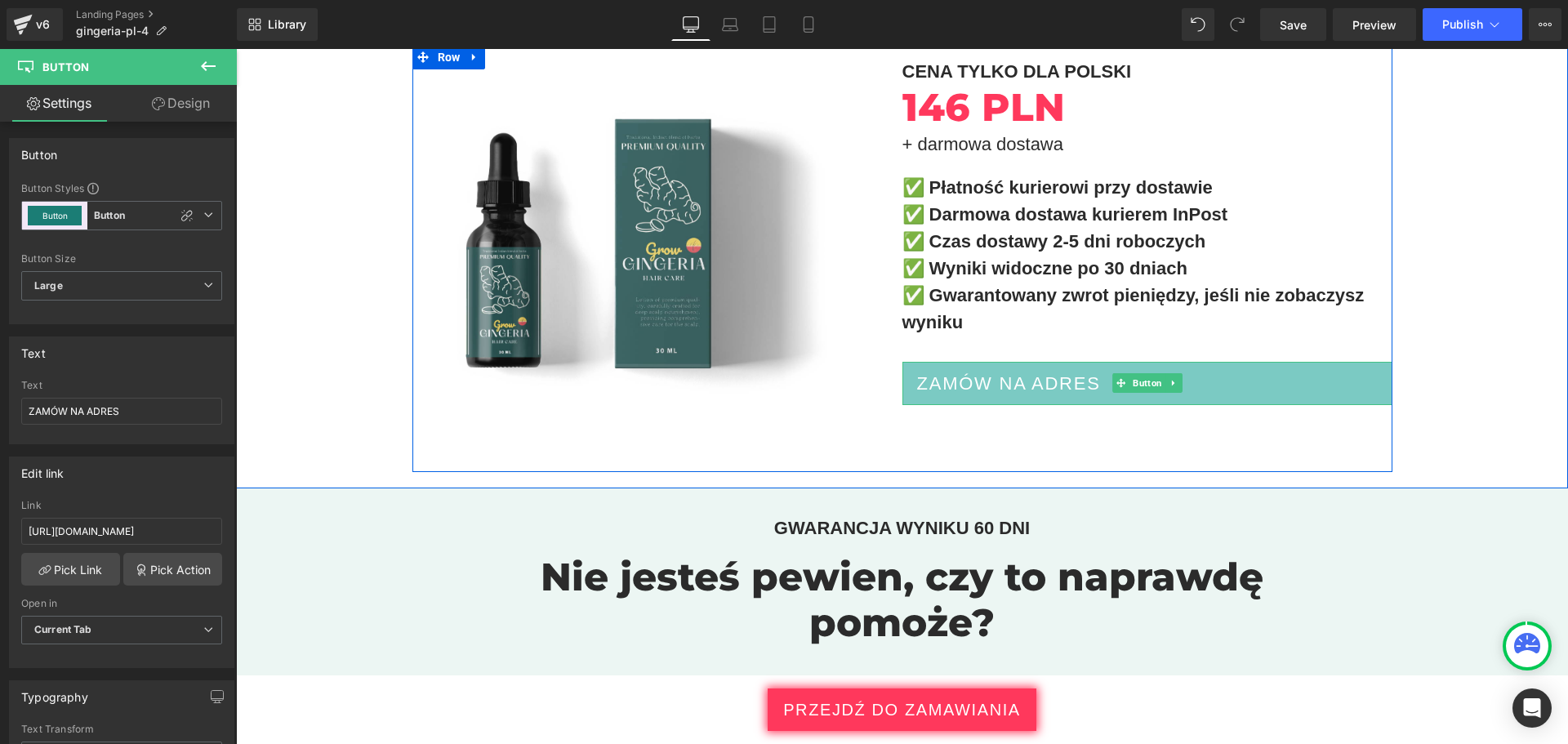
click at [921, 370] on span "ZAMÓW NA ADRES" at bounding box center [1009, 383] width 184 height 27
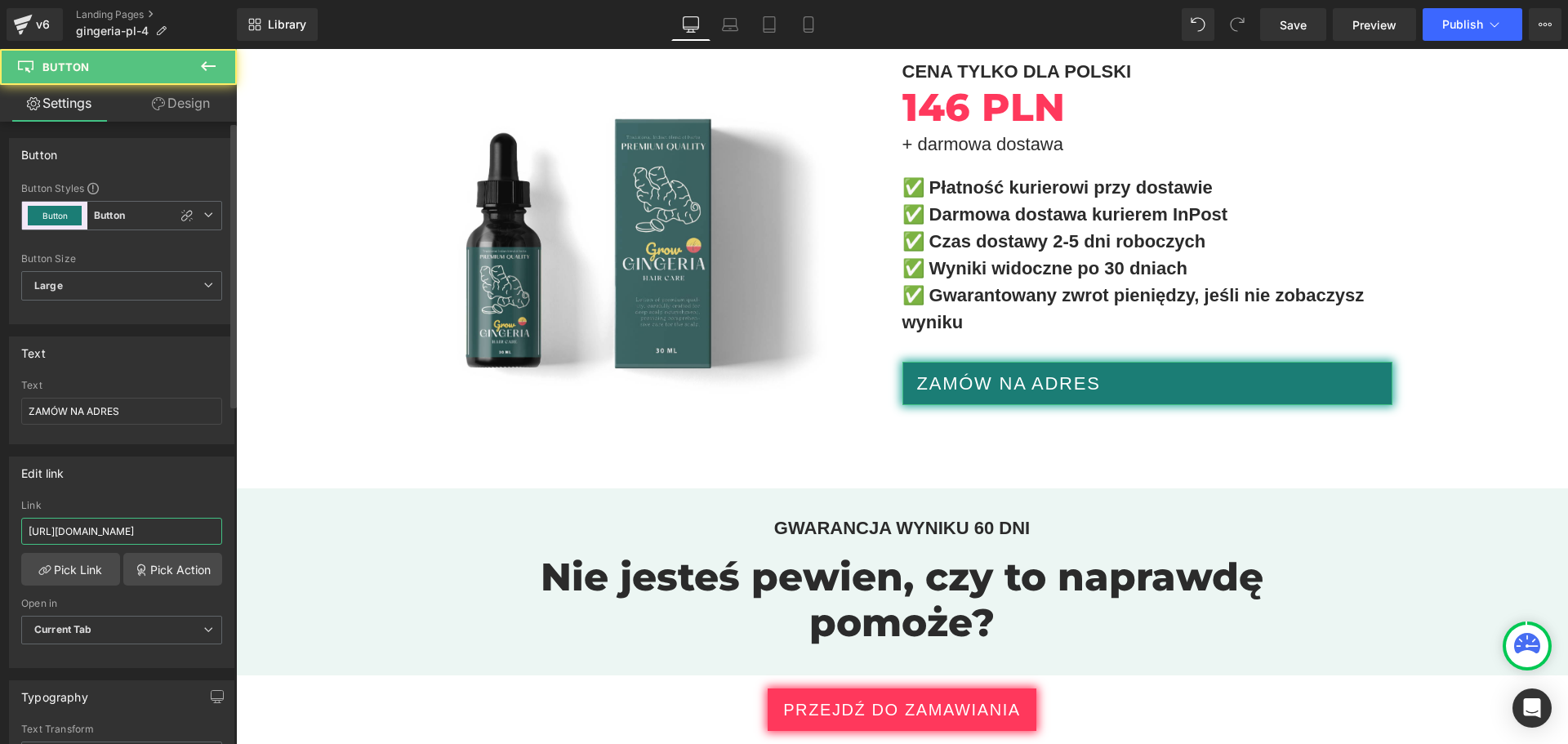
click at [166, 525] on input "https://checkoutiframe.bioherbalplus.com/gingeria-checkout-pl" at bounding box center [121, 530] width 201 height 27
type input "https://bioherbalplus.com/pl-pl/pages/choose-option-gingeria-pl"
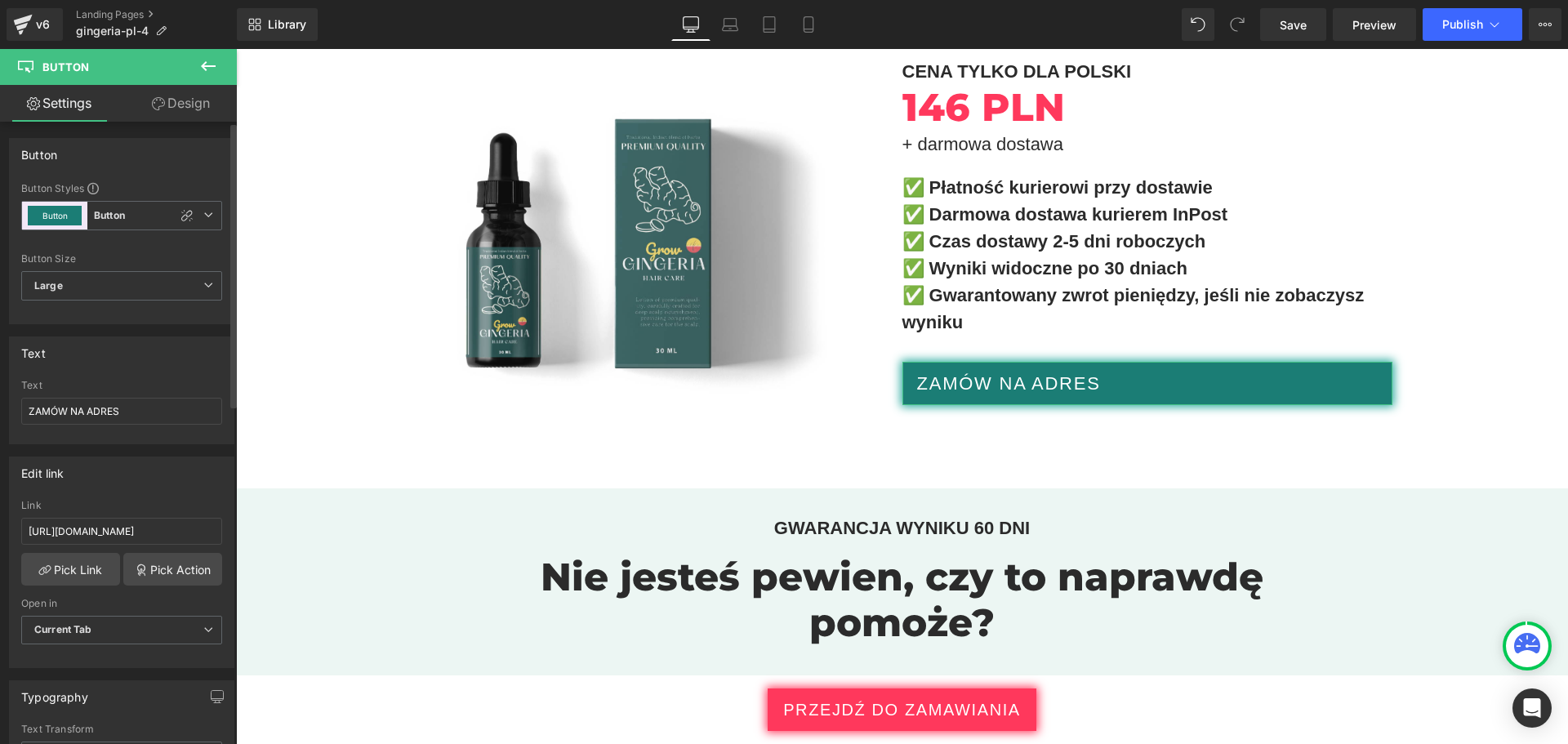
click at [162, 497] on div "Edit link https://checkoutiframe.bioherbalplus.com/gingeria-checkout-pl Link ht…" at bounding box center [121, 563] width 225 height 212
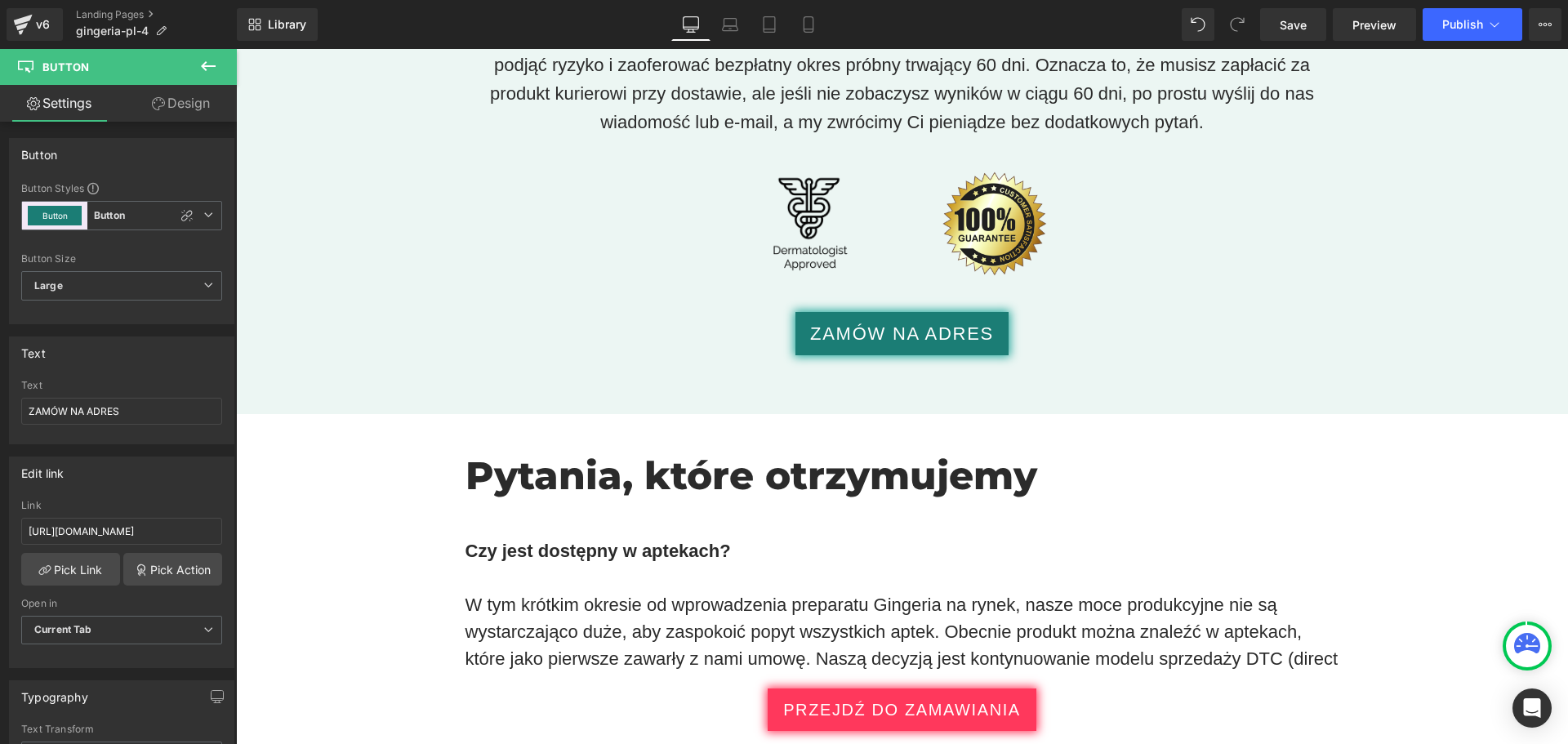
scroll to position [9631, 0]
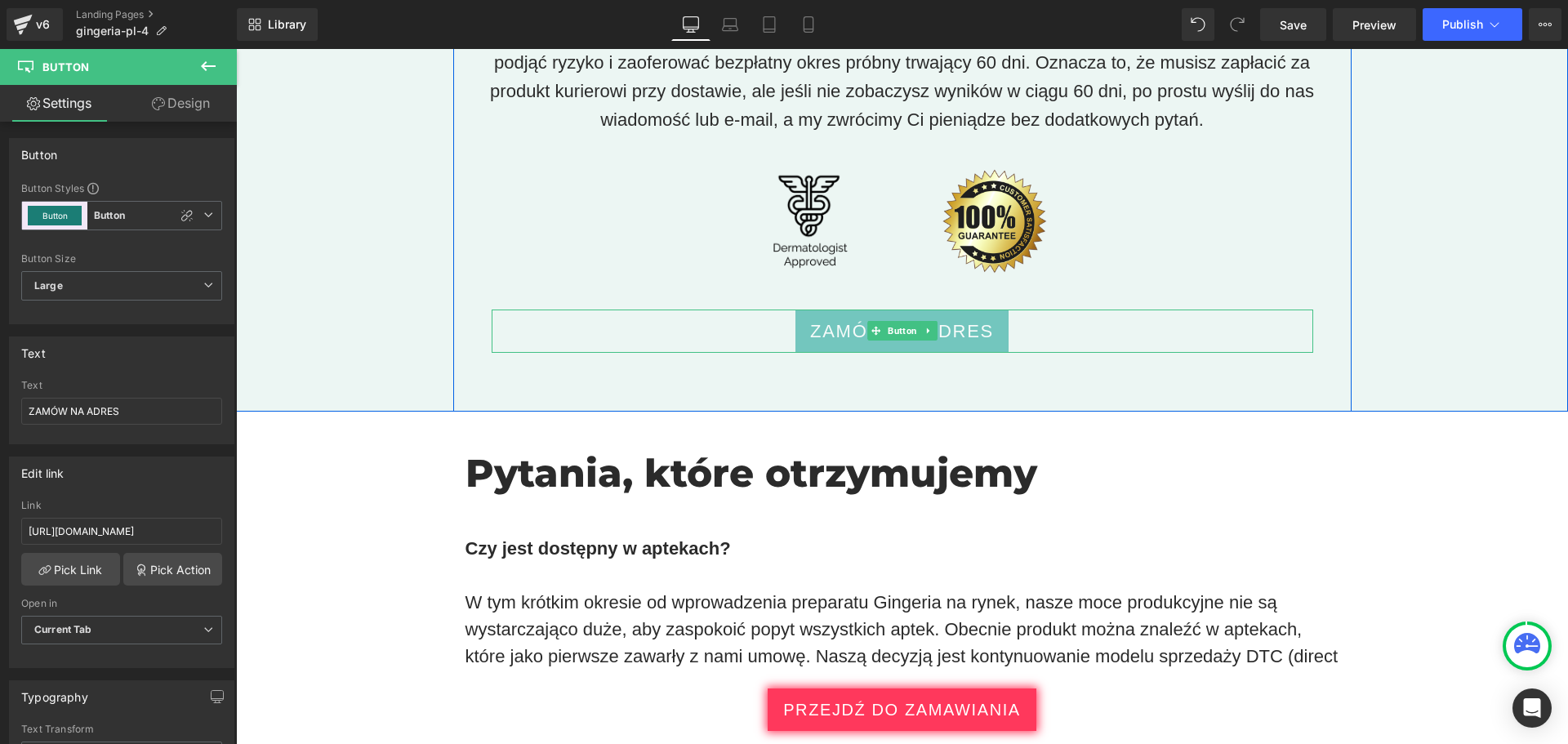
click at [810, 318] on span "ZAMÓW NA ADRES" at bounding box center [903, 331] width 184 height 27
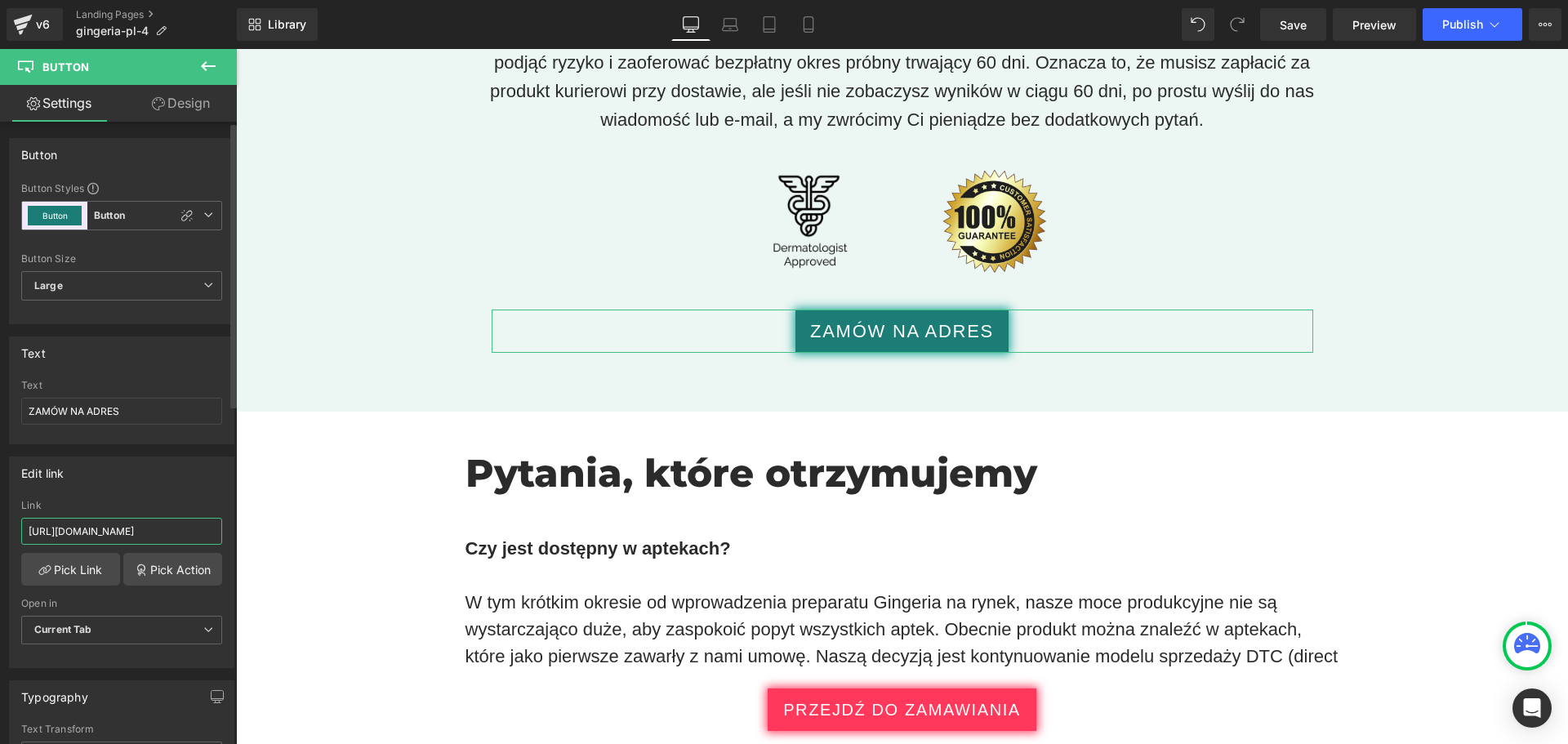
click at [100, 533] on input "https://checkoutiframe.bioherbalplus.com/gingeria-checkout-pl" at bounding box center [121, 530] width 201 height 27
type input "https://bioherbalplus.com/pl-pl/pages/choose-option-gingeria-pl"
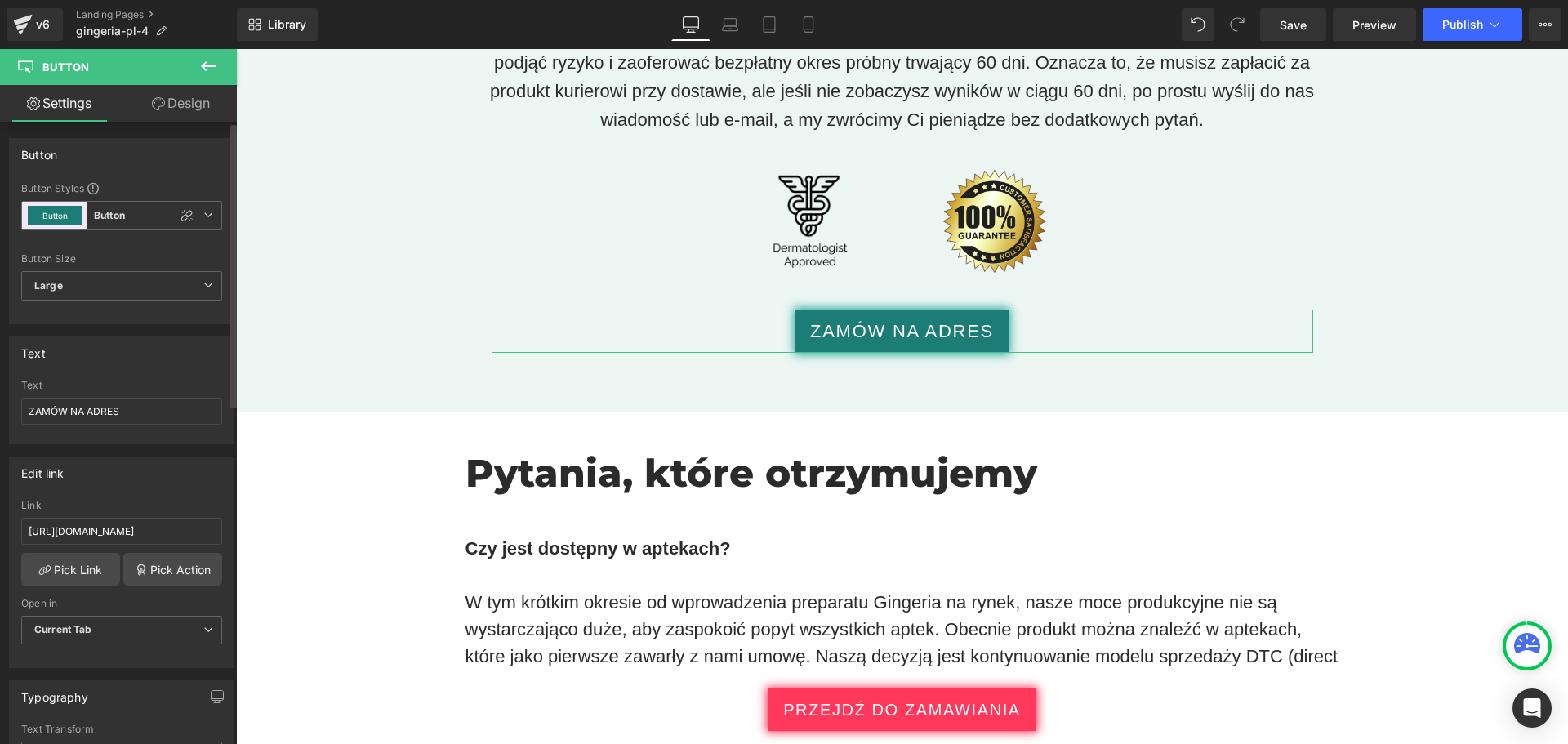
click at [103, 504] on div "Link" at bounding box center [121, 504] width 201 height 11
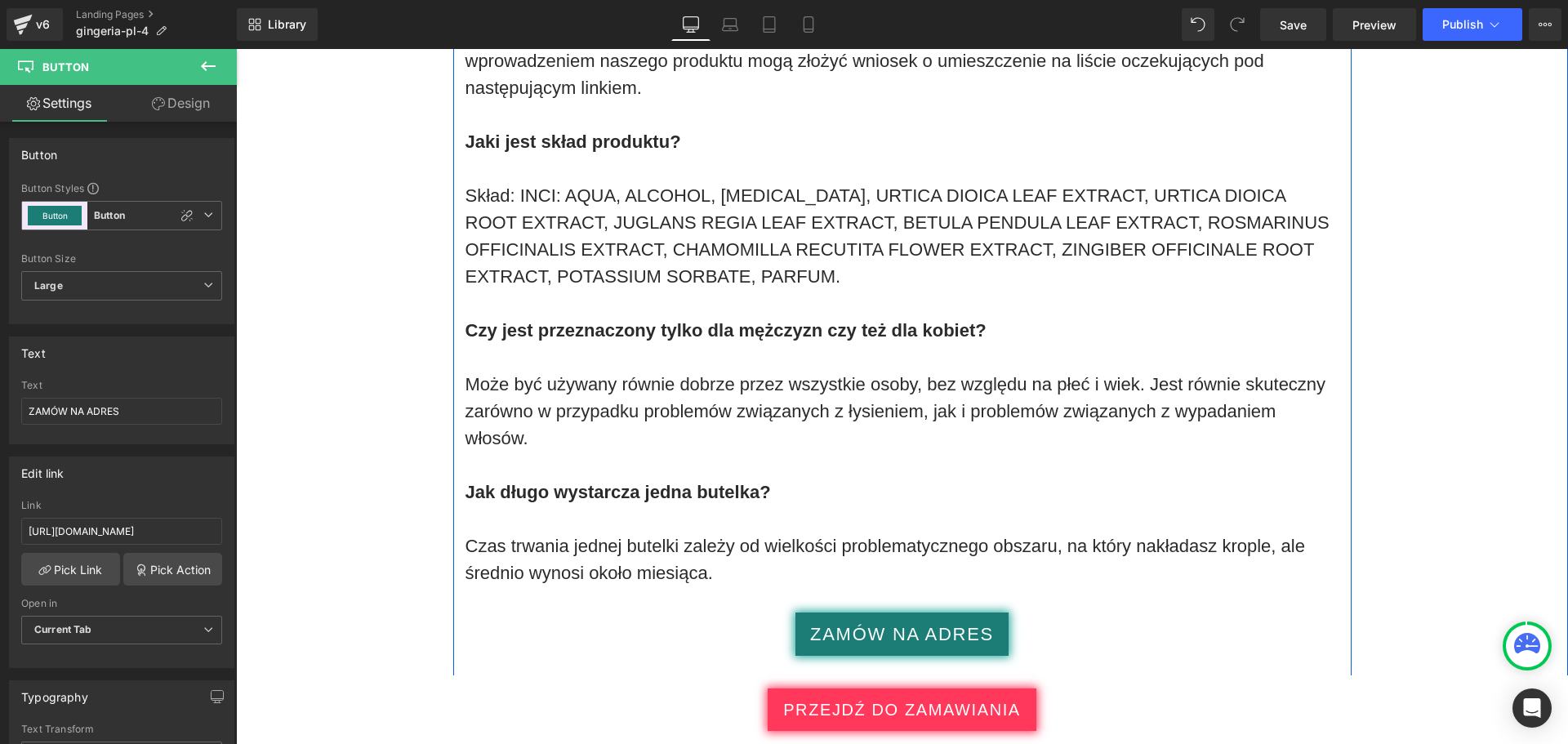
scroll to position [10611, 0]
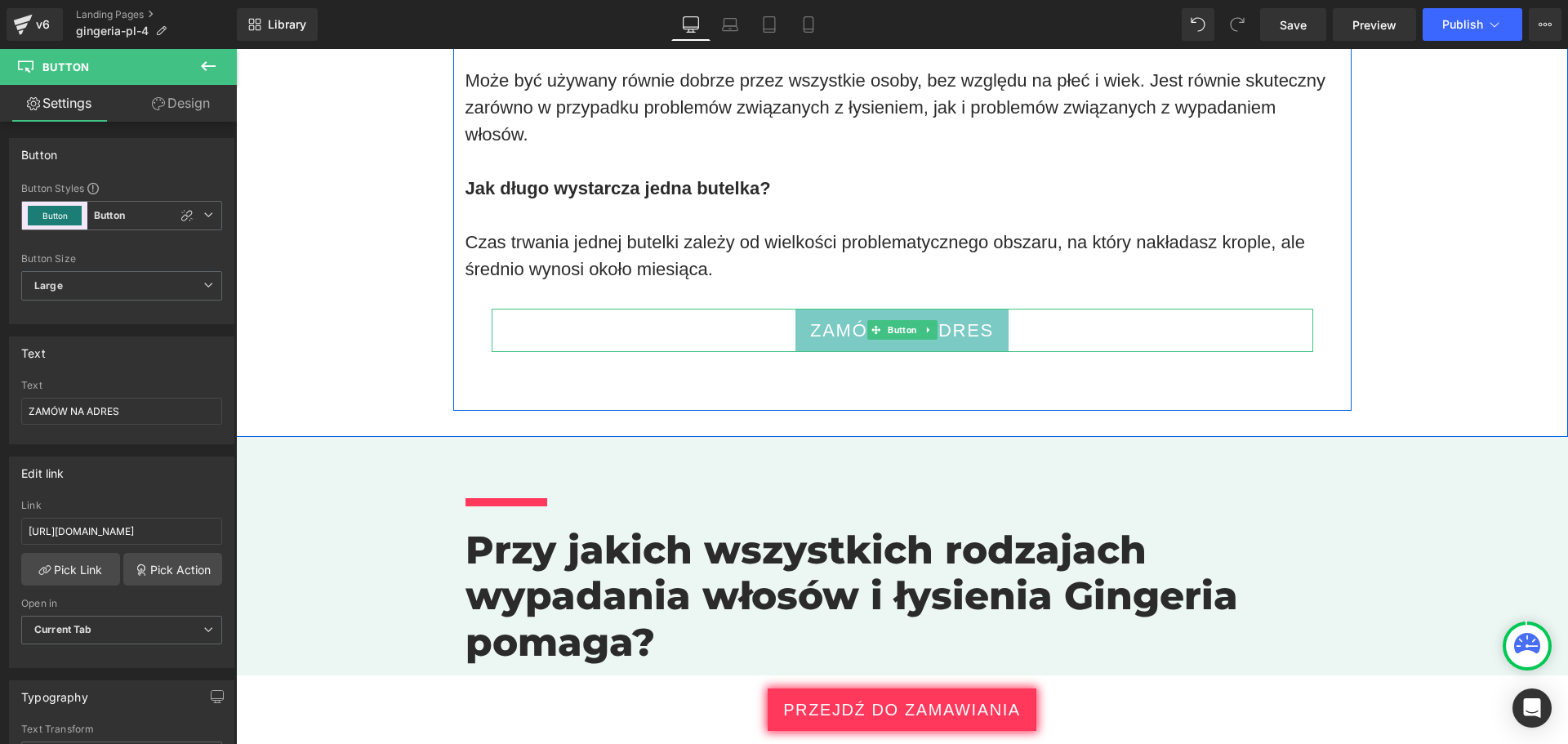
click at [796, 314] on link "ZAMÓW NA ADRES" at bounding box center [902, 330] width 213 height 43
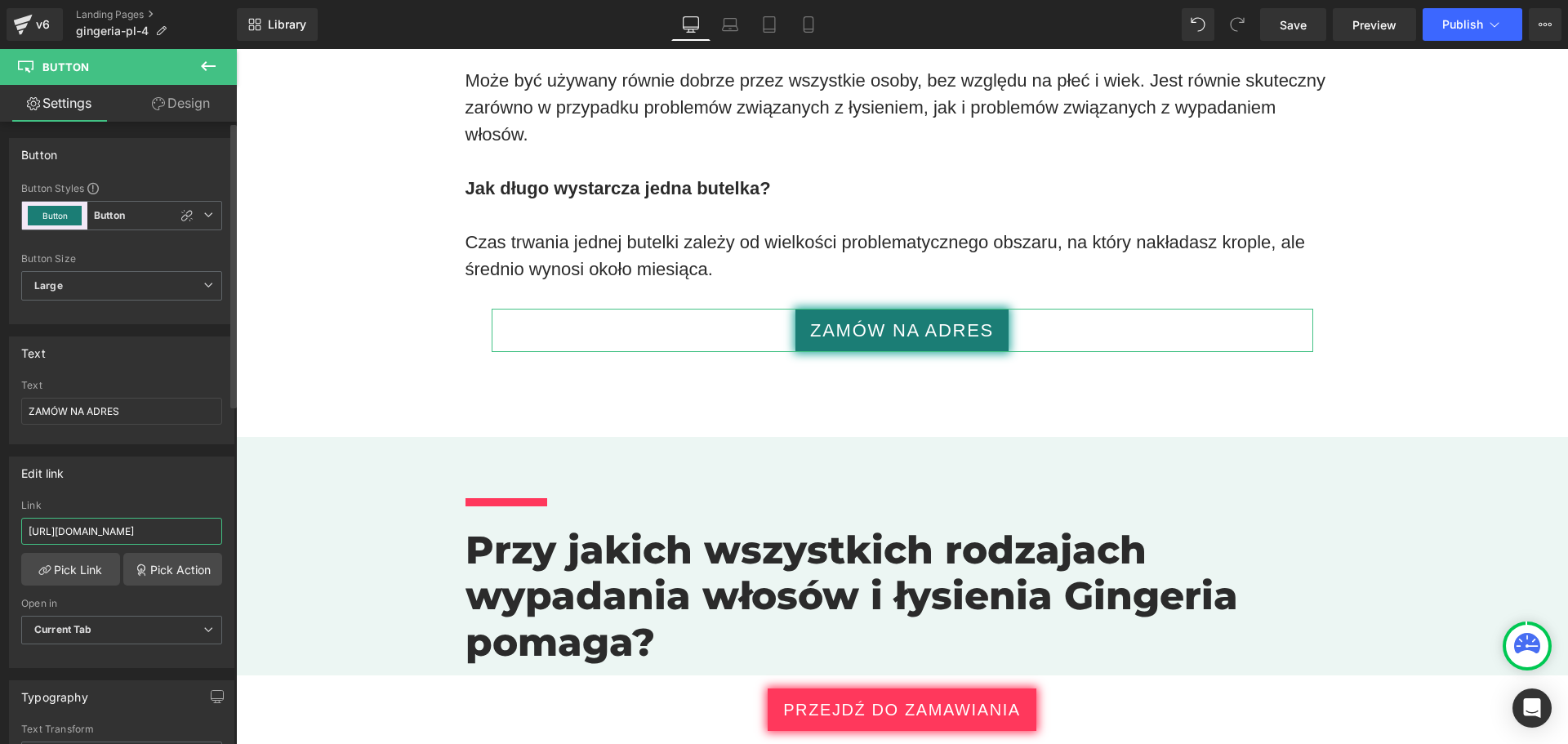
click at [169, 525] on input "https://checkoutiframe.bioherbalplus.com/gingeria-checkout-pl" at bounding box center [121, 530] width 201 height 27
type input "https://bioherbalplus.com/pl-pl/pages/choose-option-gingeria-pl"
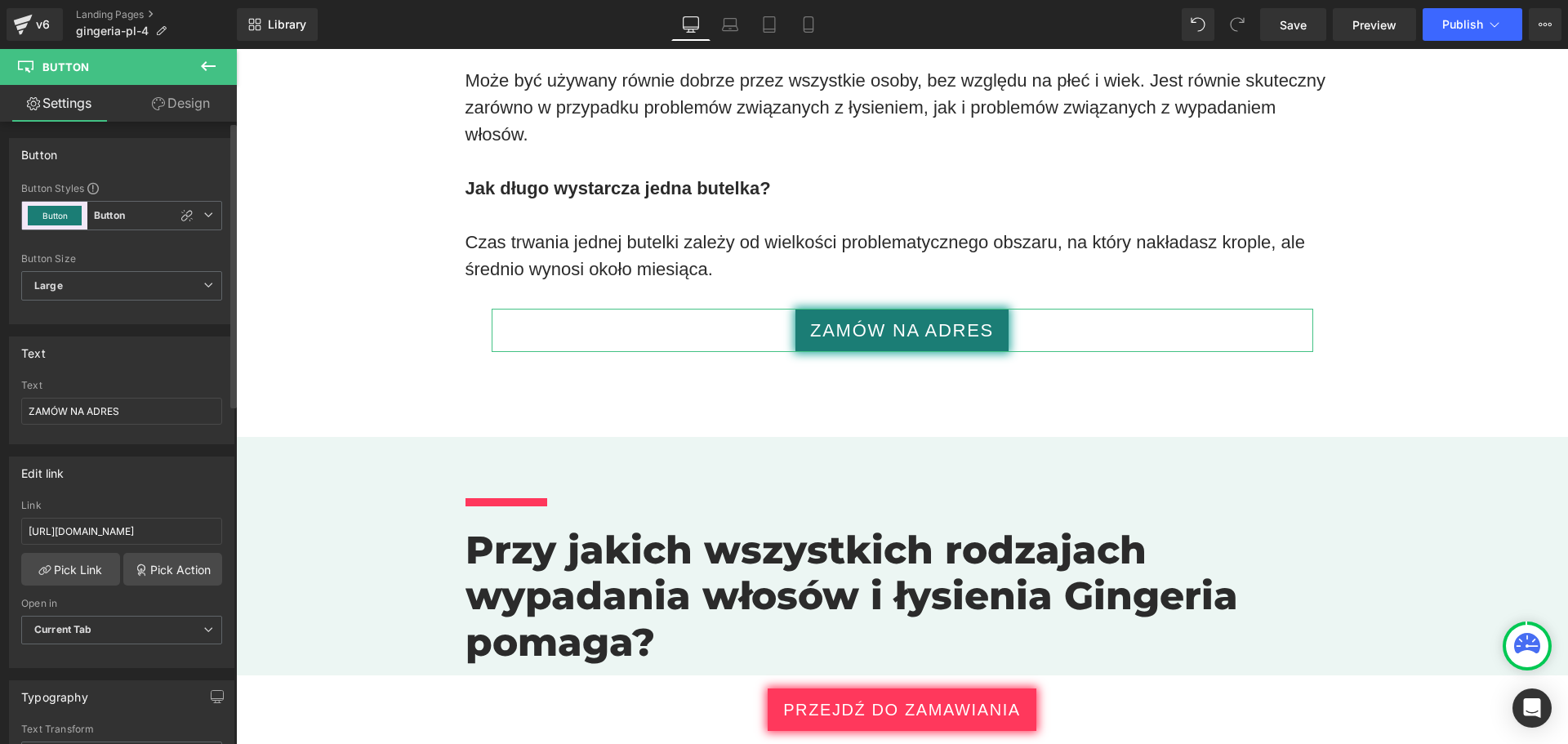
click at [169, 506] on div "Link" at bounding box center [121, 504] width 201 height 11
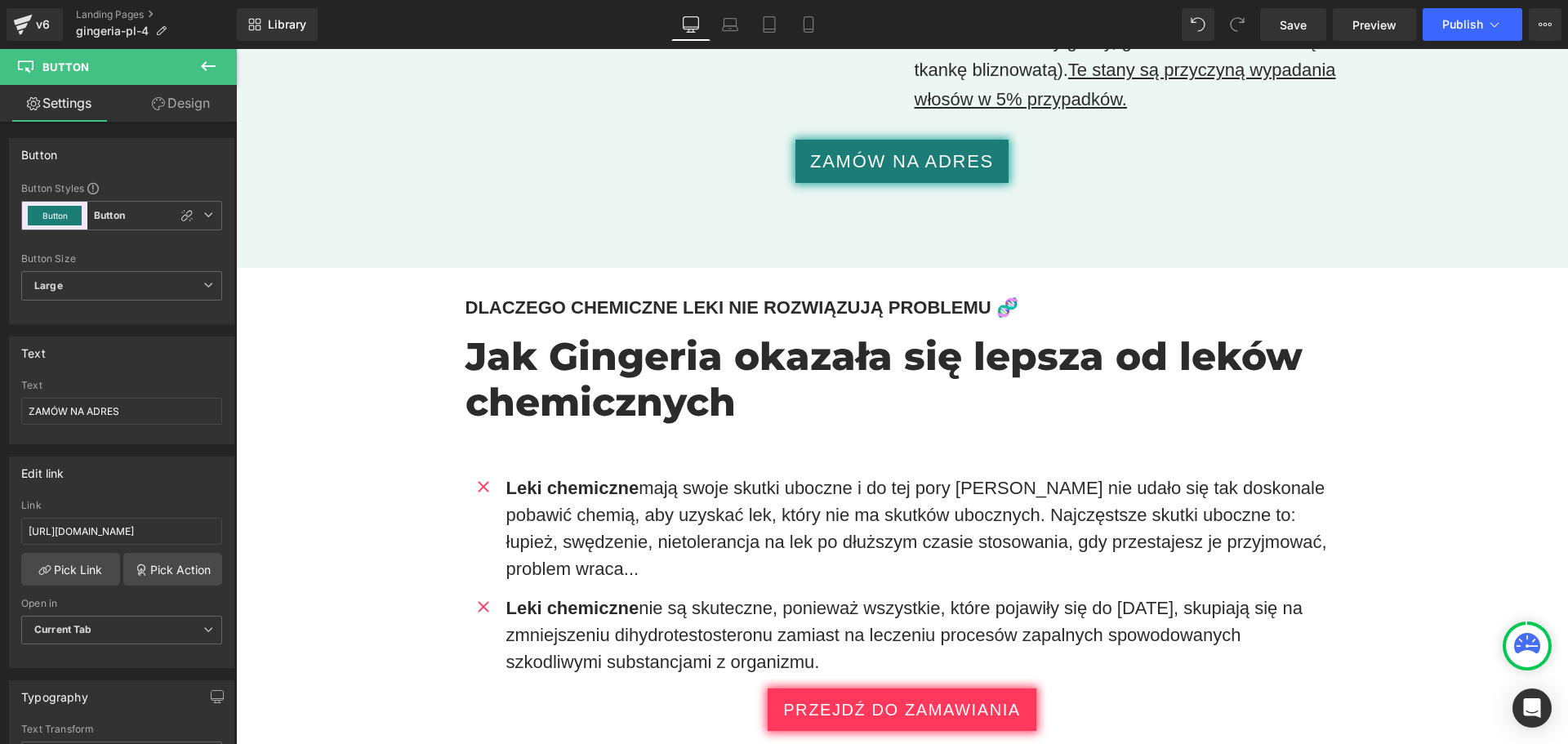
scroll to position [11591, 0]
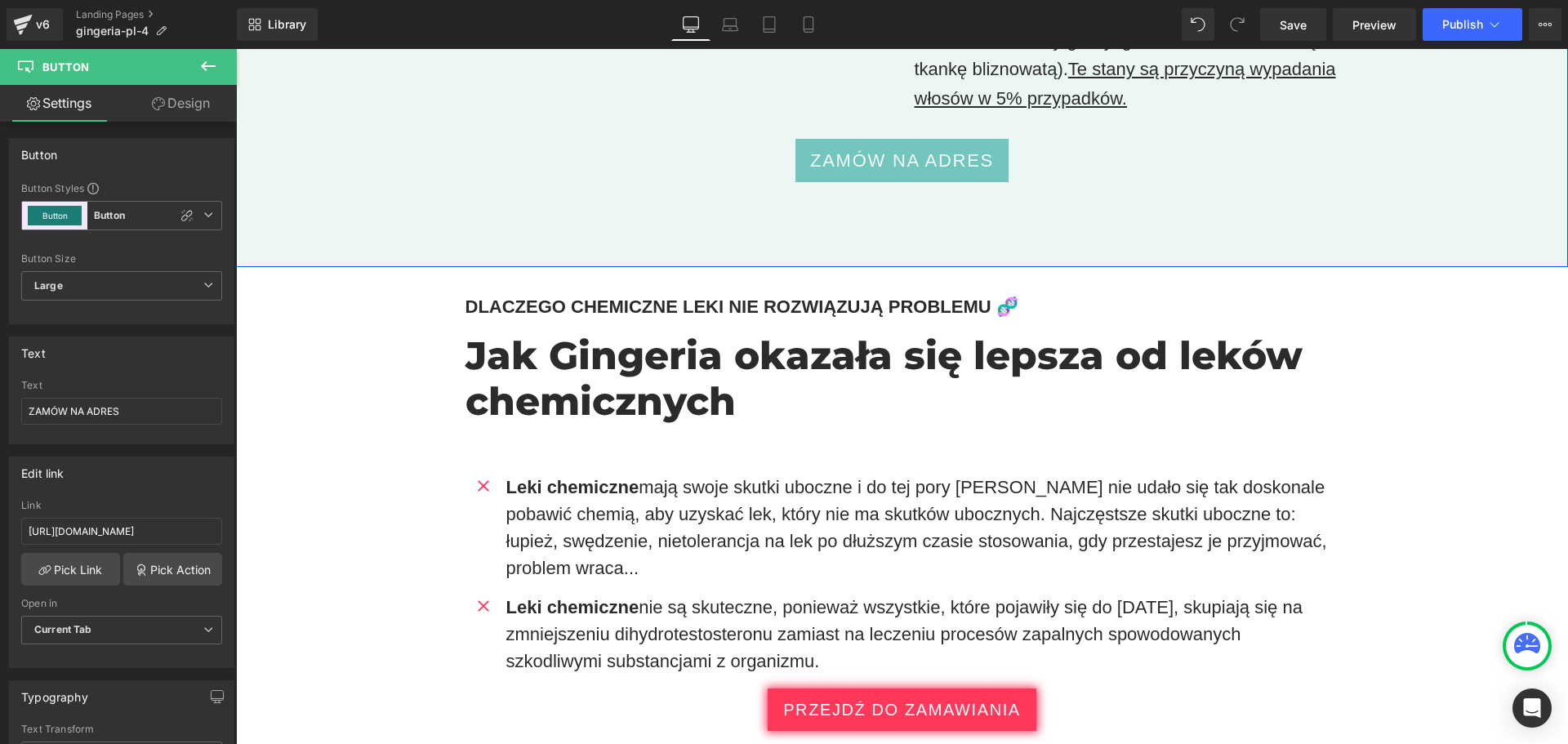
click at [799, 139] on link "ZAMÓW NA ADRES" at bounding box center [902, 161] width 213 height 43
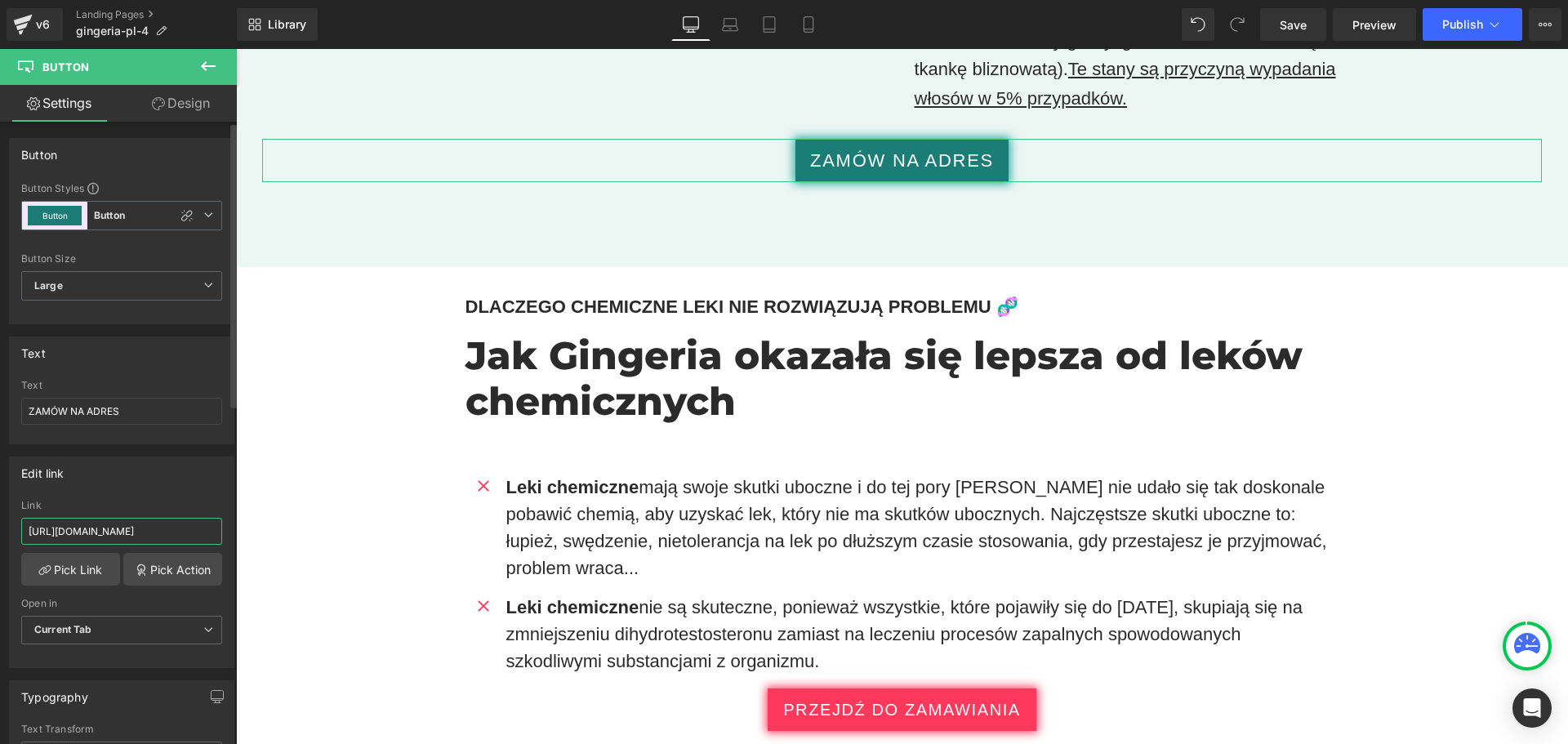
click at [198, 529] on input "https://checkoutiframe.bioherbalplus.com/gingeria-checkout-pl" at bounding box center [121, 530] width 201 height 27
paste input "bioherbalplus.com/pl-pl/pages/choose-option-gingeria"
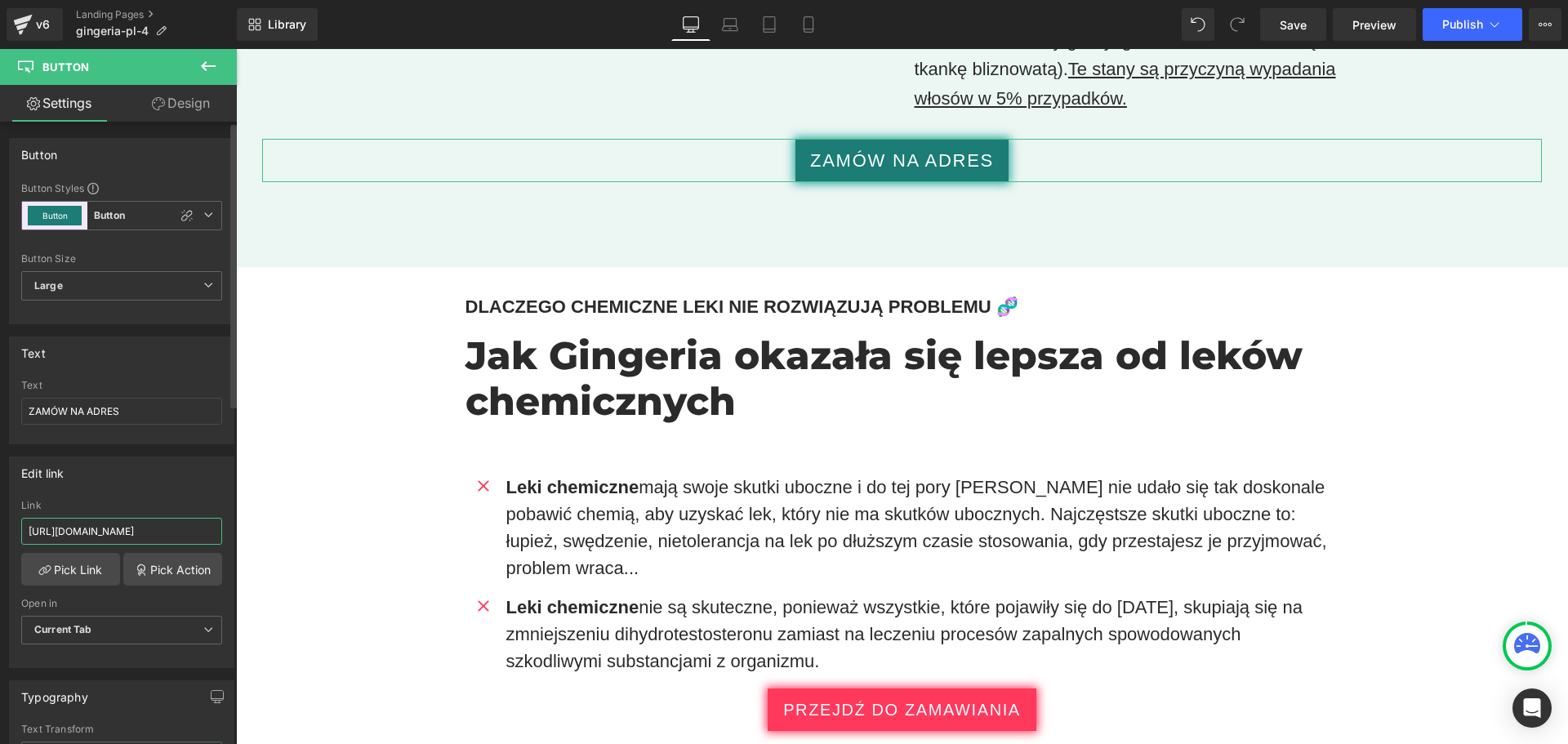
type input "https://bioherbalplus.com/pl-pl/pages/choose-option-gingeria-pl"
click at [130, 486] on div "Edit link" at bounding box center [122, 473] width 224 height 31
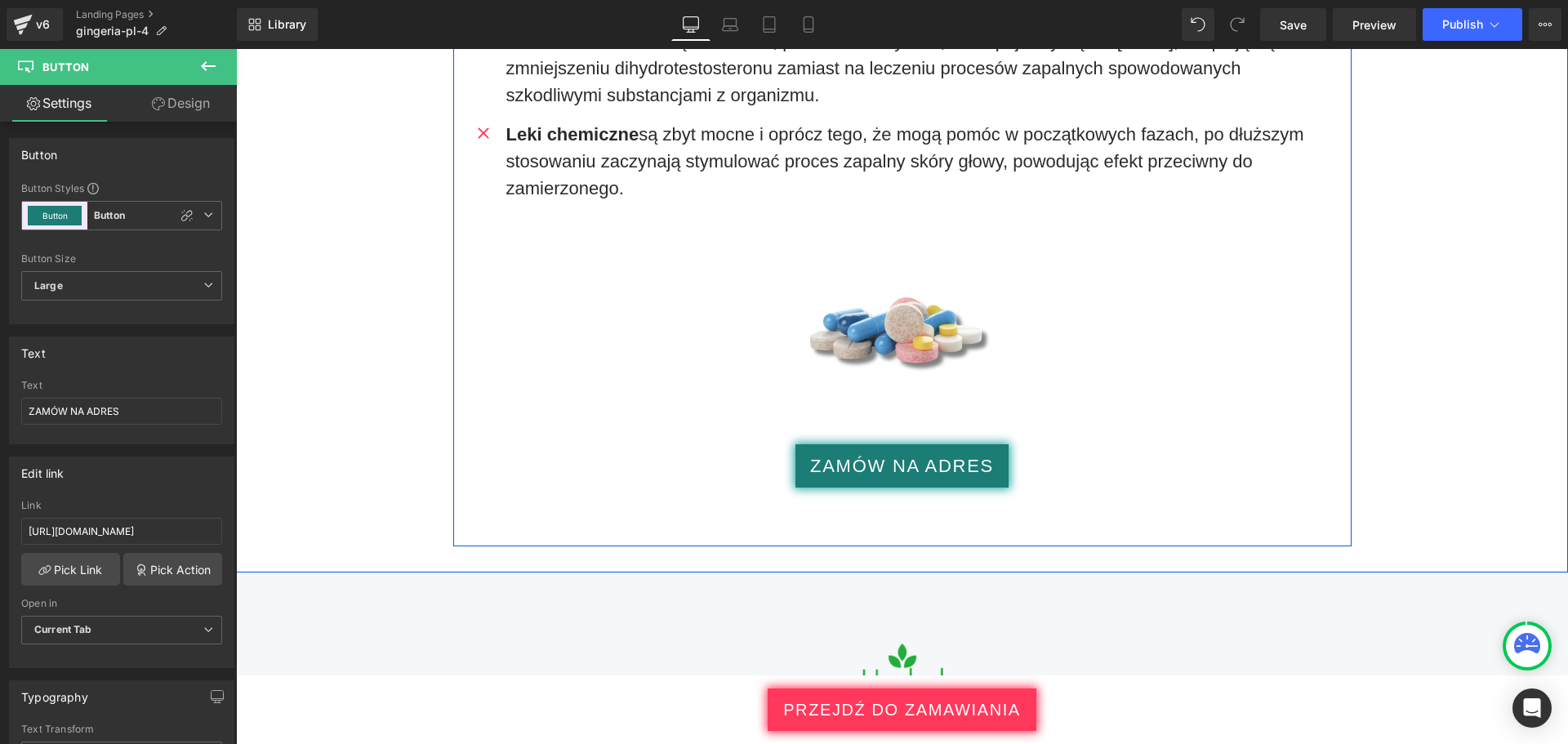
scroll to position [0, 0]
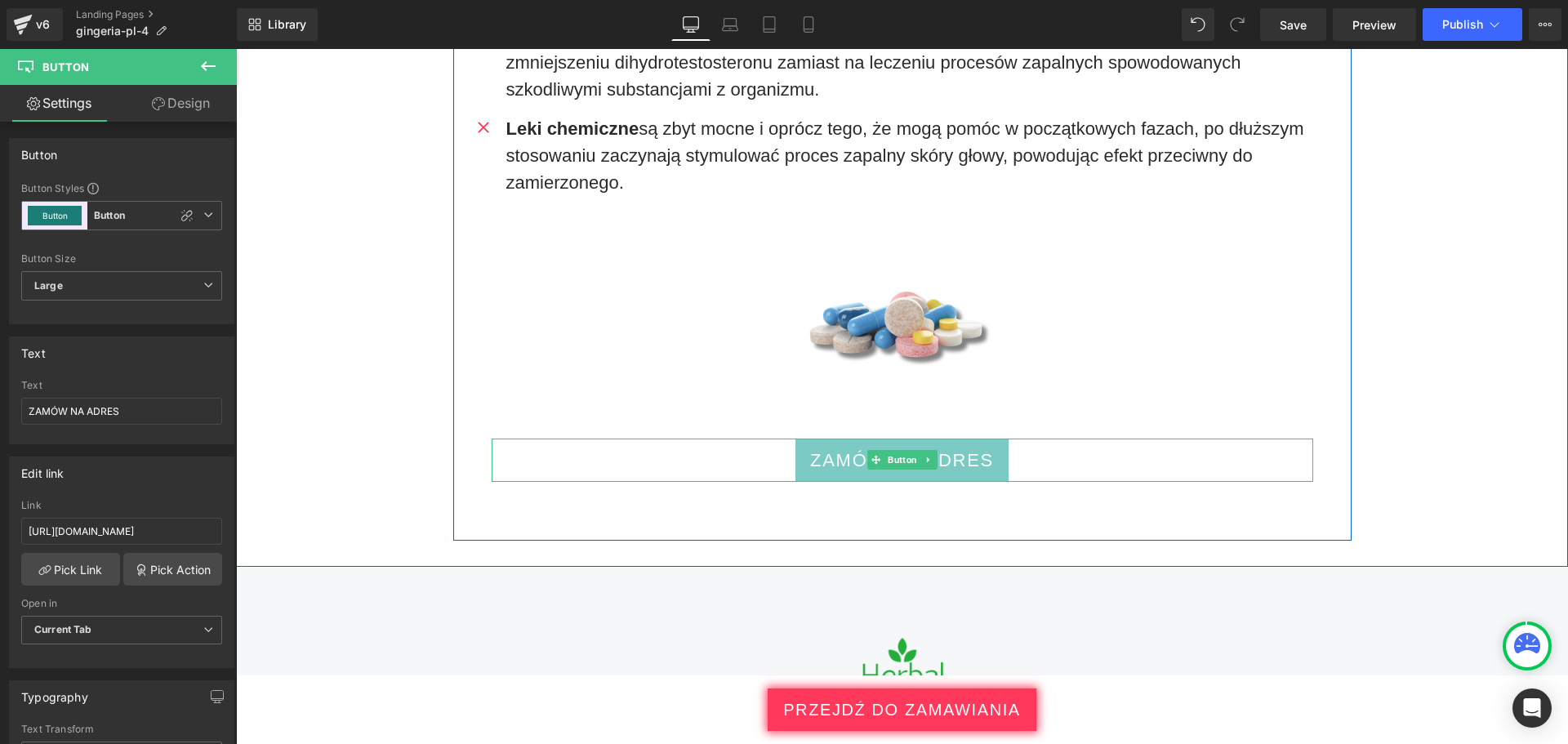
click at [796, 442] on link "ZAMÓW NA ADRES" at bounding box center [902, 460] width 213 height 43
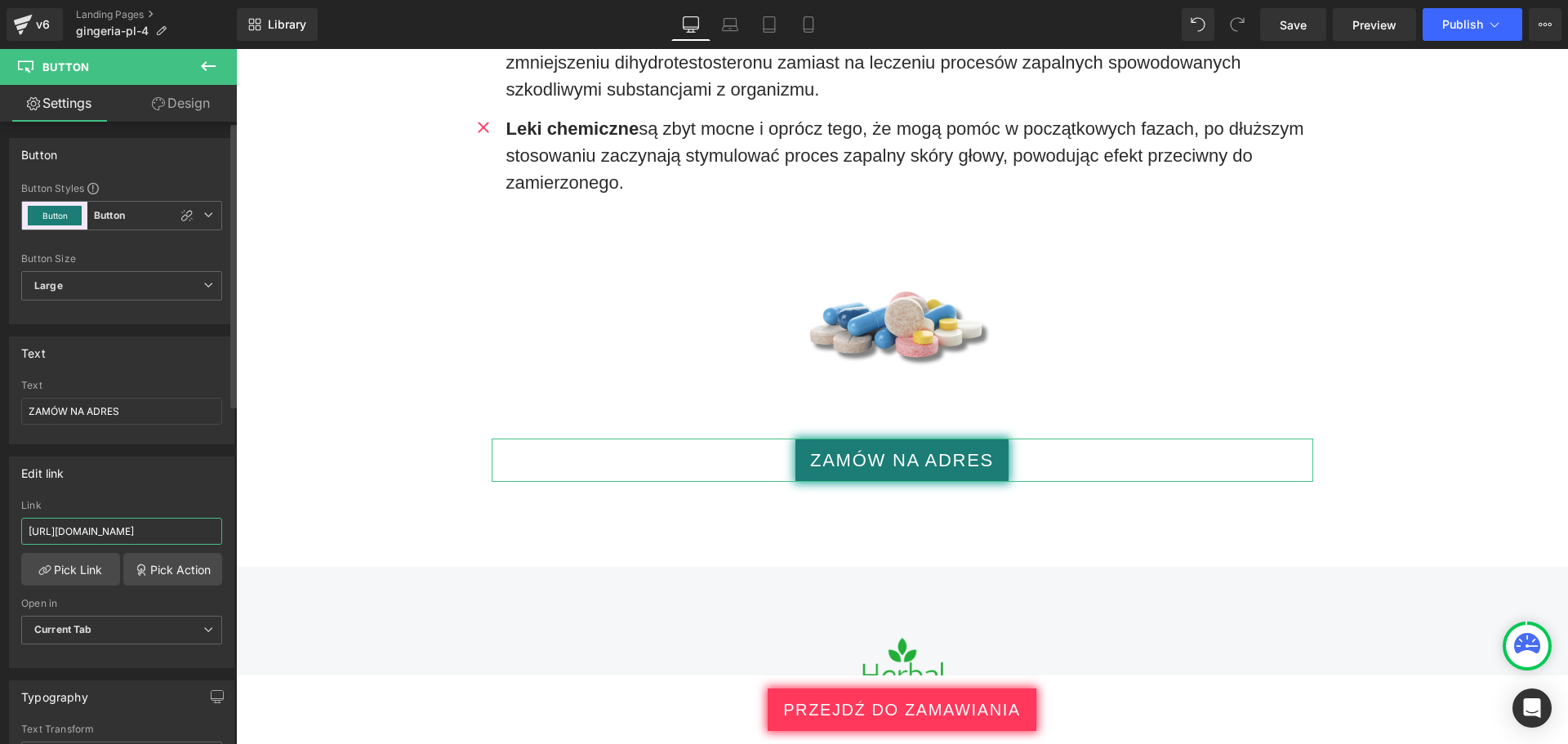
click at [201, 529] on input "https://checkoutiframe.bioherbalplus.com/gingeria-checkout-pl" at bounding box center [121, 530] width 201 height 27
type input "https://bioherbalplus.com/pl-pl/pages/choose-option-gingeria-pl"
click at [195, 510] on div "Link" at bounding box center [121, 504] width 201 height 11
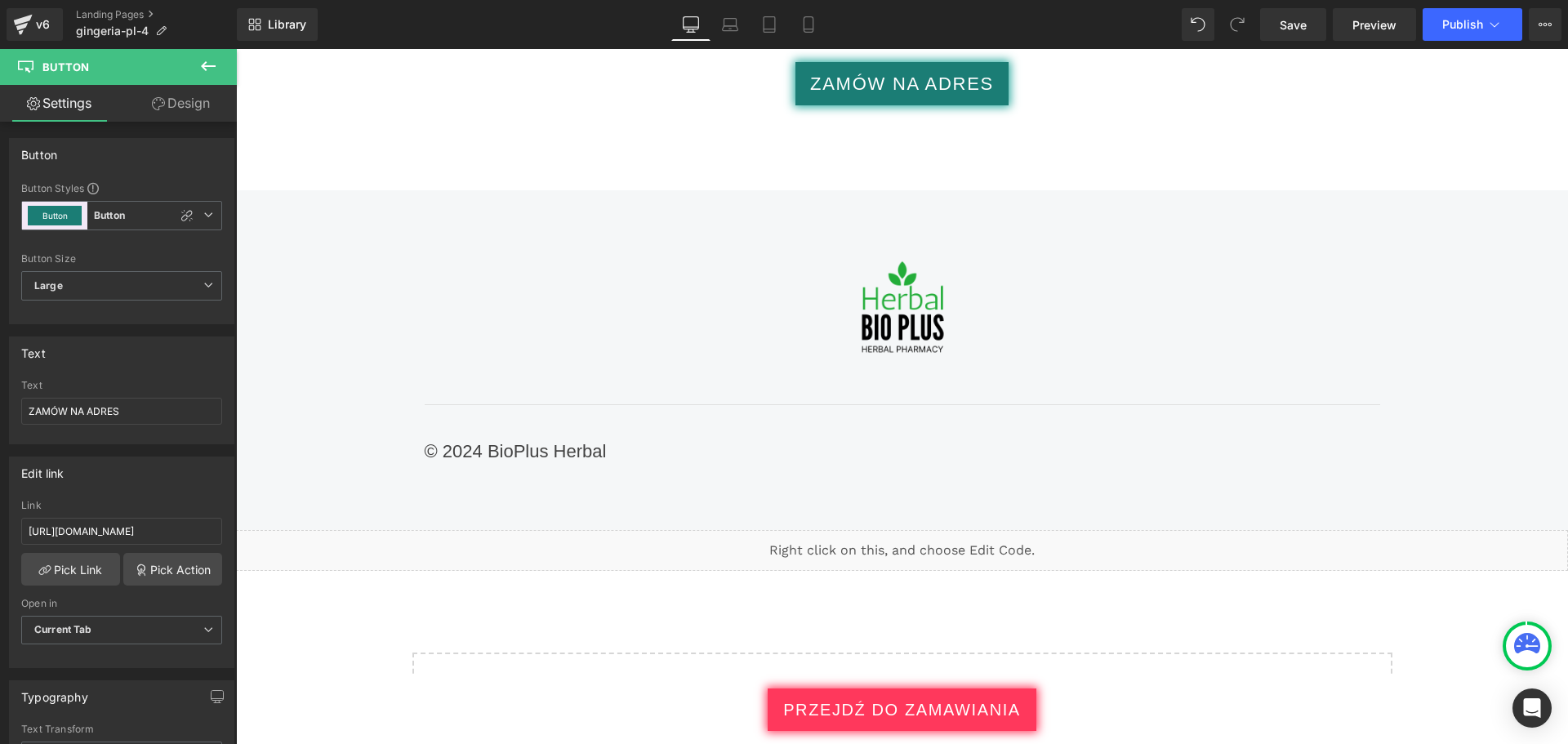
scroll to position [12577, 0]
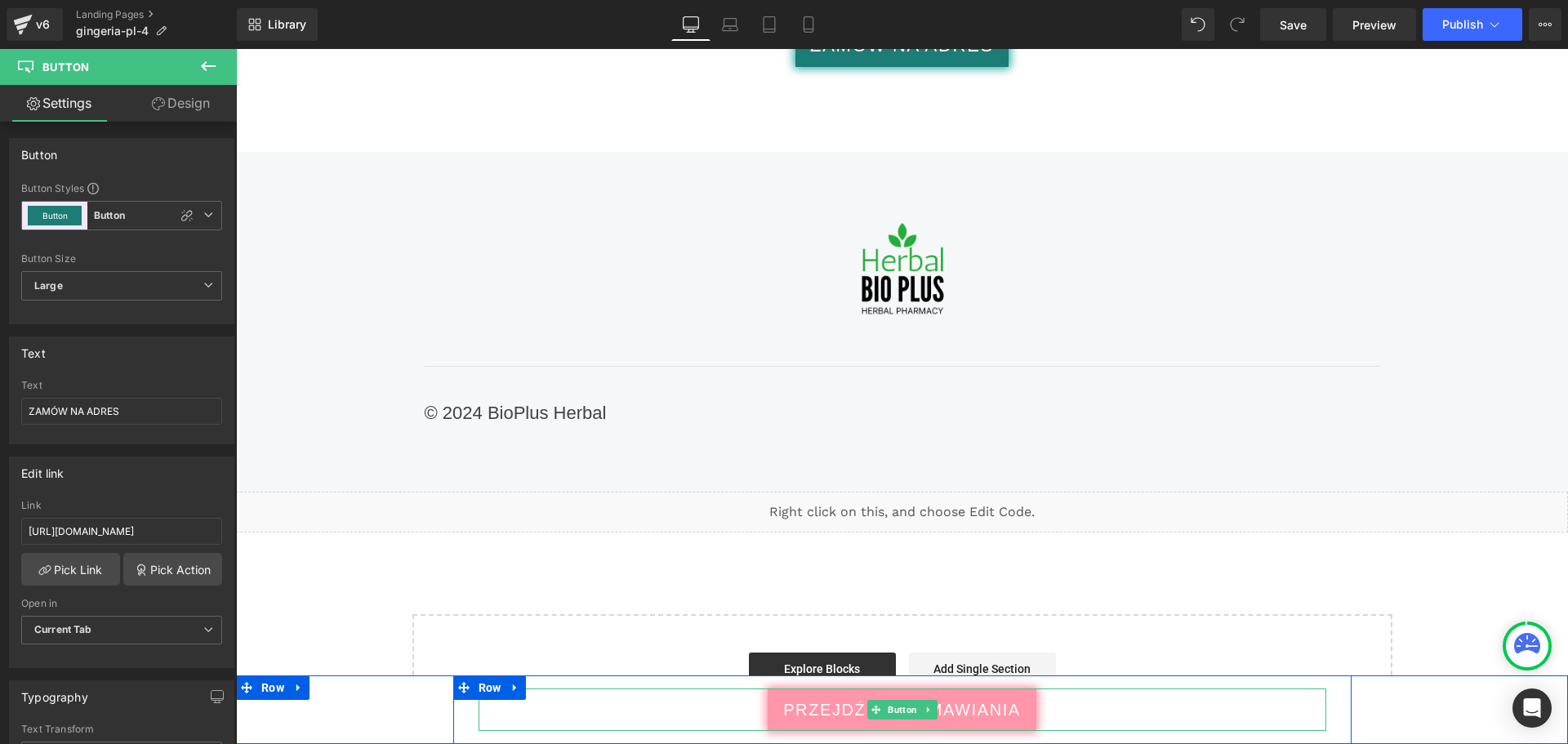
click at [777, 721] on link "PRZEJDŹ DO ZAMAWIANIA" at bounding box center [902, 709] width 268 height 43
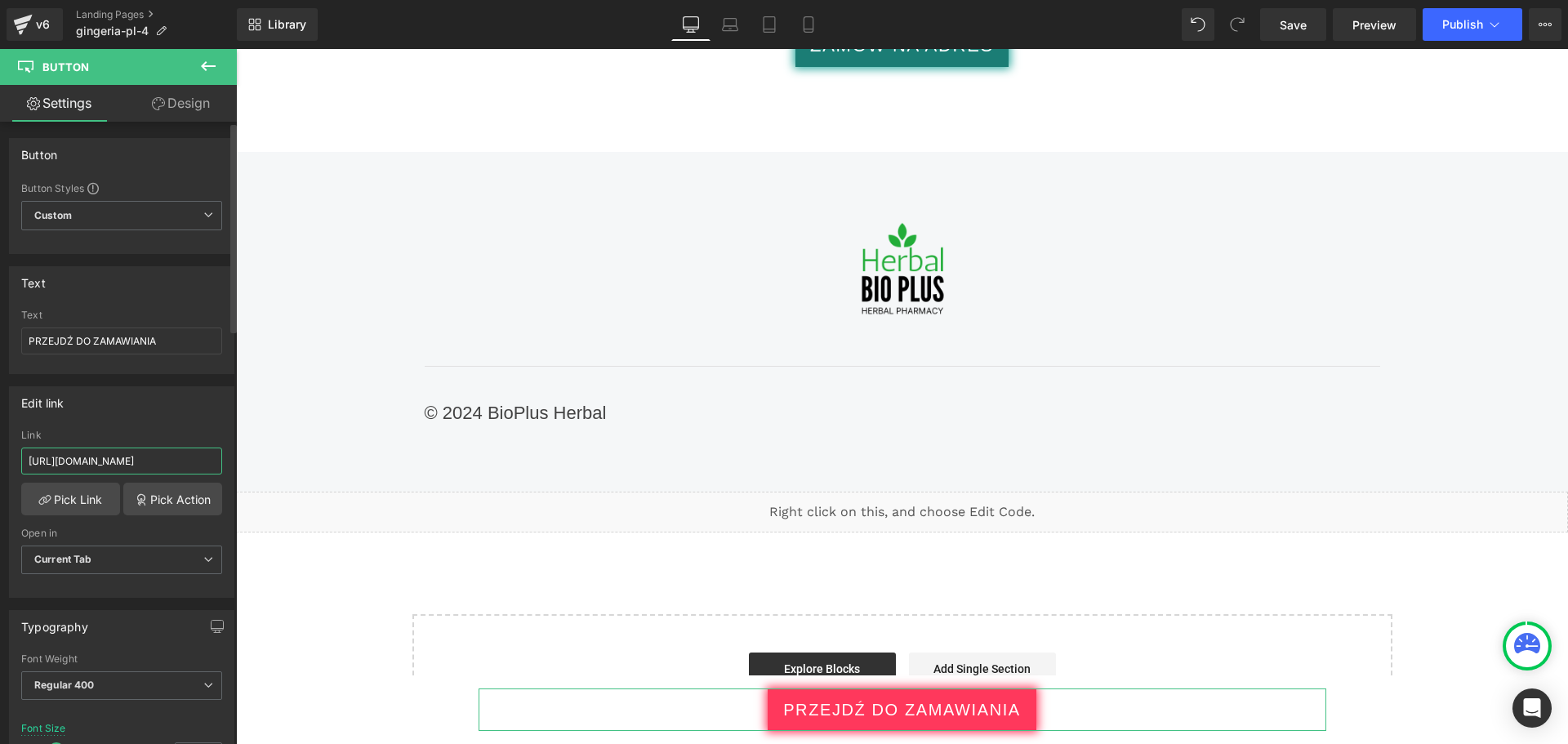
click at [149, 458] on input "https://checkoutiframe.bioherbalplus.com/gingeria-checkout-pl" at bounding box center [121, 460] width 201 height 27
type input "https://bioherbalplus.com/pl-pl/pages/choose-option-gingeria-pl"
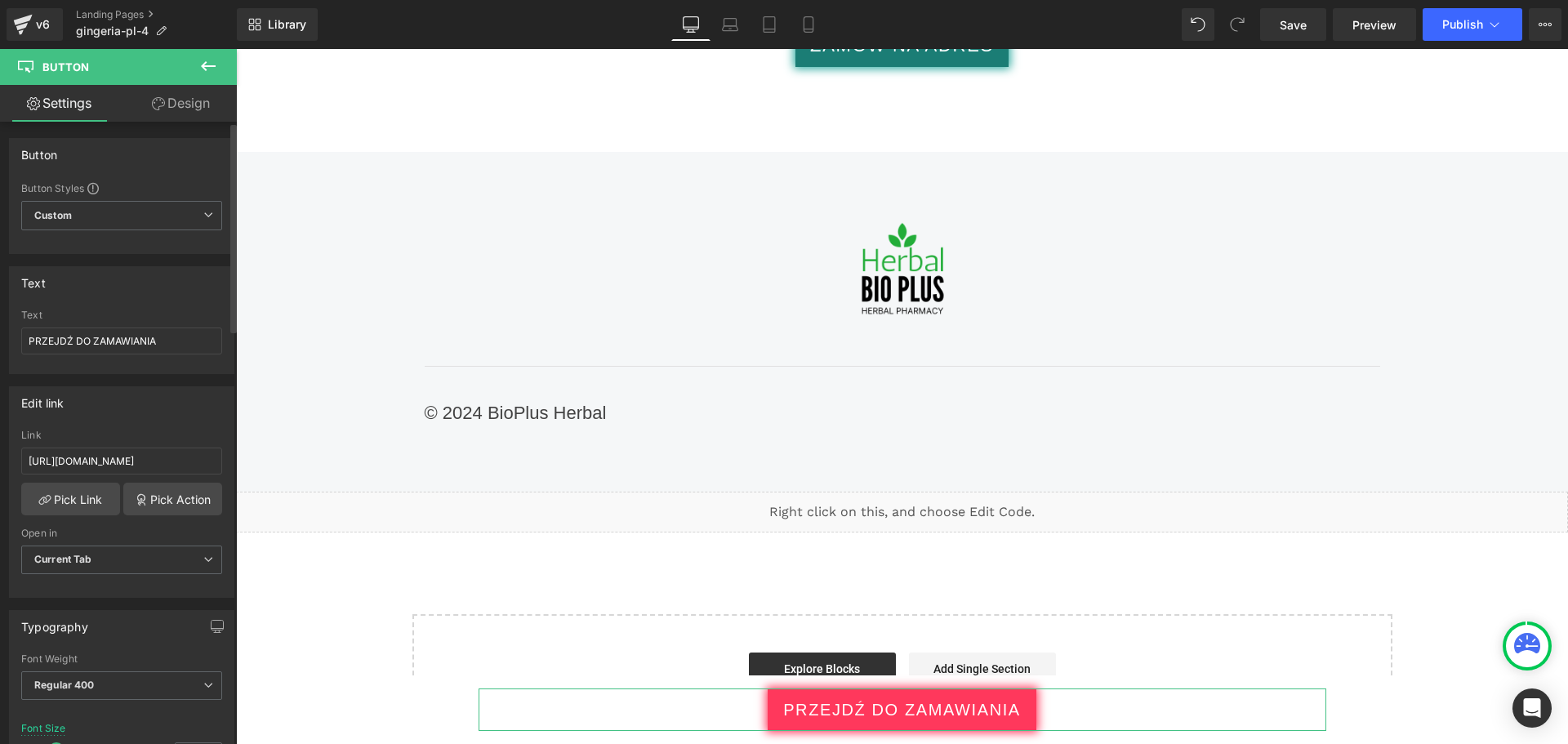
click at [153, 425] on div "Edit link https://checkoutiframe.bioherbalplus.com/gingeria-checkout-pl Link ht…" at bounding box center [121, 492] width 225 height 212
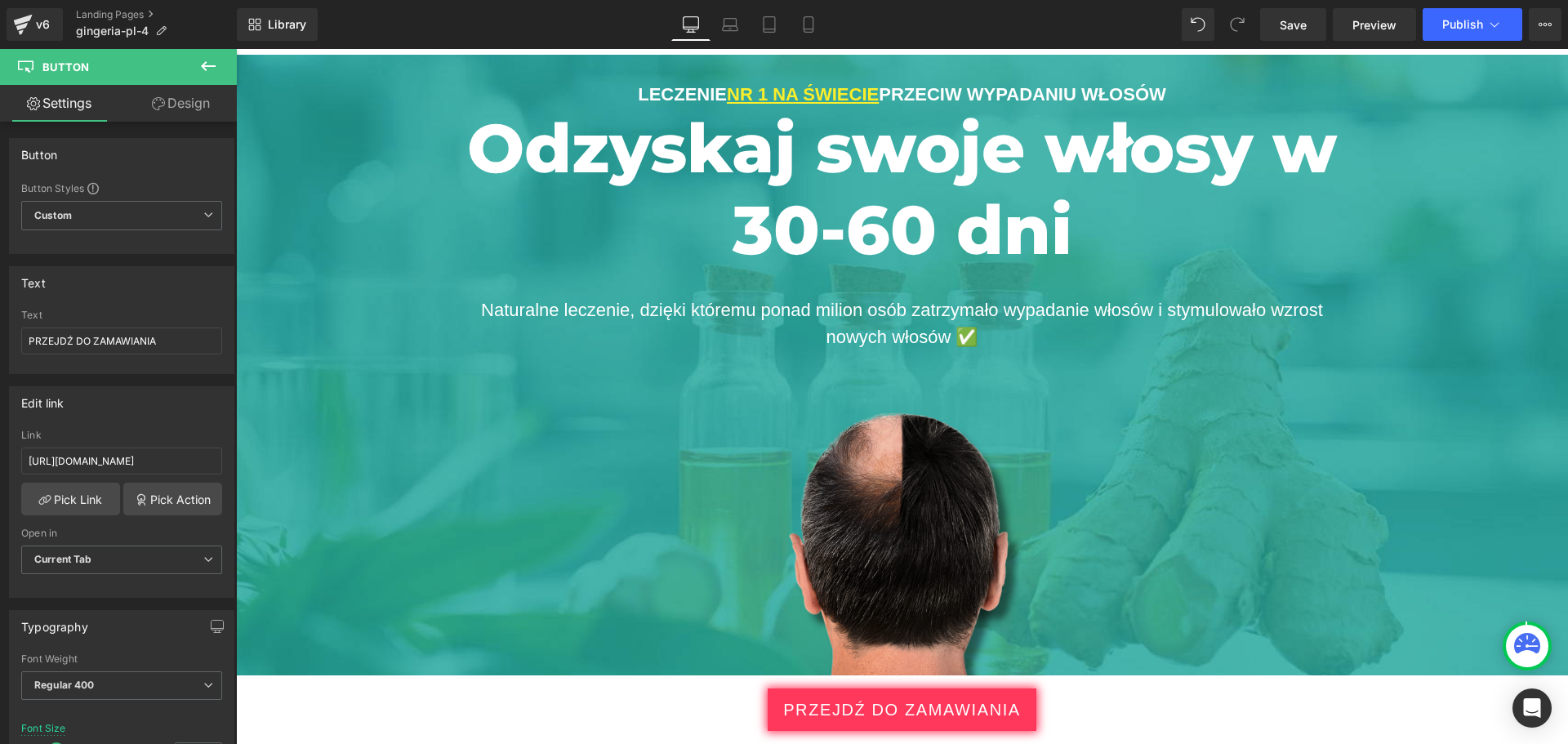
scroll to position [0, 0]
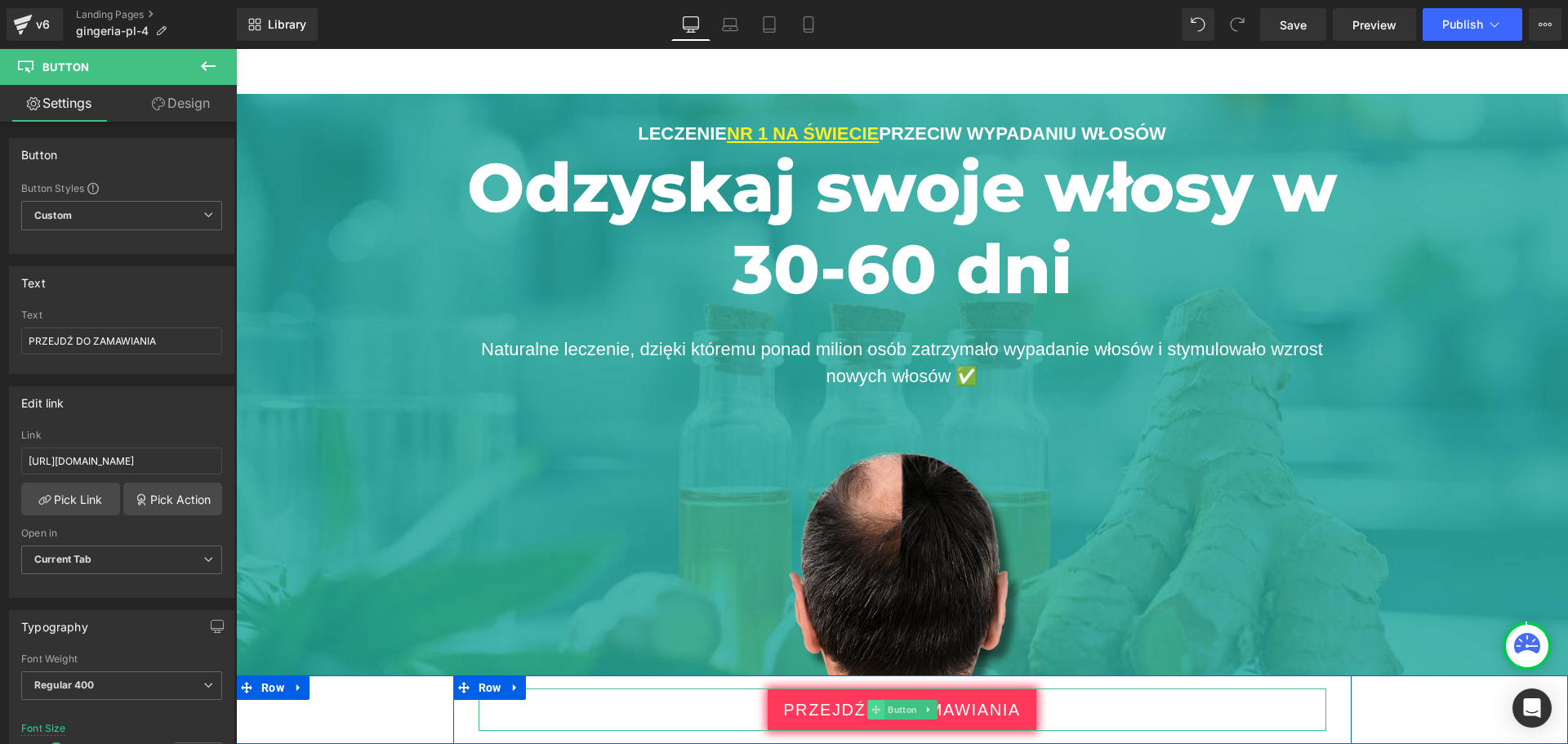
click at [874, 706] on span at bounding box center [876, 709] width 17 height 20
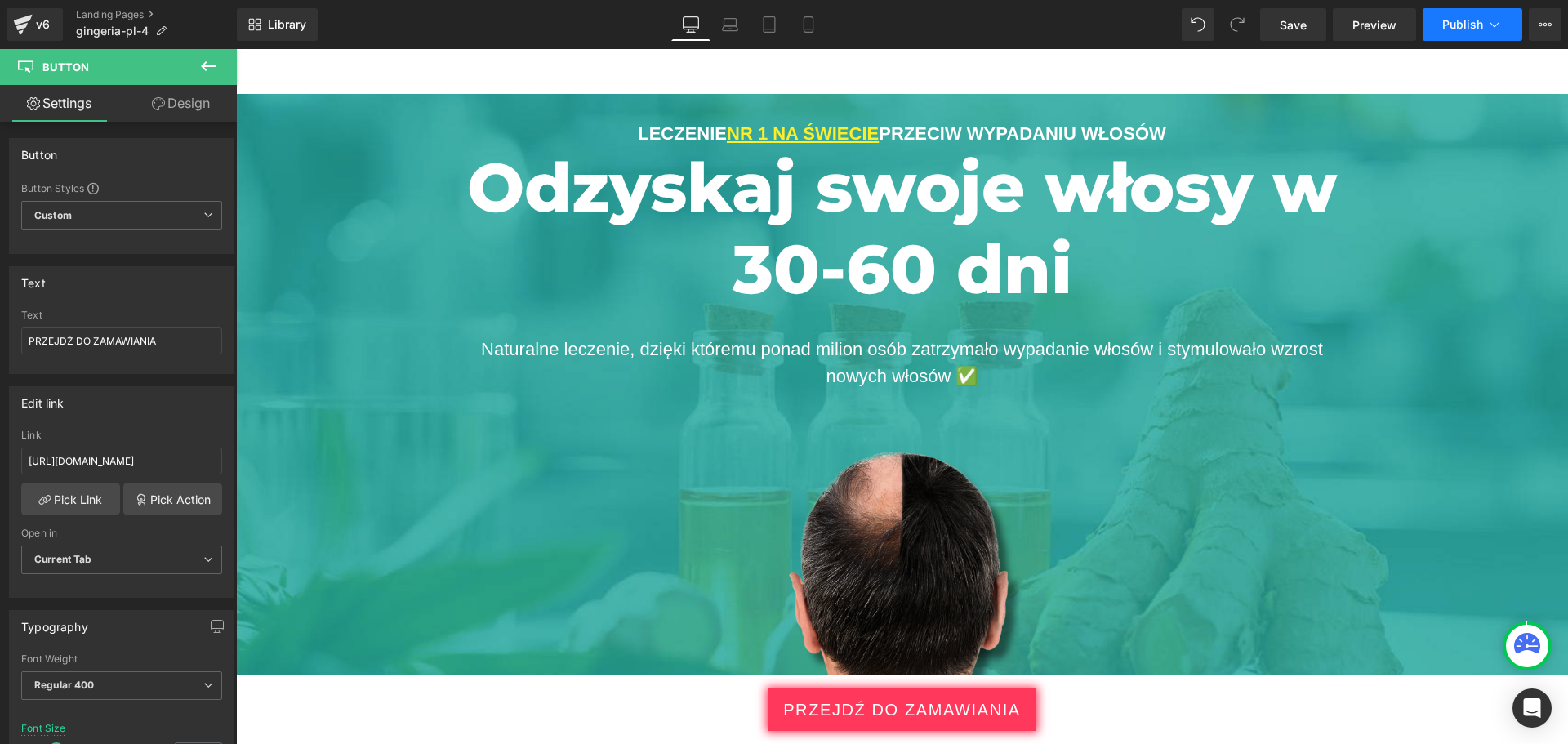
click at [1496, 22] on icon at bounding box center [1494, 24] width 17 height 16
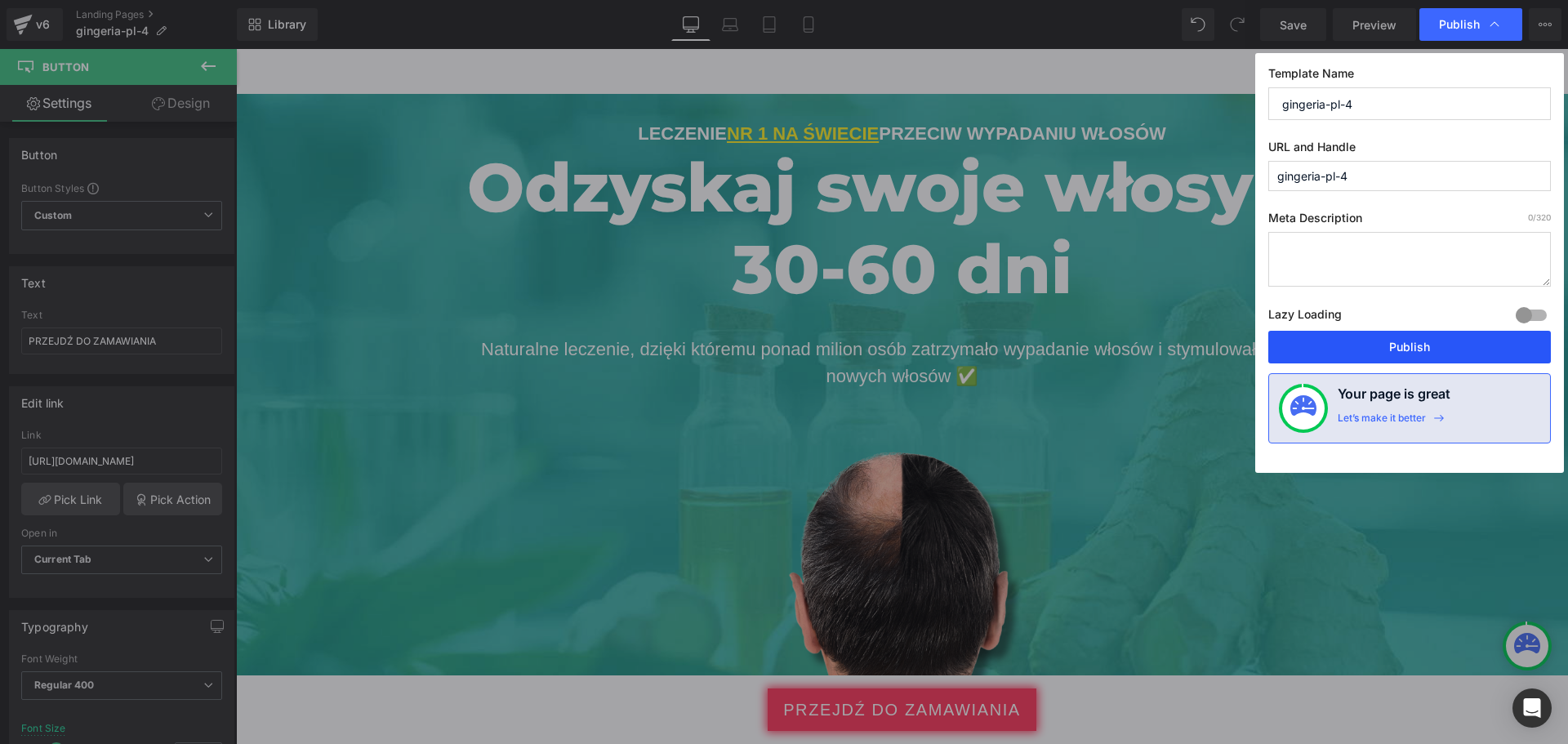
click at [1406, 353] on button "Publish" at bounding box center [1409, 347] width 282 height 33
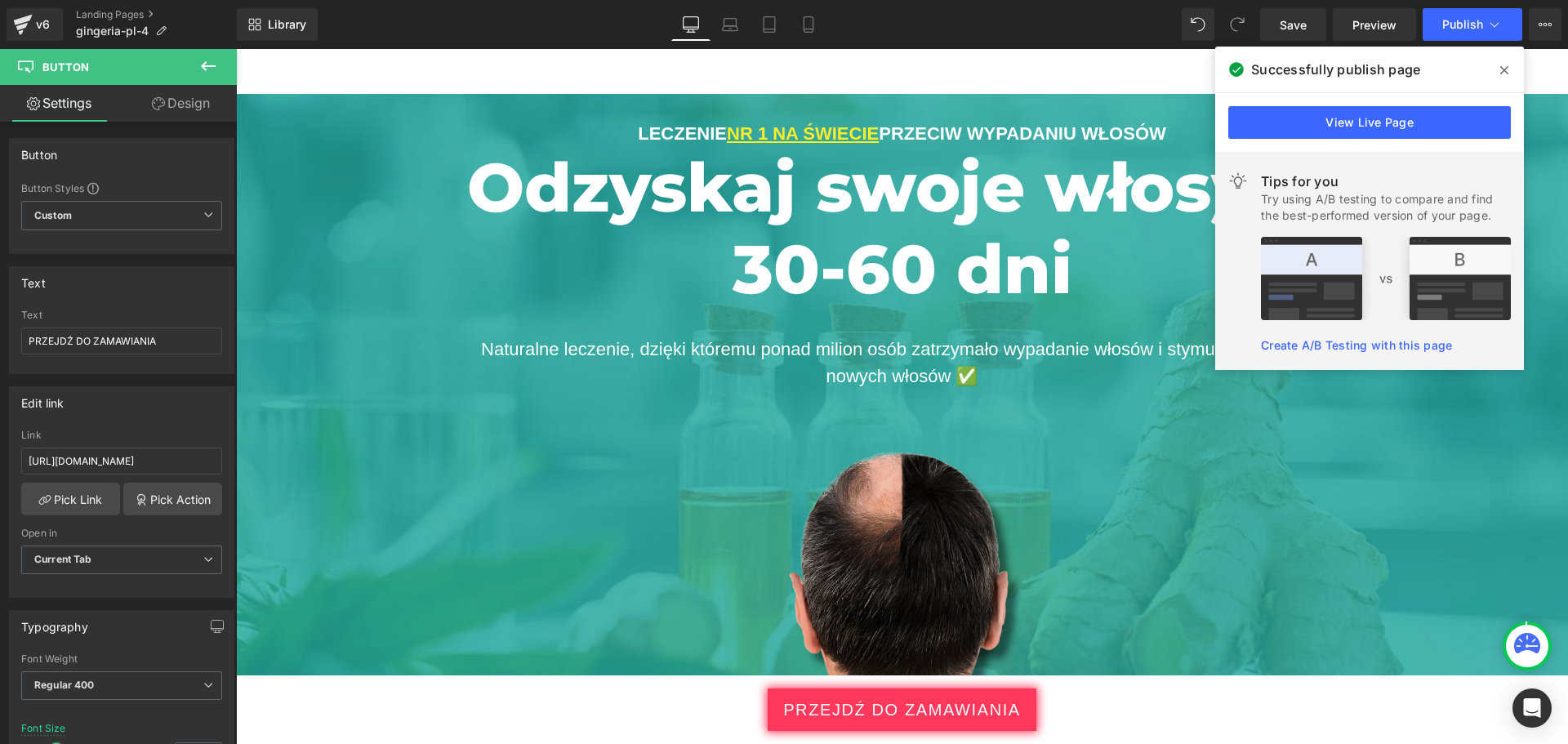
click at [1506, 69] on icon at bounding box center [1504, 69] width 8 height 8
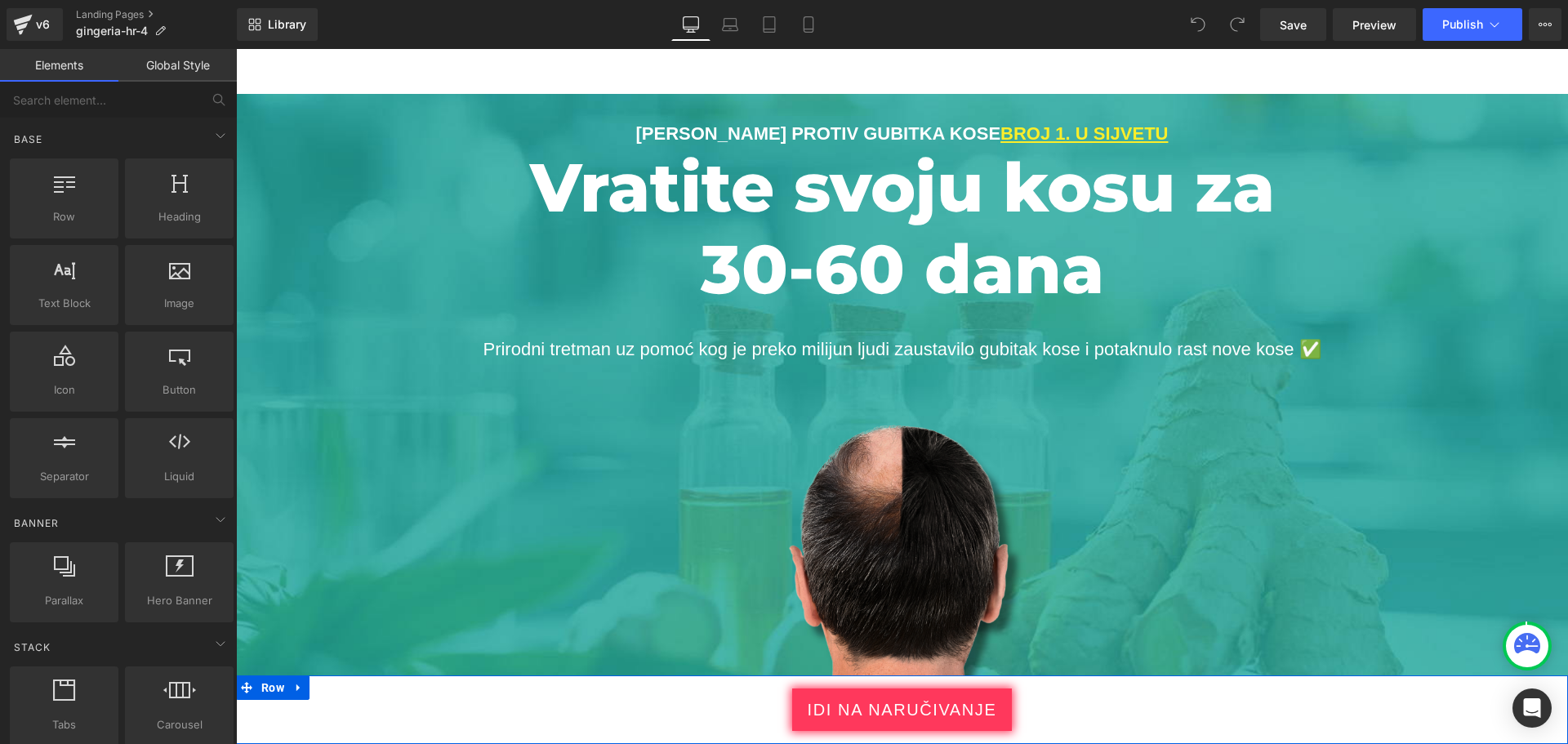
click at [1388, 722] on div "idi na naručivanje Button Row" at bounding box center [902, 709] width 1332 height 69
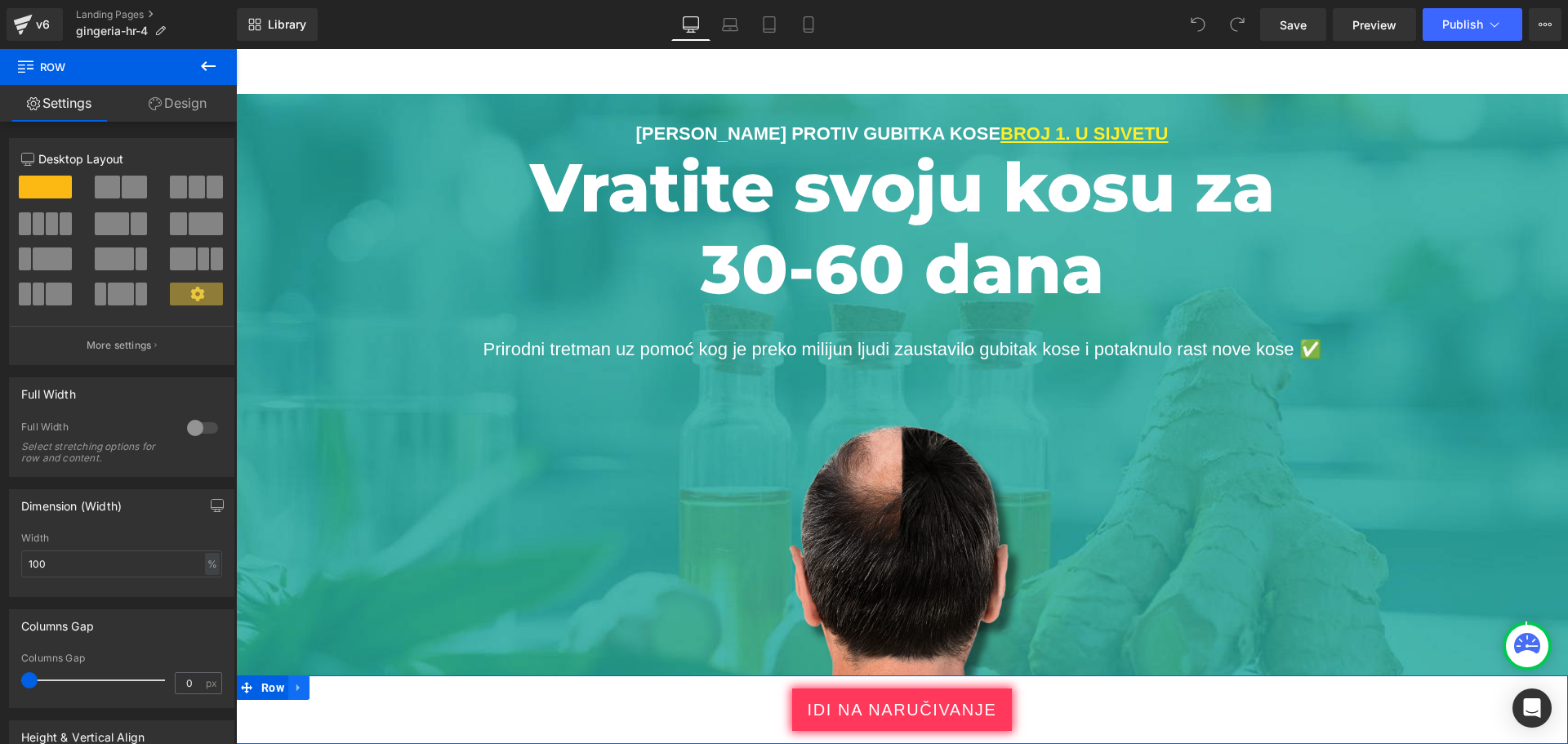
click at [300, 683] on icon at bounding box center [299, 688] width 11 height 12
click at [299, 686] on icon at bounding box center [299, 688] width 11 height 12
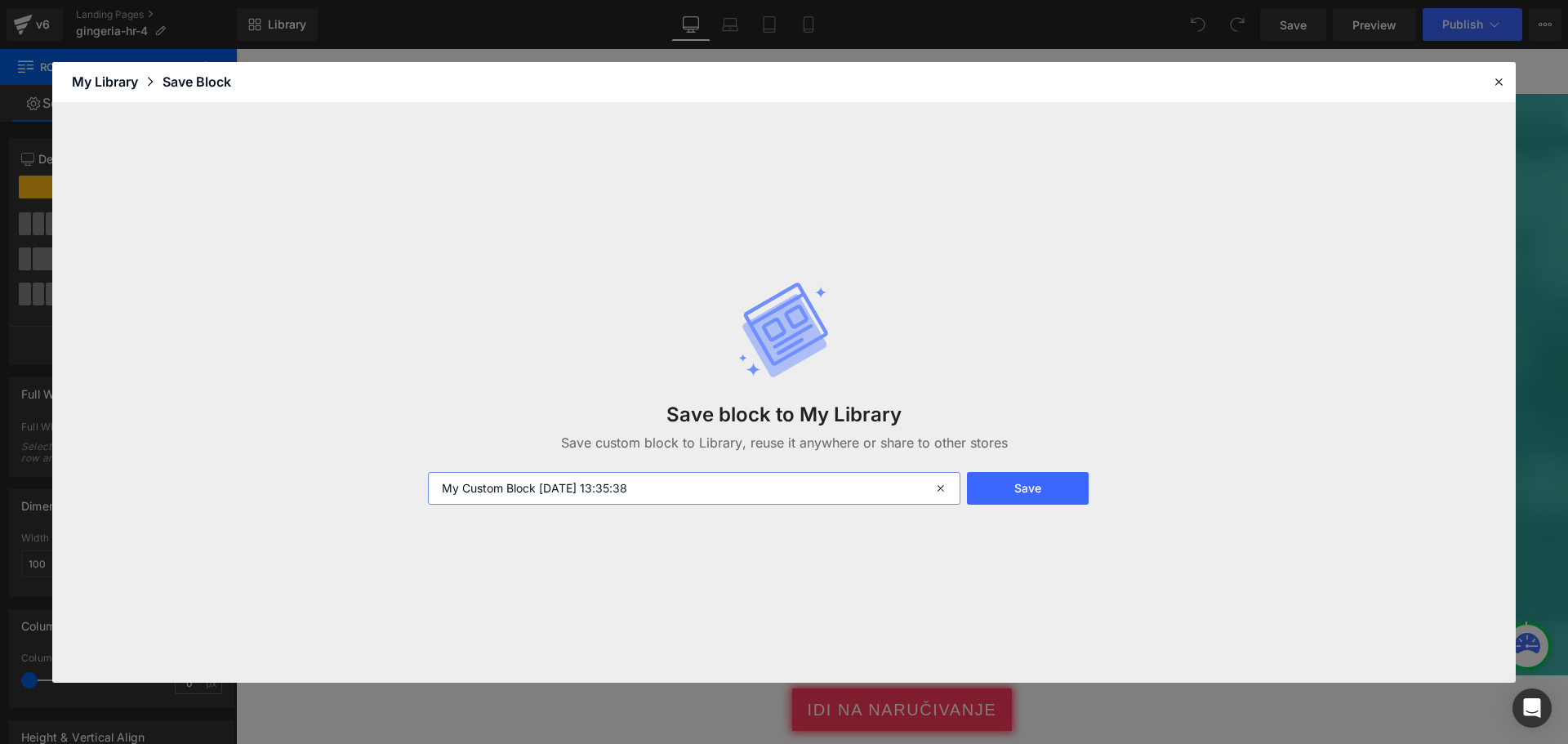
click at [824, 484] on input "My Custom Block [DATE] 13:35:38" at bounding box center [694, 488] width 533 height 33
type input "Sticky order"
click at [994, 491] on button "Save" at bounding box center [1028, 488] width 122 height 33
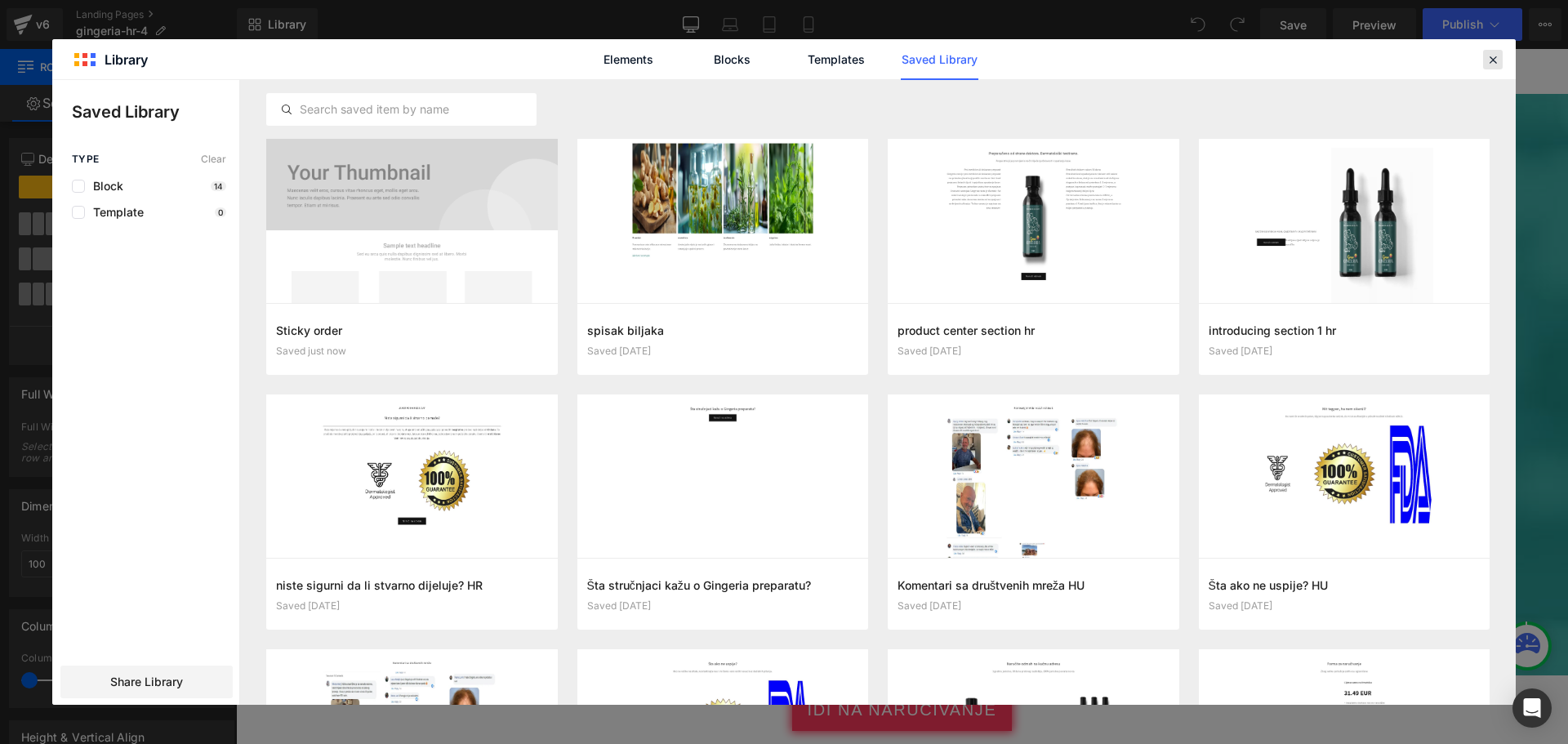
drag, startPoint x: 1492, startPoint y: 63, endPoint x: 1256, endPoint y: 15, distance: 240.8
click at [1492, 63] on icon at bounding box center [1492, 59] width 15 height 15
